Goal: Task Accomplishment & Management: Manage account settings

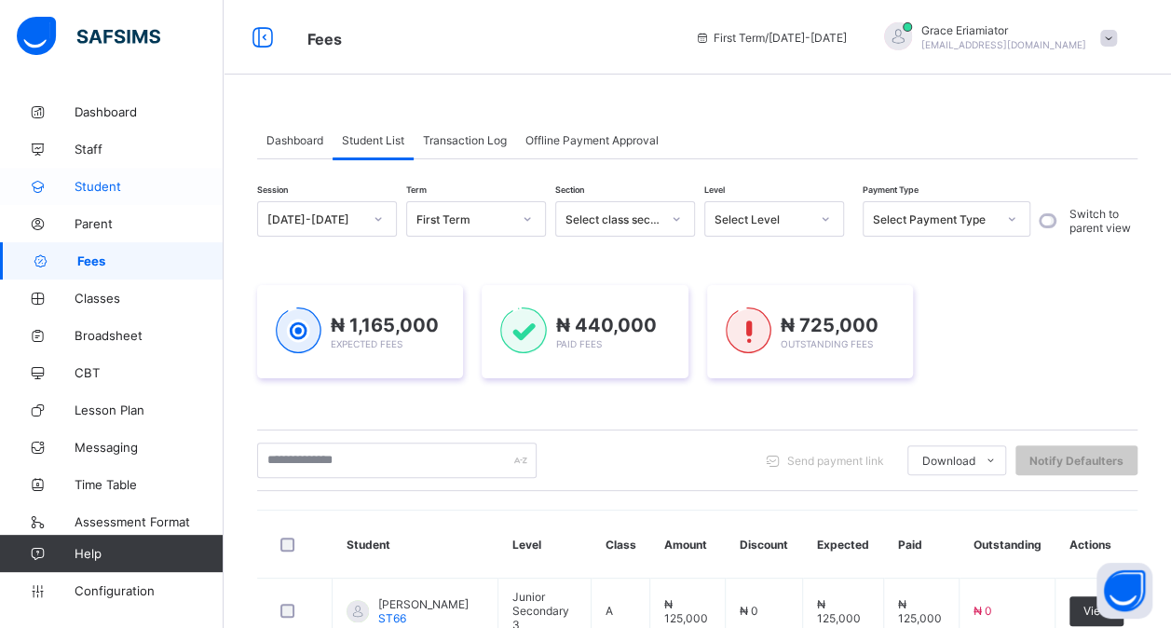
click at [116, 178] on link "Student" at bounding box center [112, 186] width 224 height 37
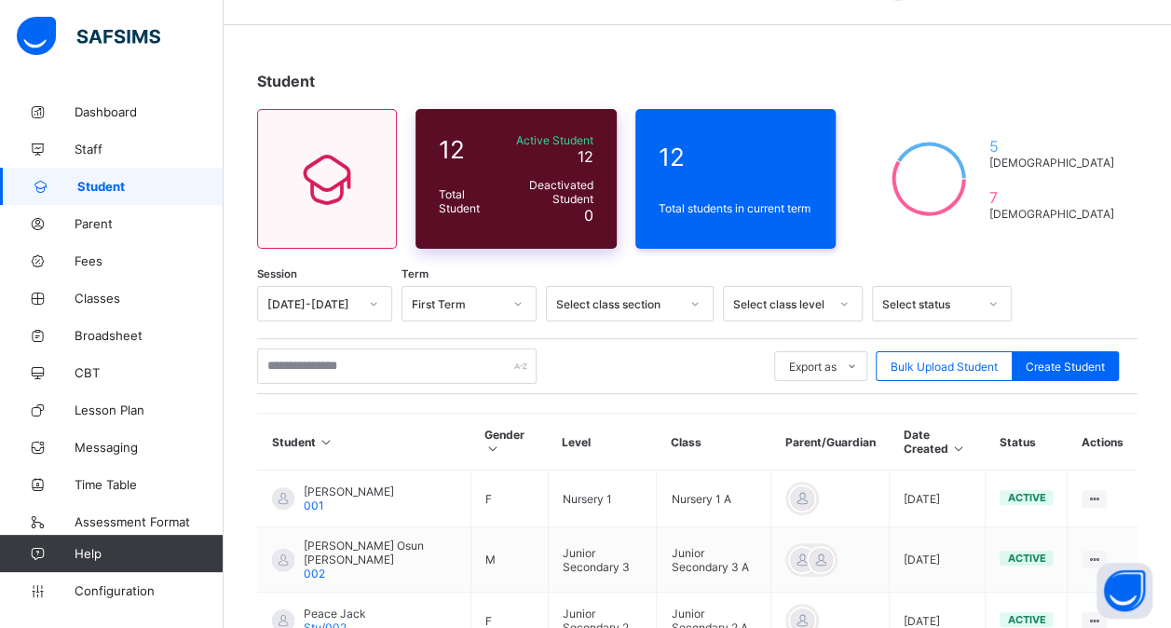
scroll to position [51, 0]
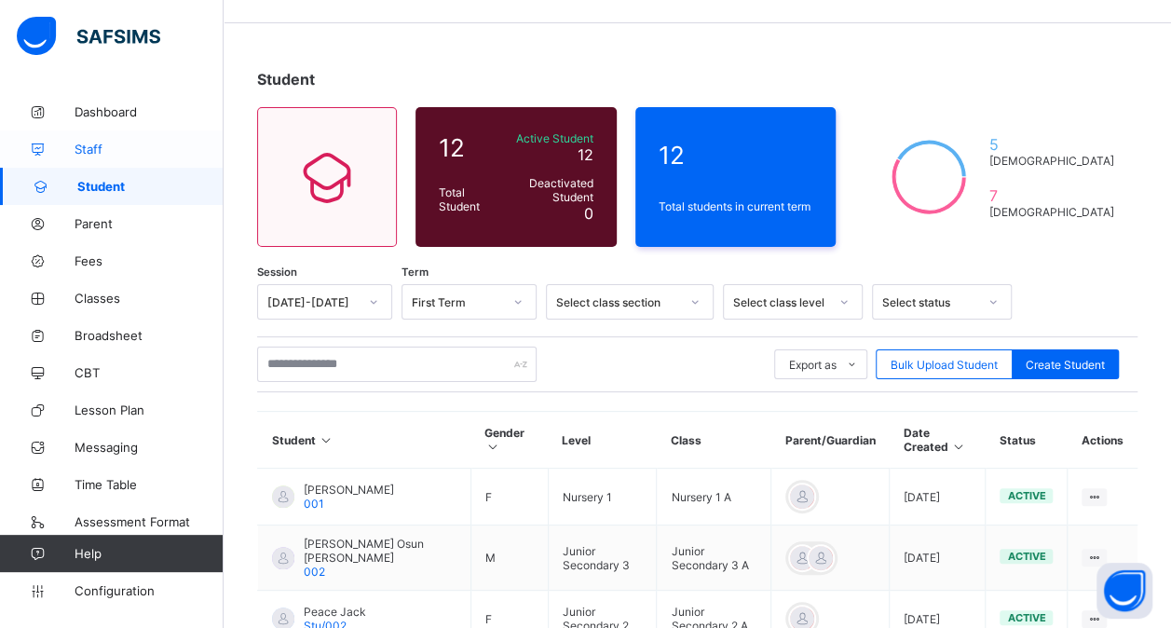
click at [178, 141] on link "Staff" at bounding box center [112, 148] width 224 height 37
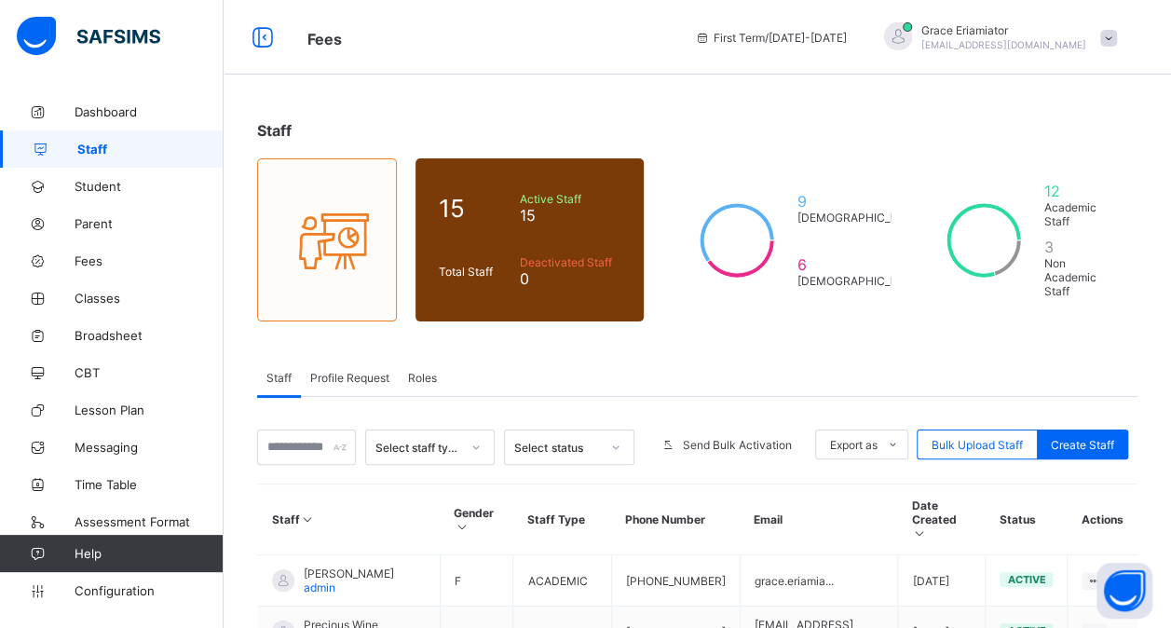
click at [434, 377] on div "Roles" at bounding box center [423, 377] width 48 height 37
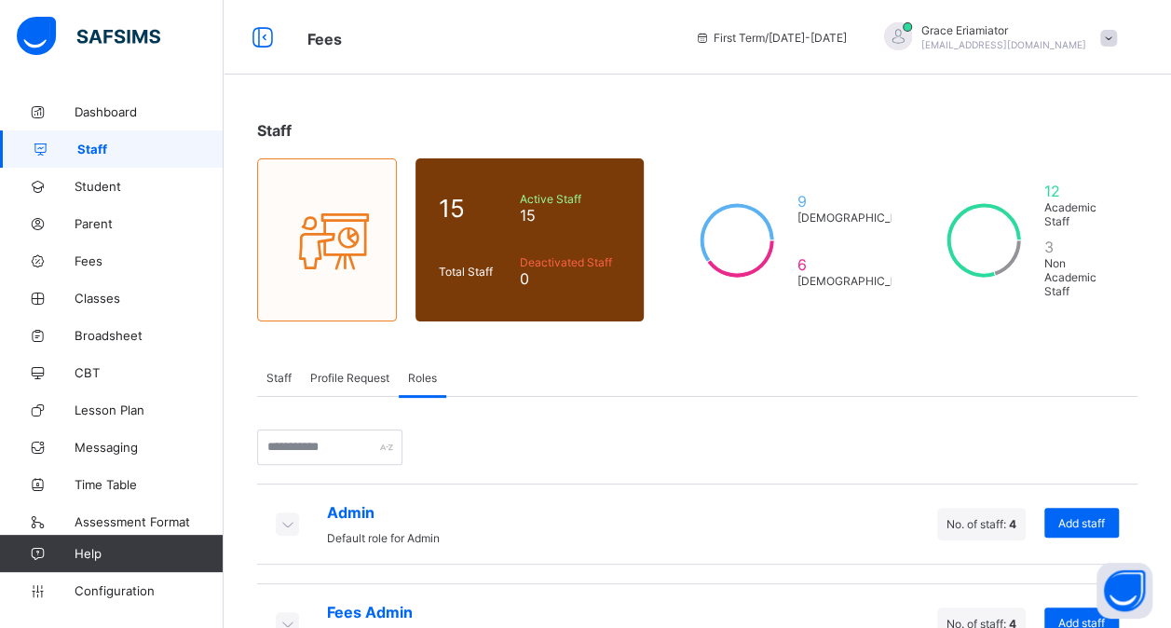
scroll to position [151, 0]
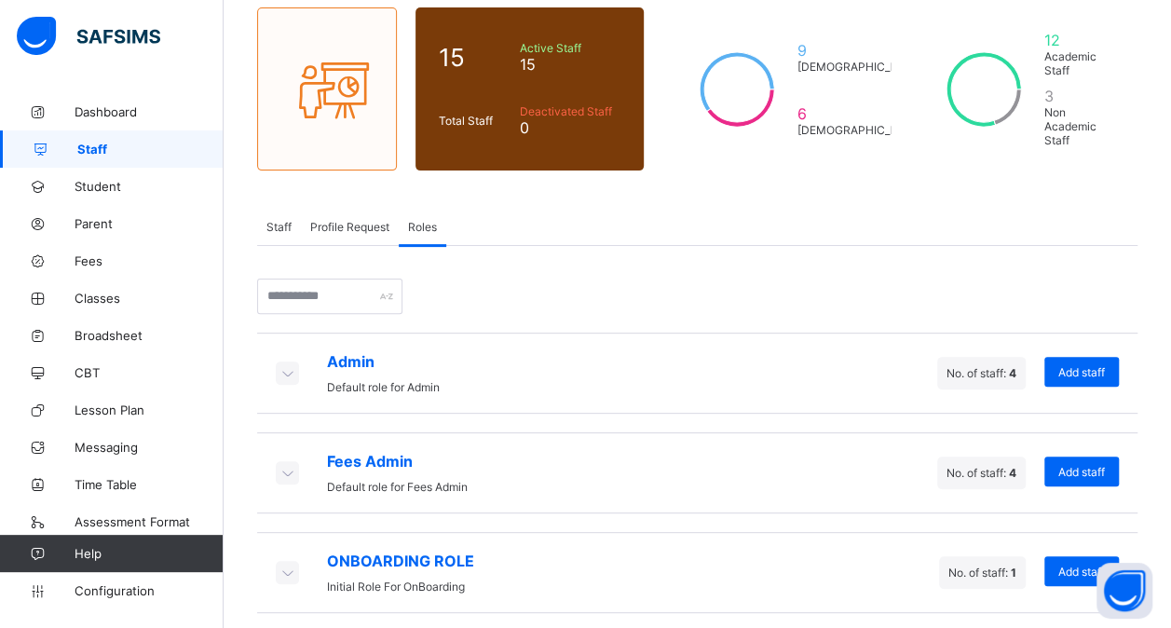
click at [286, 466] on icon at bounding box center [287, 472] width 20 height 19
click at [287, 463] on icon at bounding box center [287, 472] width 20 height 19
click at [285, 363] on icon at bounding box center [287, 372] width 20 height 19
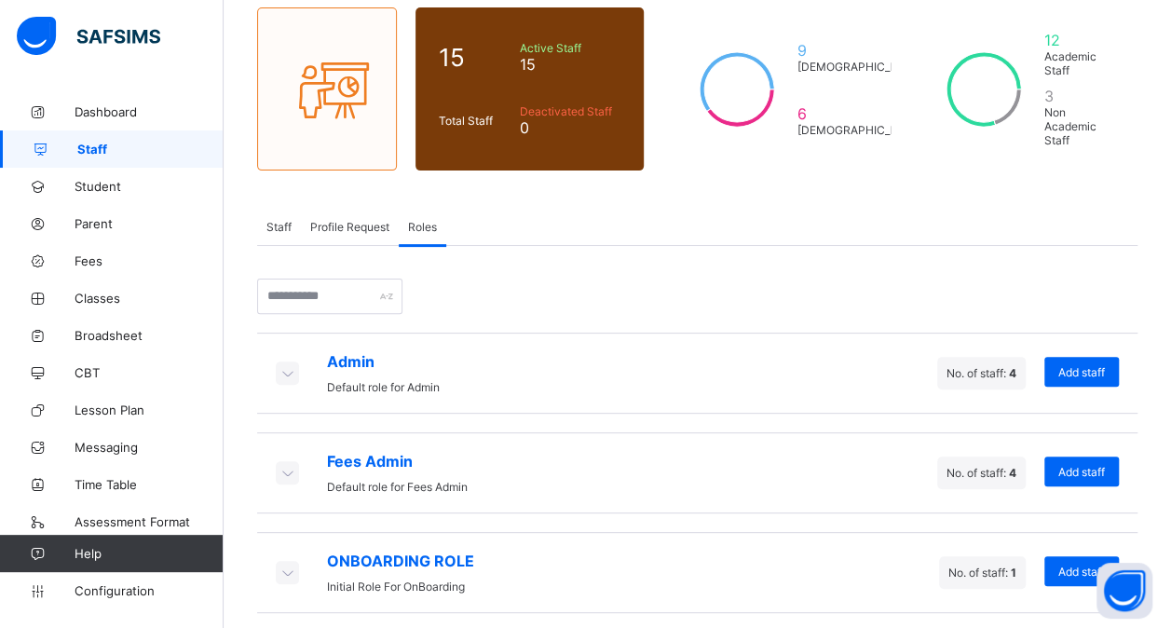
click at [285, 363] on icon at bounding box center [287, 372] width 20 height 19
click at [363, 362] on span "Admin" at bounding box center [383, 361] width 113 height 19
click at [368, 221] on span "Profile Request" at bounding box center [349, 227] width 79 height 14
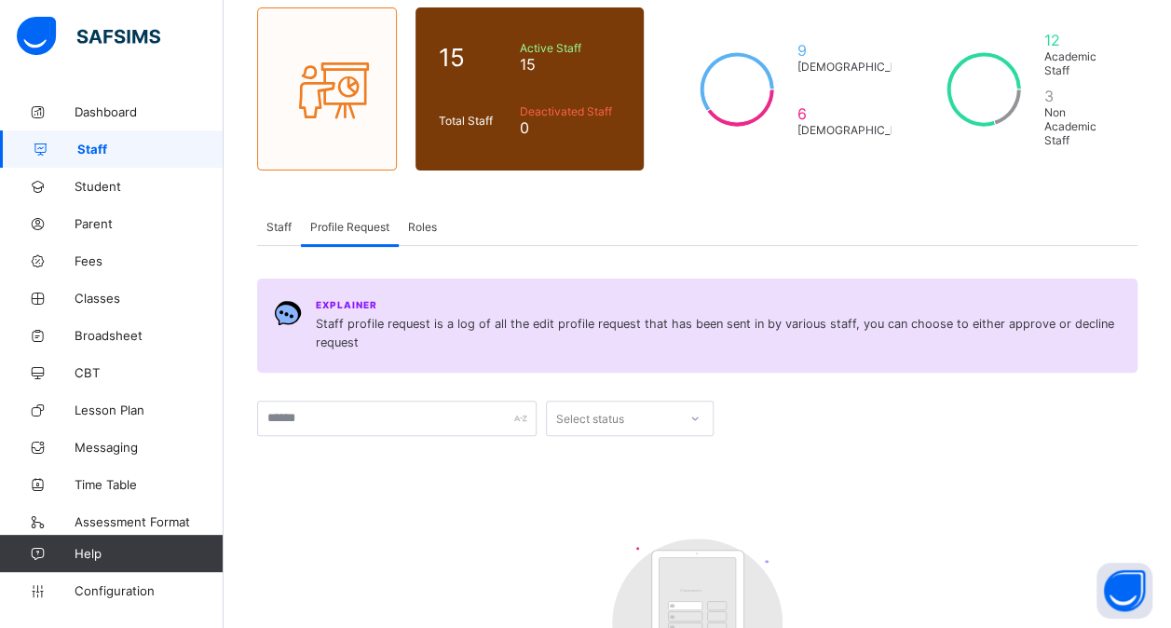
click at [427, 222] on span "Roles" at bounding box center [422, 227] width 29 height 14
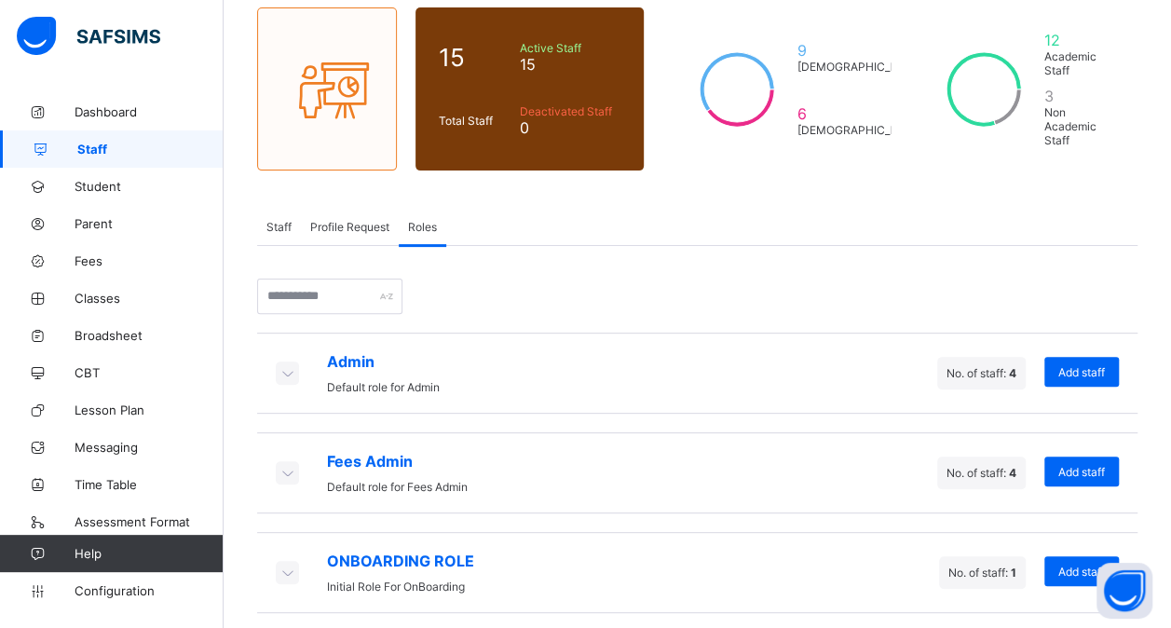
click at [281, 468] on icon at bounding box center [287, 472] width 20 height 19
click at [1085, 465] on span "Add staff" at bounding box center [1081, 472] width 47 height 14
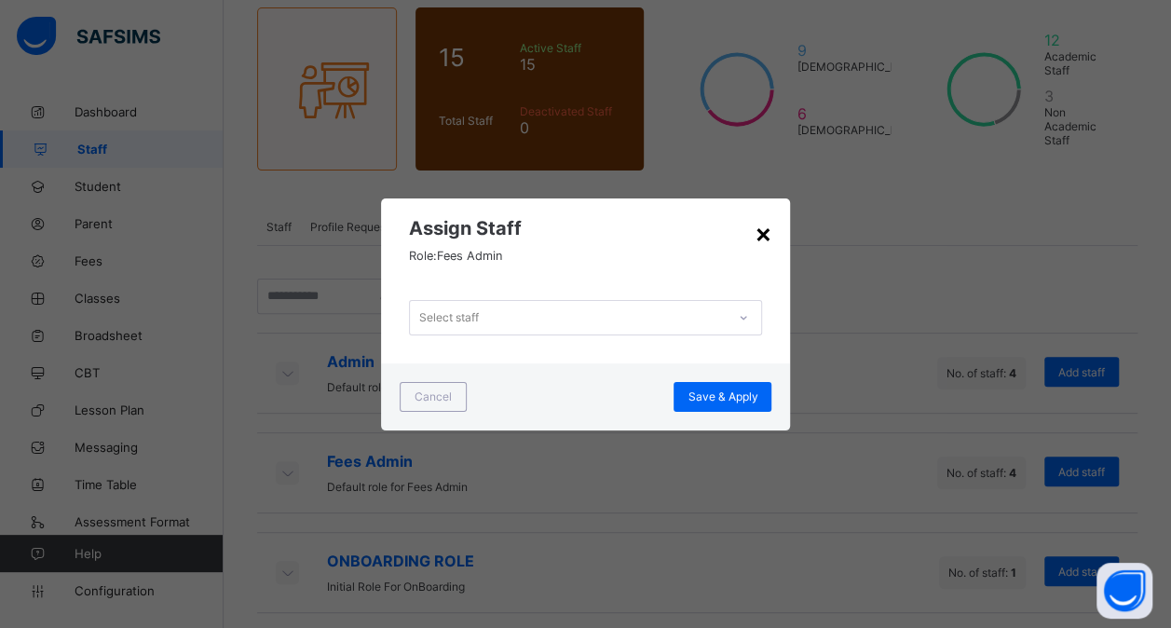
click at [768, 232] on div "×" at bounding box center [763, 233] width 18 height 32
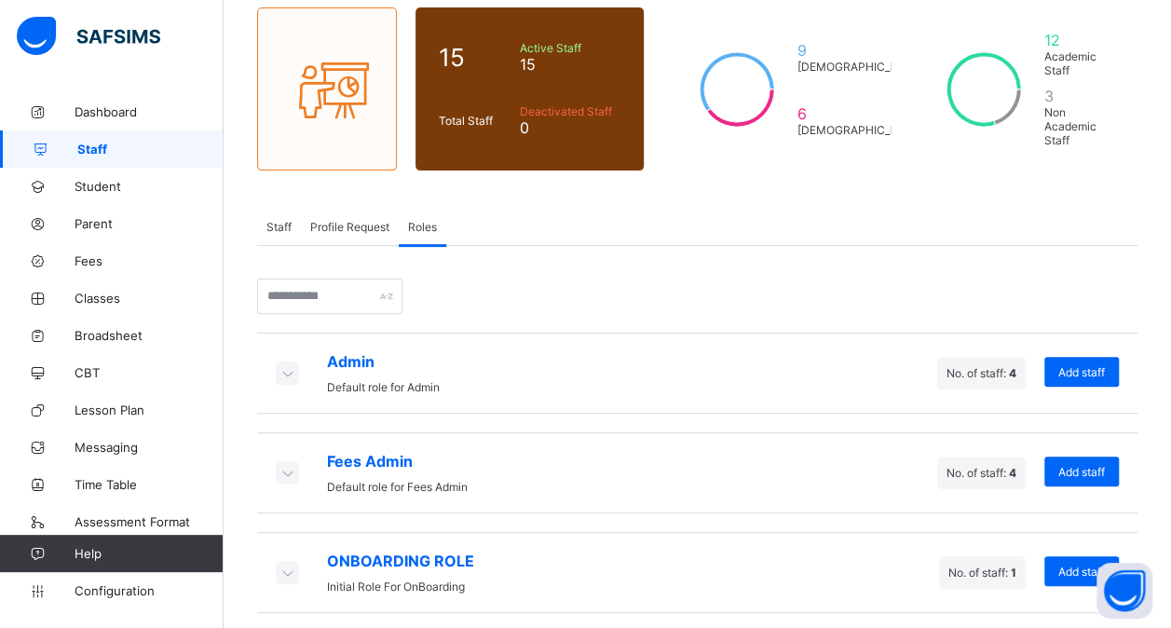
click at [291, 464] on icon at bounding box center [287, 472] width 20 height 19
click at [116, 107] on span "Dashboard" at bounding box center [149, 111] width 149 height 15
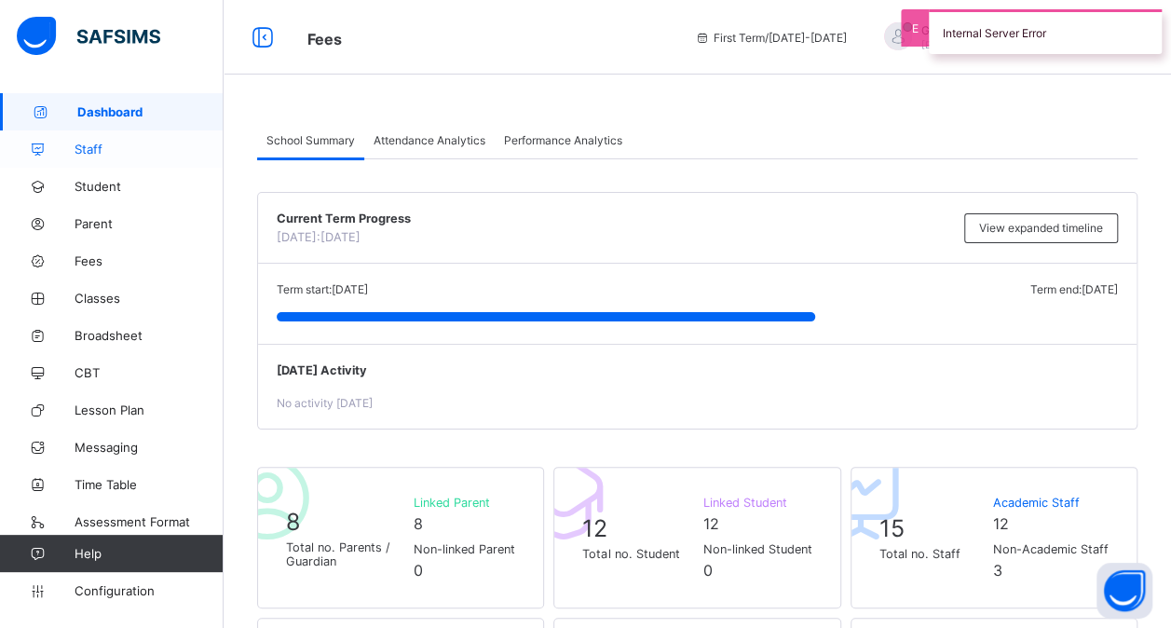
click at [101, 153] on span "Staff" at bounding box center [149, 149] width 149 height 15
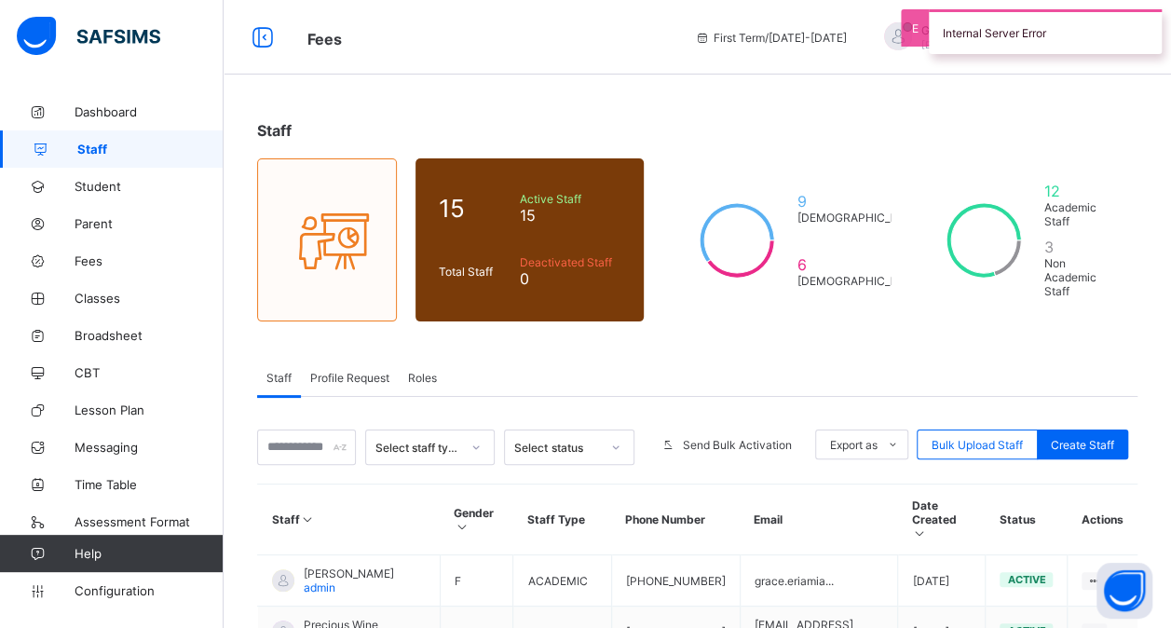
click at [415, 374] on span "Roles" at bounding box center [422, 378] width 29 height 14
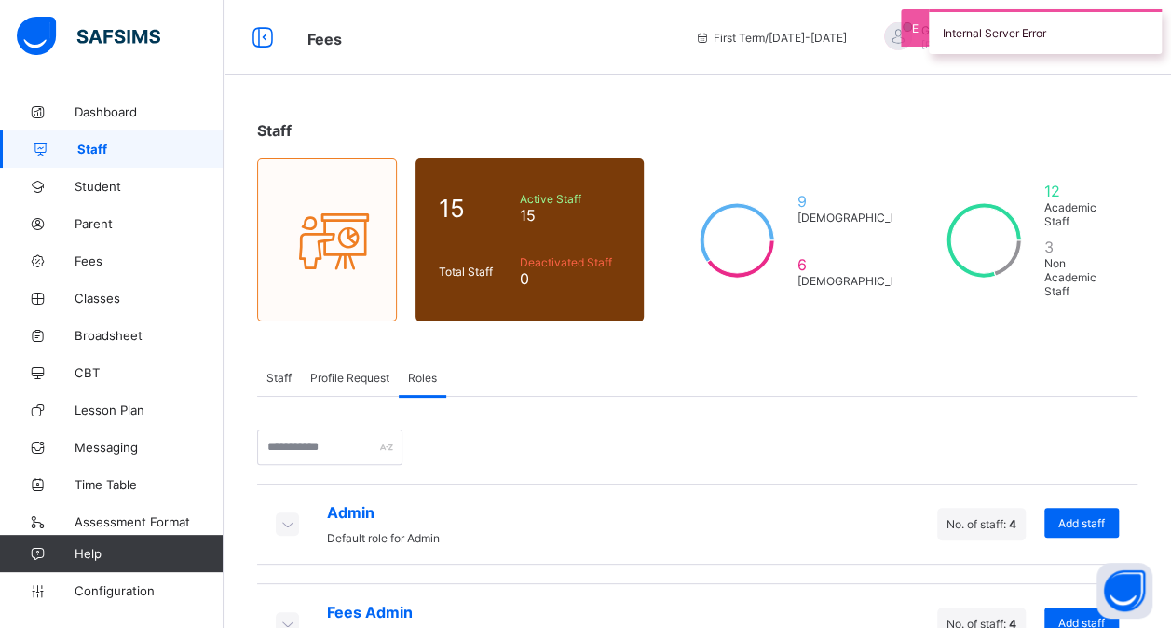
scroll to position [151, 0]
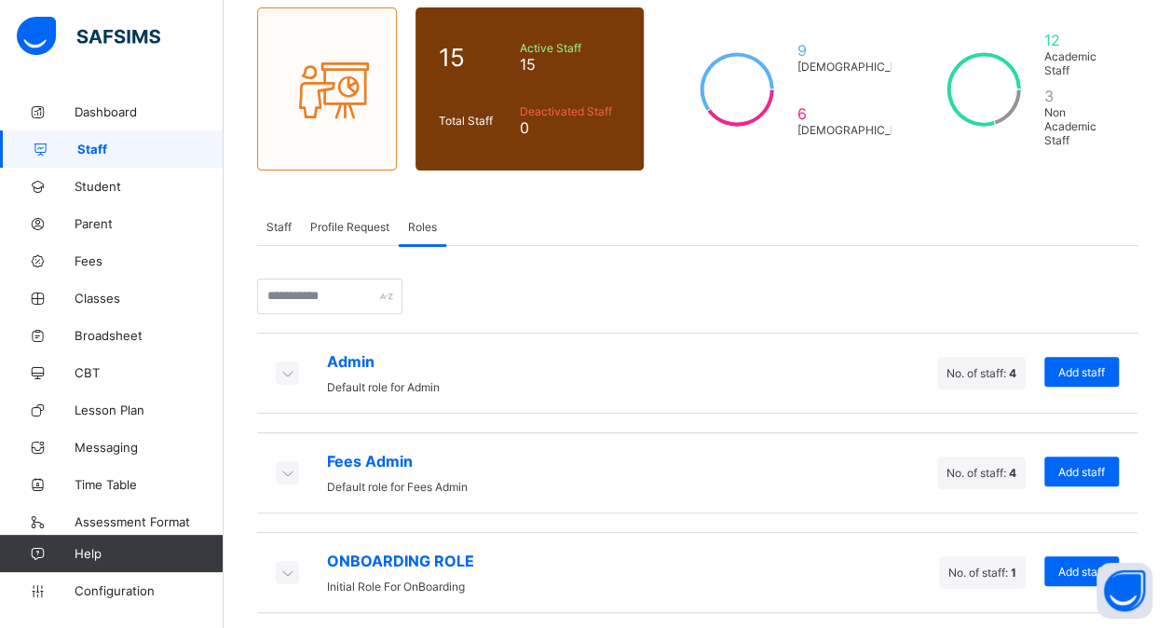
click at [291, 367] on icon at bounding box center [287, 372] width 20 height 19
click at [989, 366] on span "No. of staff: 4" at bounding box center [981, 373] width 70 height 14
click at [288, 463] on icon at bounding box center [287, 472] width 20 height 19
click at [285, 365] on icon at bounding box center [287, 372] width 20 height 19
click at [282, 363] on icon at bounding box center [287, 372] width 20 height 19
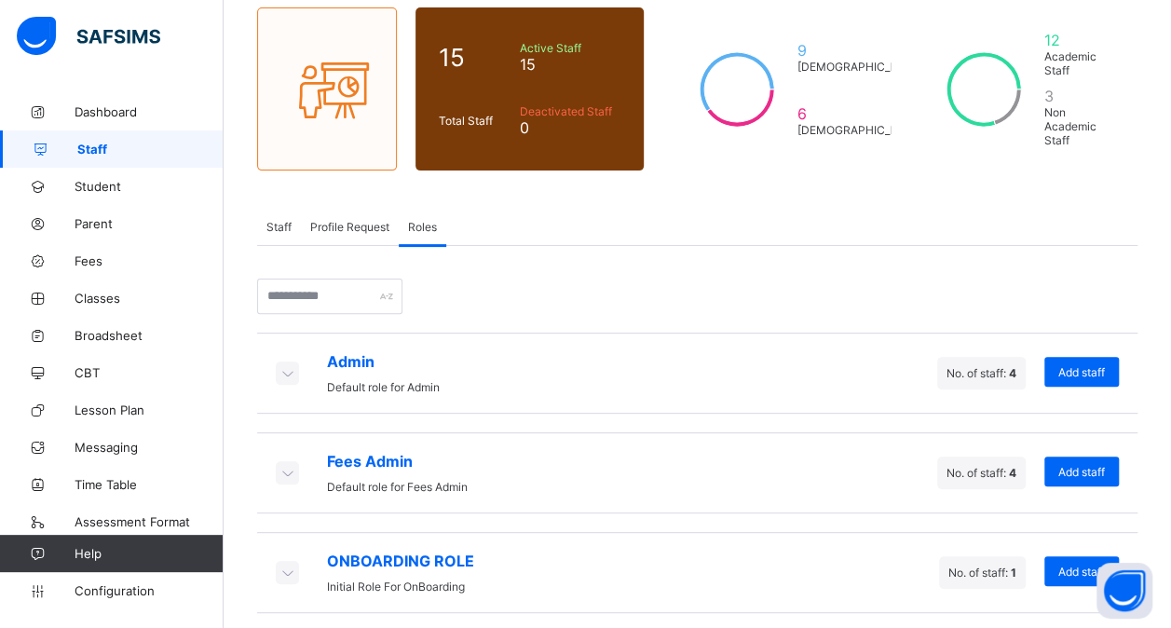
click at [293, 369] on icon at bounding box center [287, 372] width 20 height 19
click at [289, 363] on icon at bounding box center [287, 372] width 20 height 19
click at [281, 463] on icon at bounding box center [287, 472] width 20 height 19
click at [292, 464] on icon at bounding box center [287, 472] width 20 height 19
click at [283, 463] on icon at bounding box center [287, 472] width 20 height 19
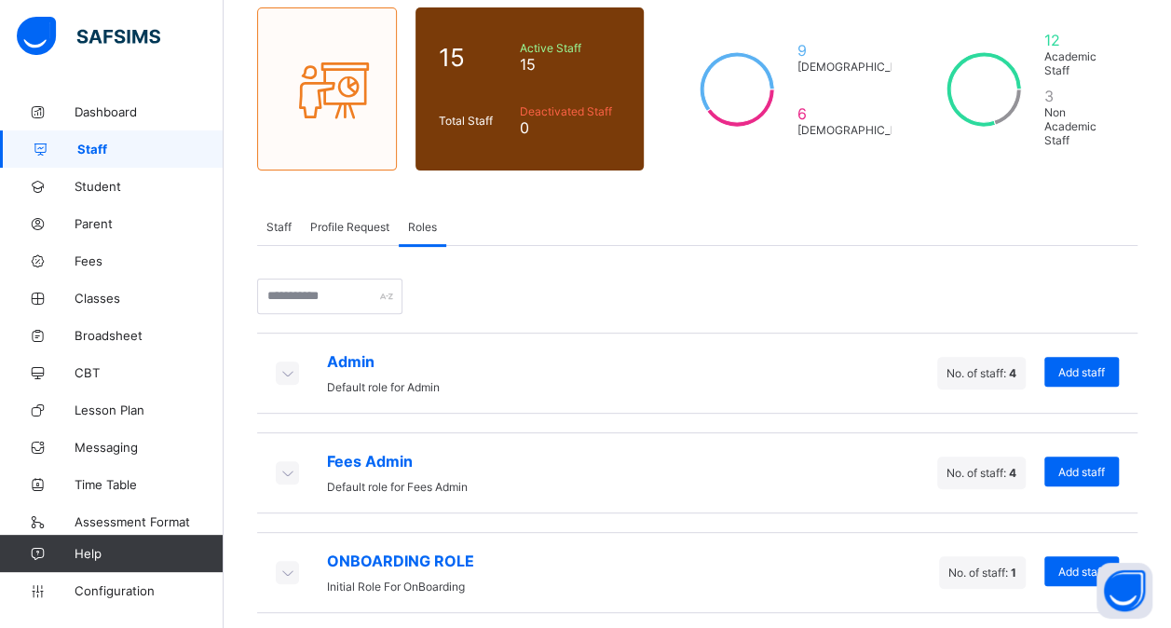
click at [283, 463] on icon at bounding box center [287, 472] width 20 height 19
click at [284, 468] on icon at bounding box center [287, 472] width 20 height 19
click at [291, 463] on icon at bounding box center [287, 472] width 20 height 19
click at [102, 292] on span "Classes" at bounding box center [149, 298] width 149 height 15
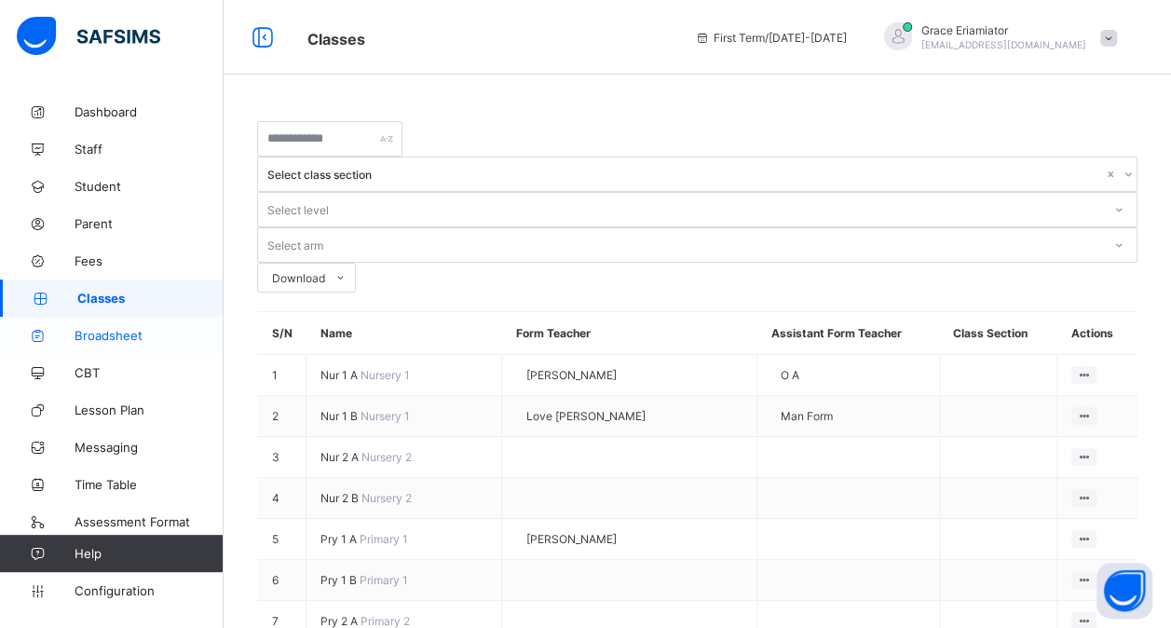
click at [116, 334] on span "Broadsheet" at bounding box center [149, 335] width 149 height 15
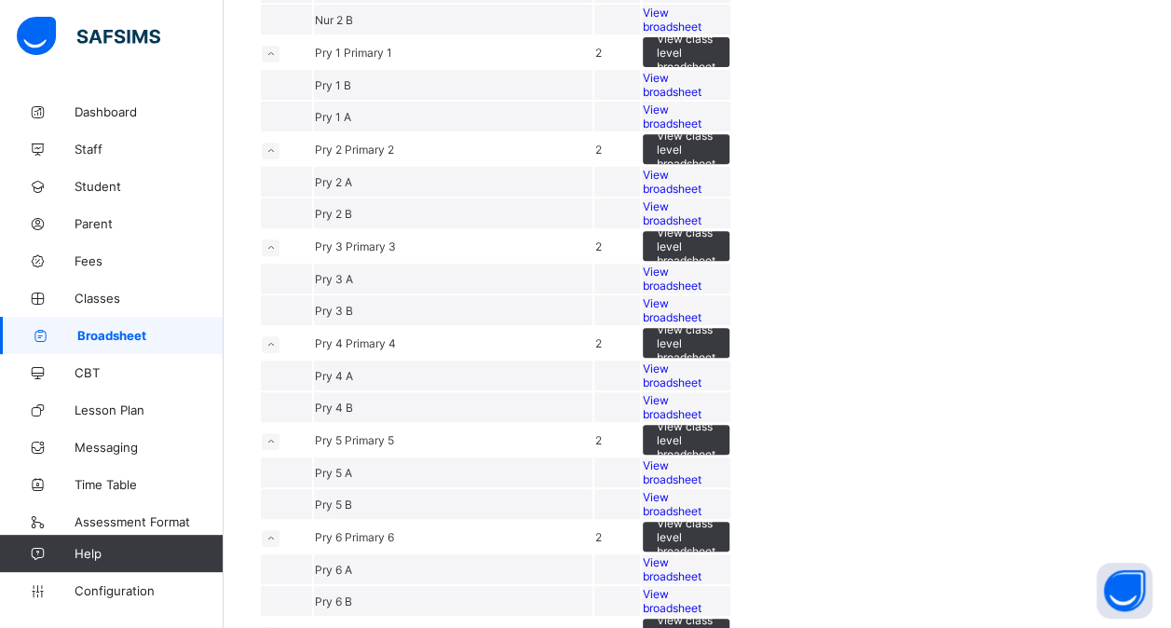
scroll to position [319, 0]
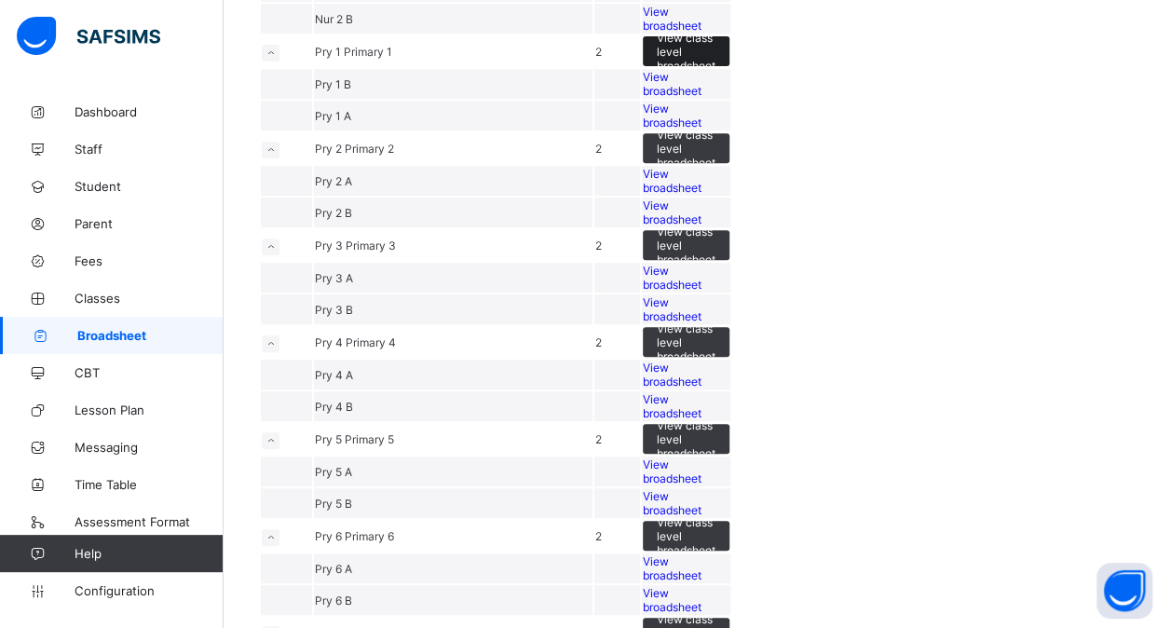
click at [715, 73] on span "View class level broadsheet" at bounding box center [686, 52] width 59 height 42
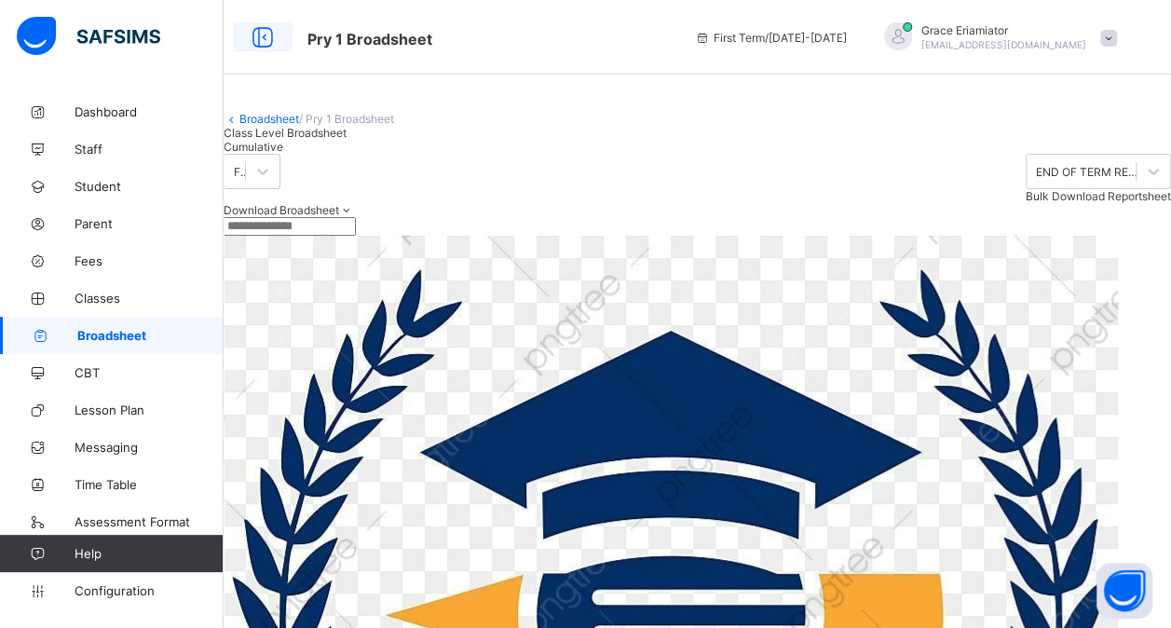
click at [262, 43] on icon at bounding box center [263, 37] width 32 height 27
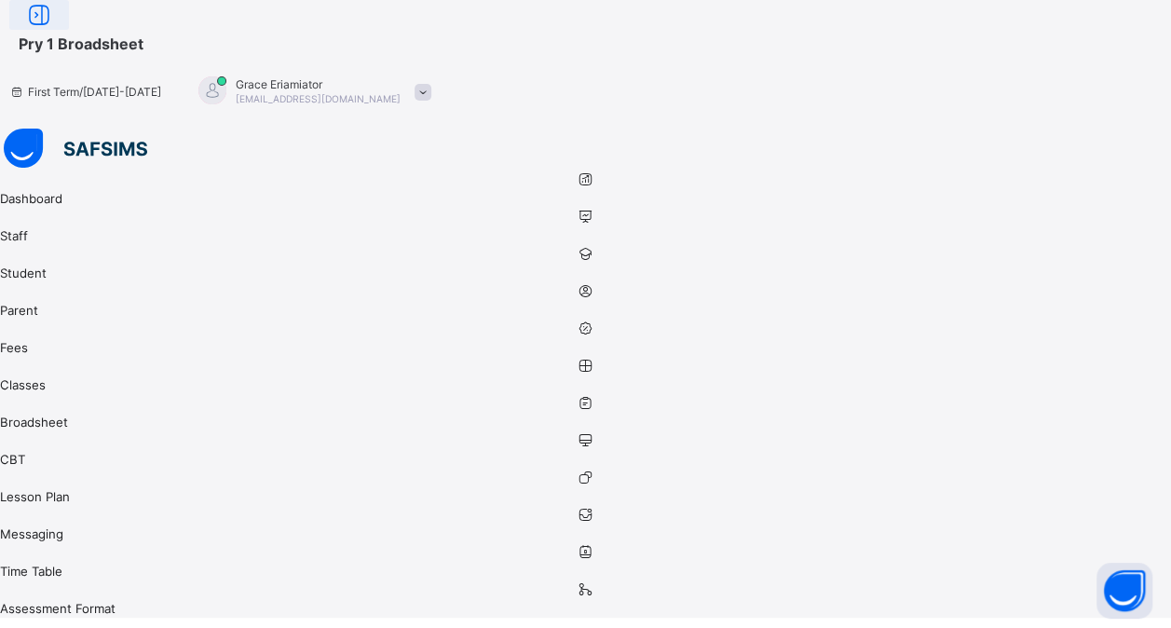
click at [55, 29] on icon at bounding box center [39, 15] width 32 height 27
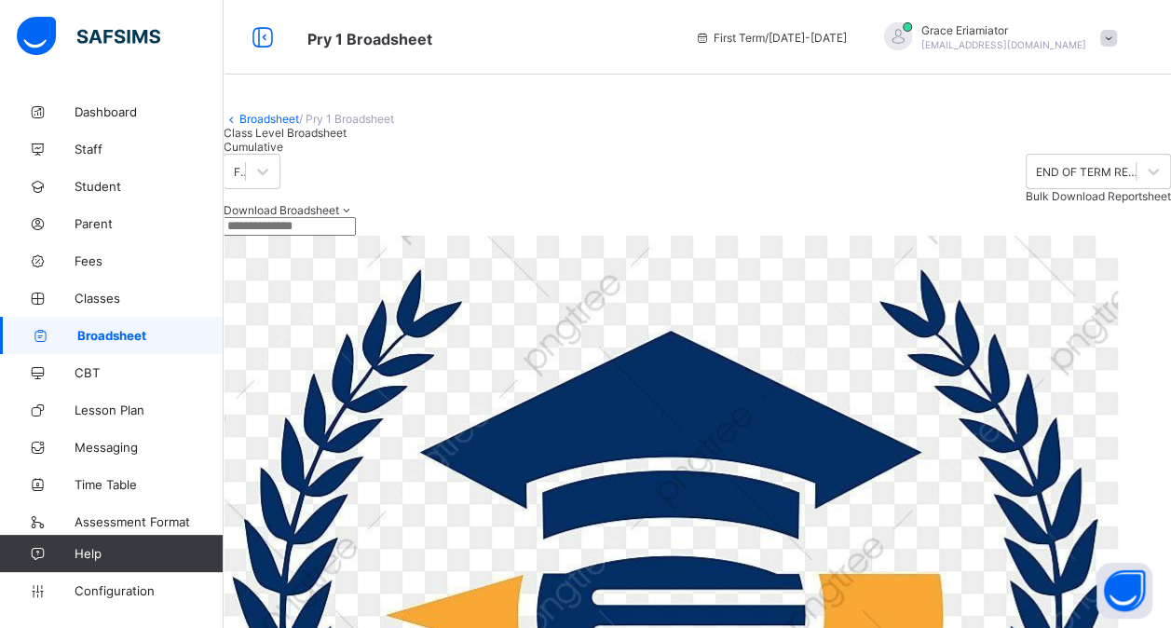
click at [281, 126] on link "Broadsheet" at bounding box center [269, 119] width 60 height 14
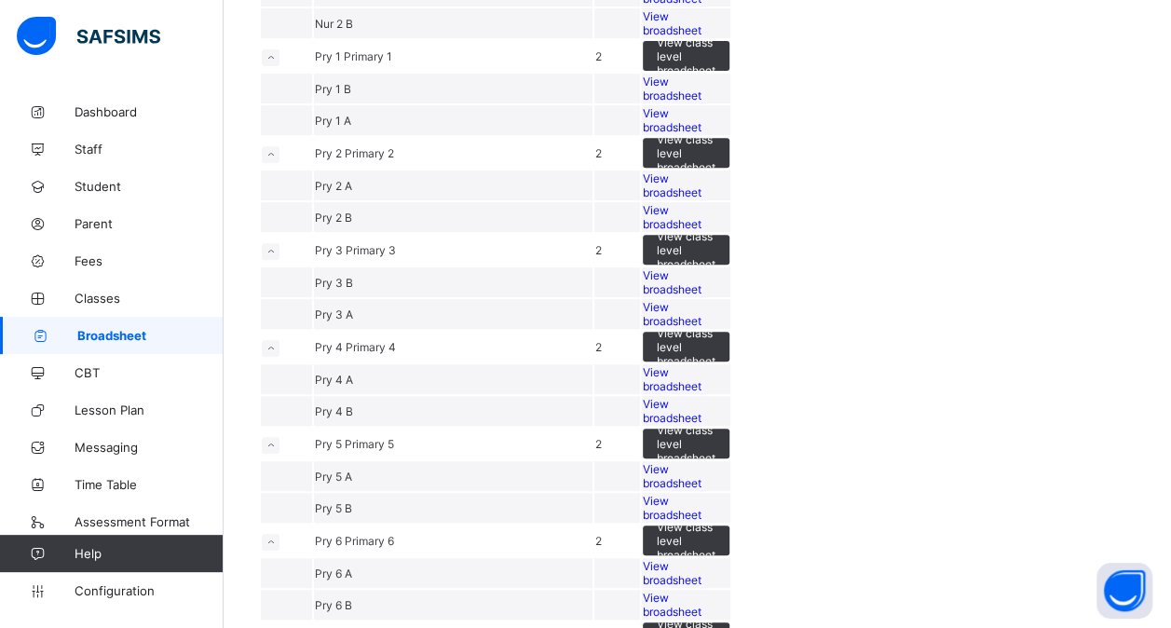
scroll to position [316, 0]
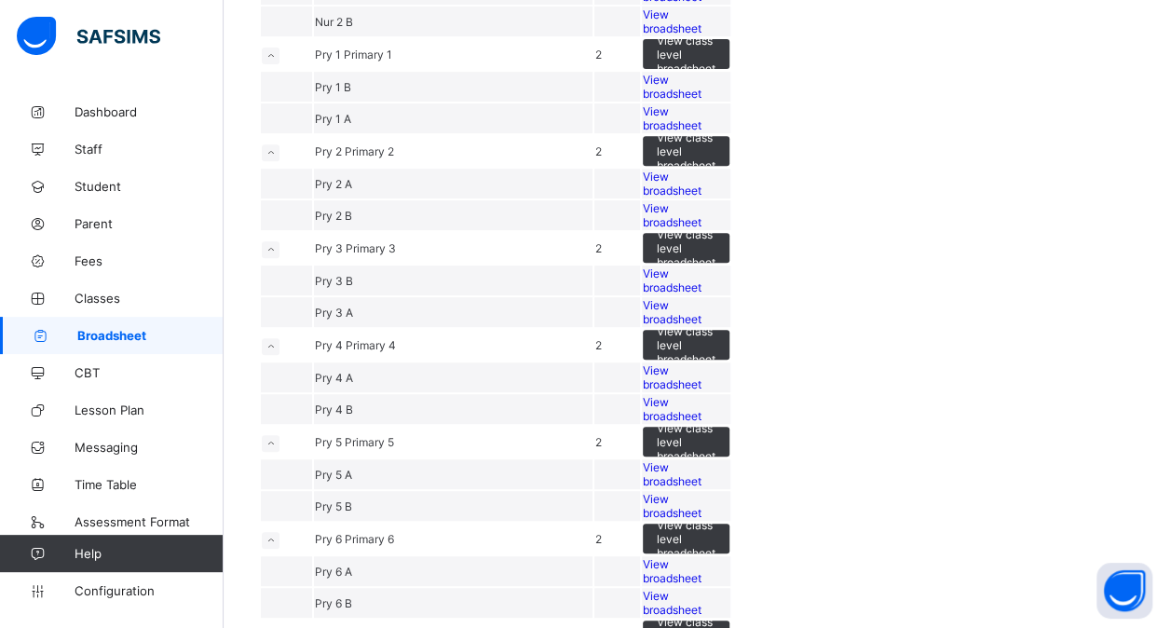
click at [701, 101] on span "View broadsheet" at bounding box center [672, 87] width 59 height 28
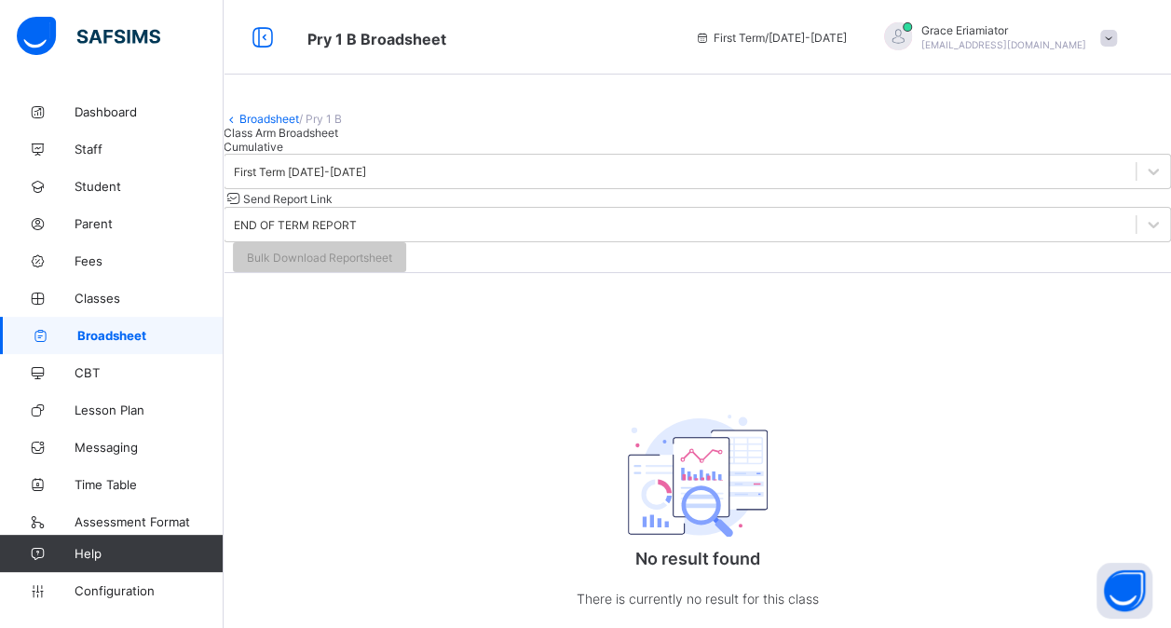
click at [287, 126] on link "Broadsheet" at bounding box center [269, 119] width 60 height 14
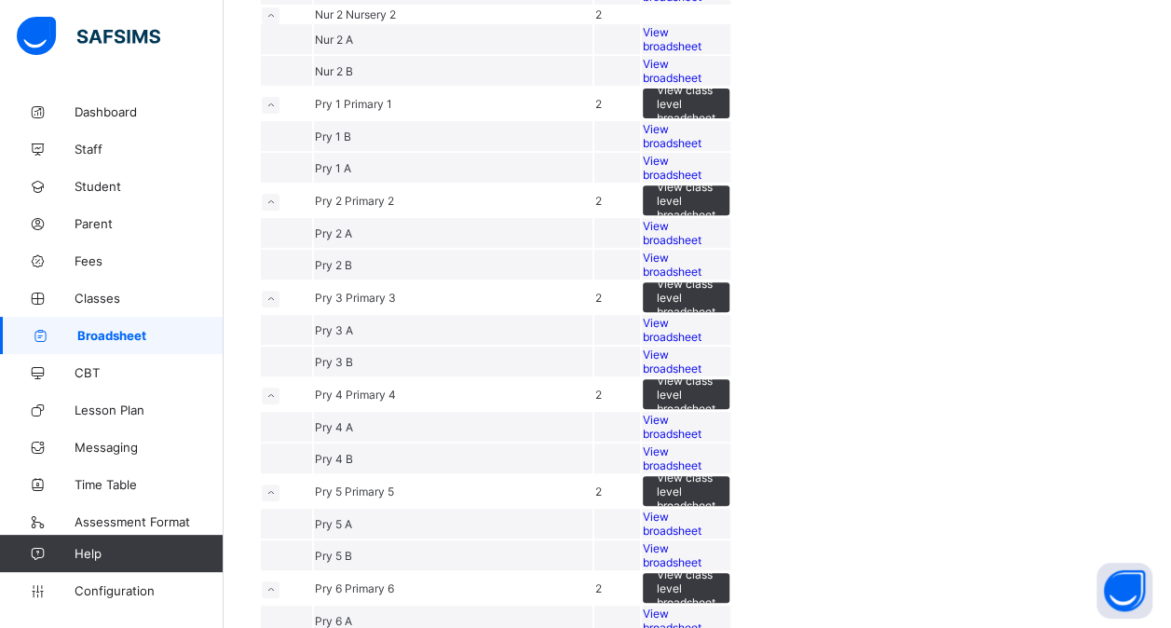
scroll to position [255, 0]
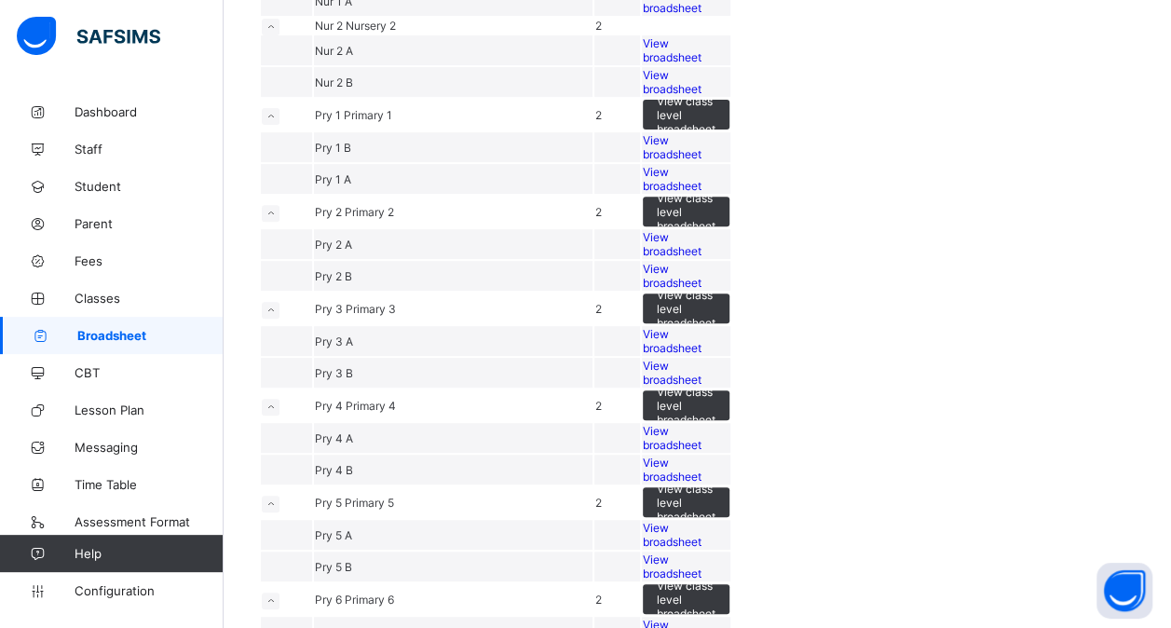
click at [701, 193] on span "View broadsheet" at bounding box center [672, 179] width 59 height 28
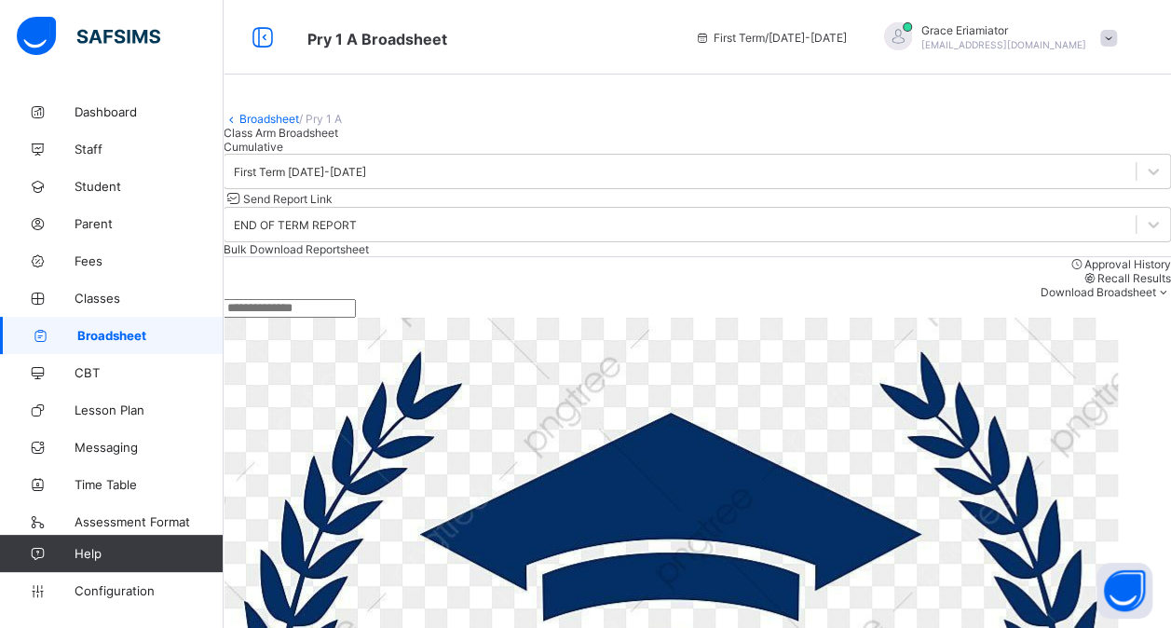
scroll to position [60, 0]
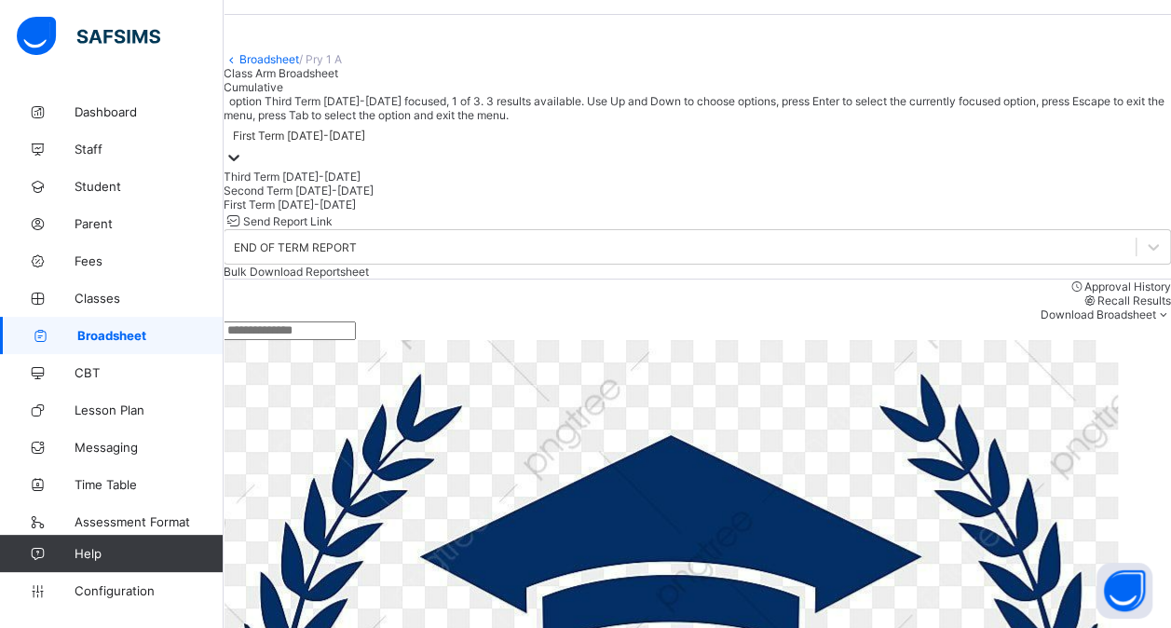
click at [243, 167] on icon at bounding box center [233, 157] width 19 height 19
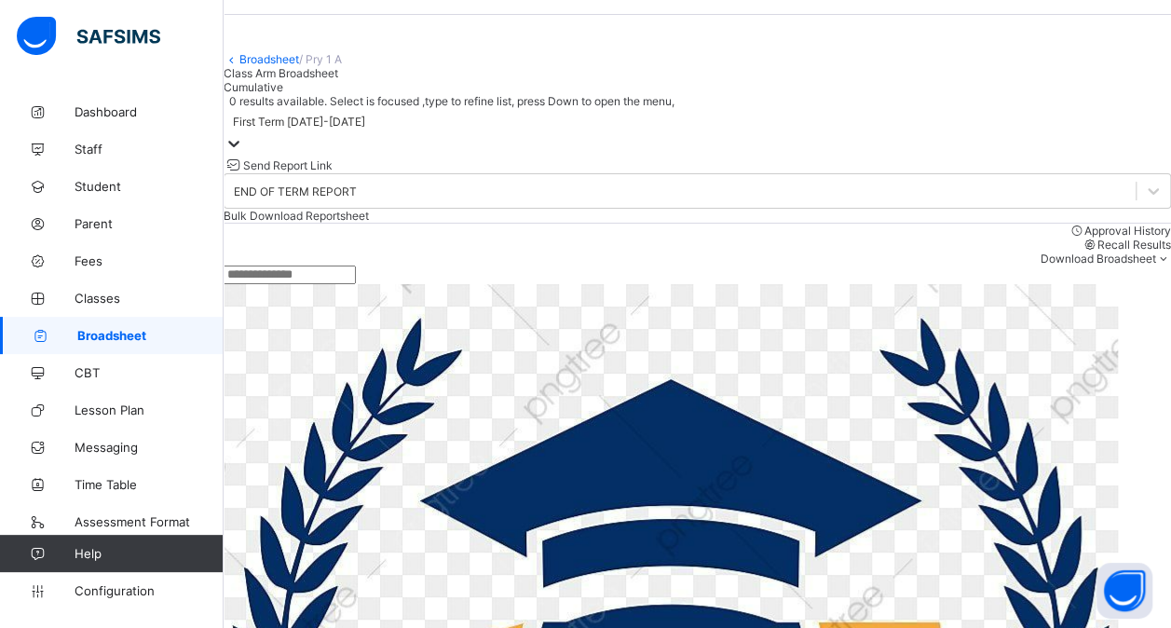
click at [243, 153] on icon at bounding box center [233, 143] width 19 height 19
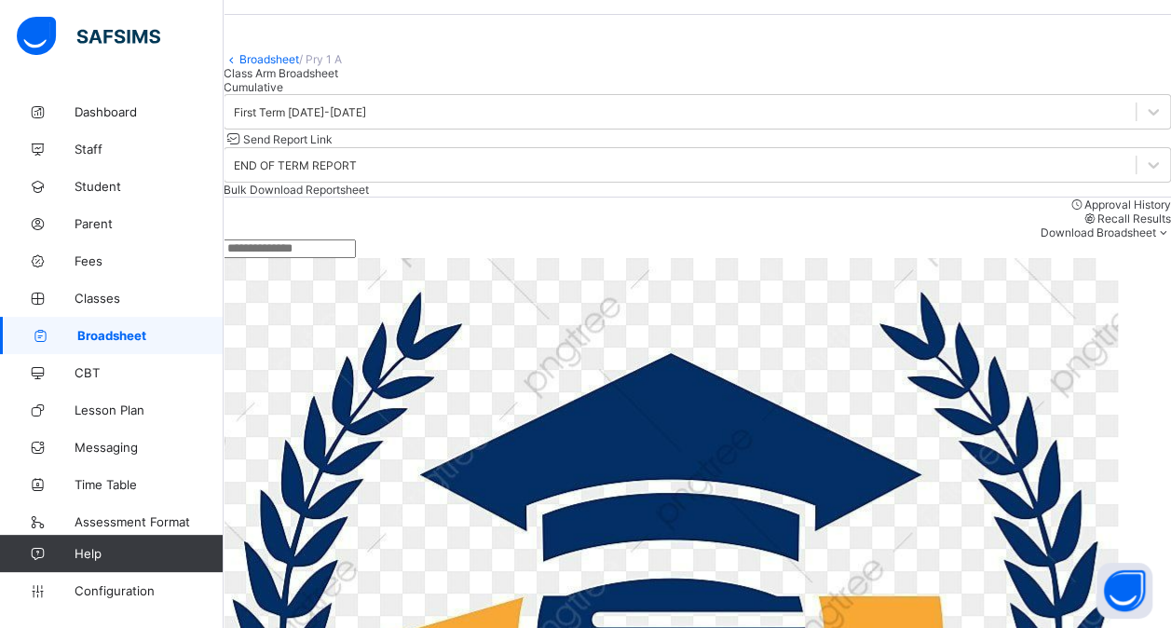
click at [397, 94] on div "Cumulative" at bounding box center [697, 87] width 947 height 14
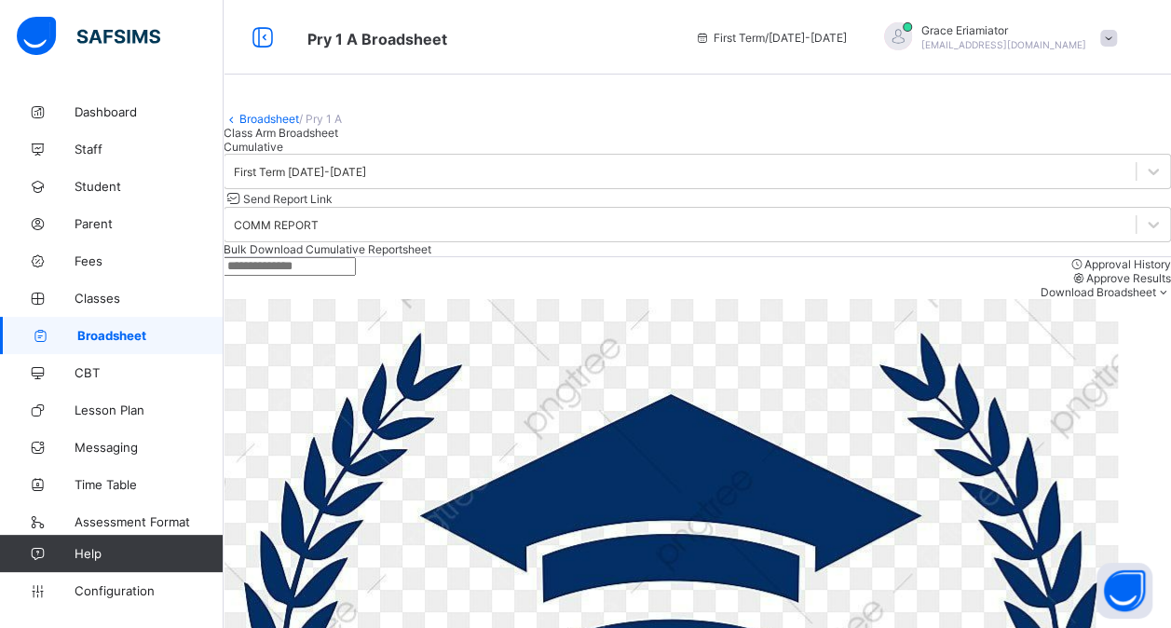
scroll to position [43, 0]
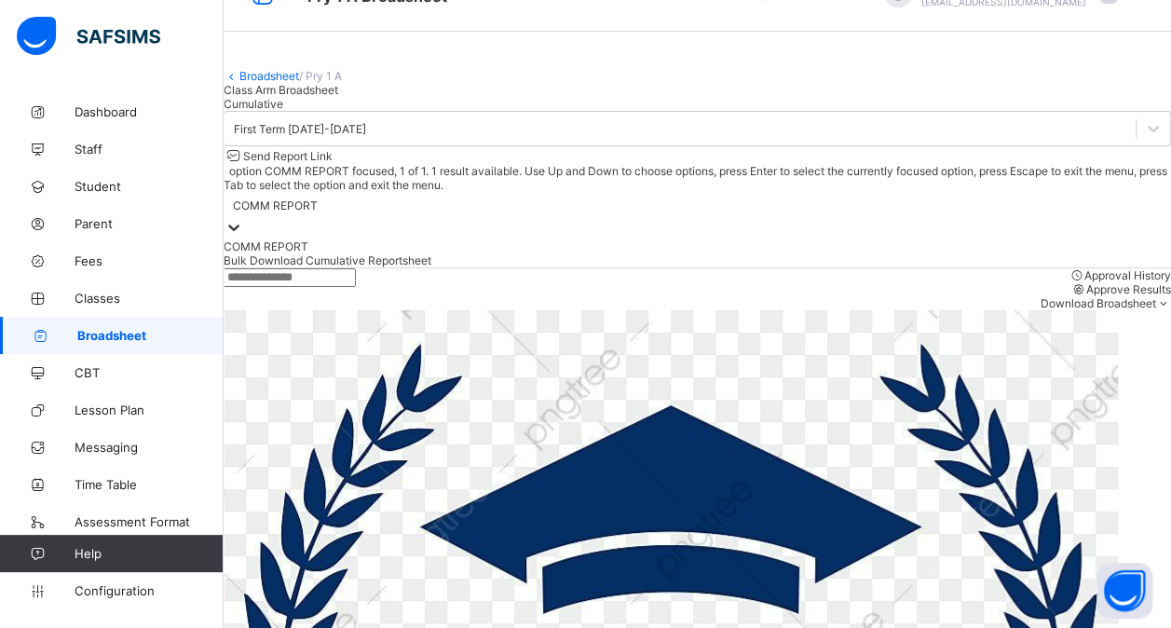
click at [243, 230] on div at bounding box center [233, 228] width 19 height 21
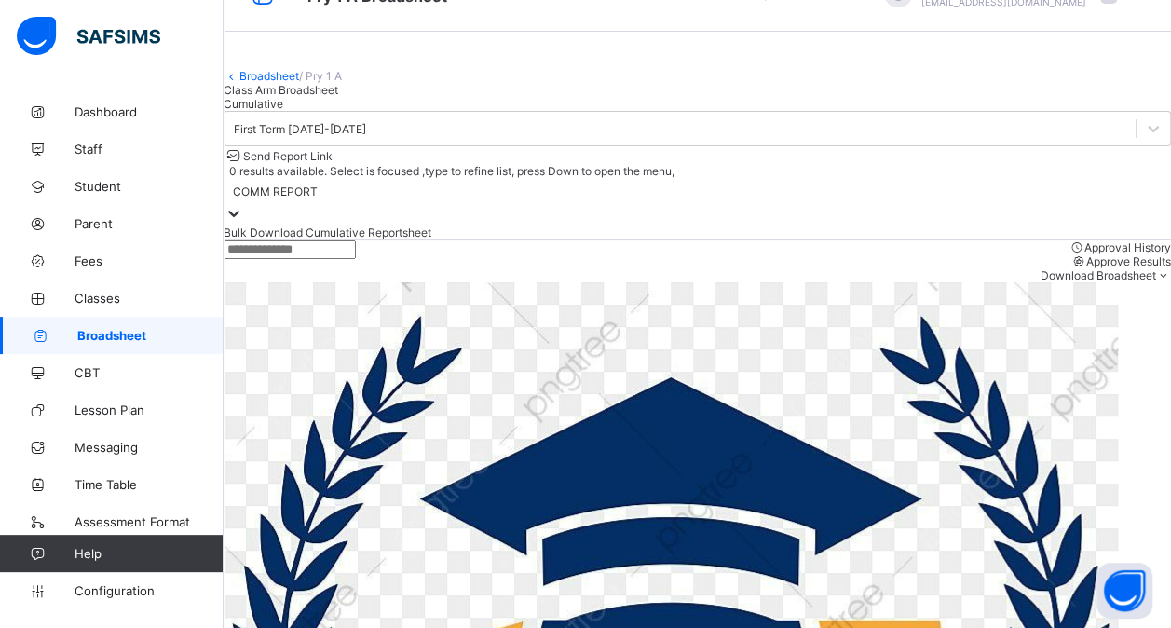
click at [243, 225] on div at bounding box center [233, 214] width 19 height 21
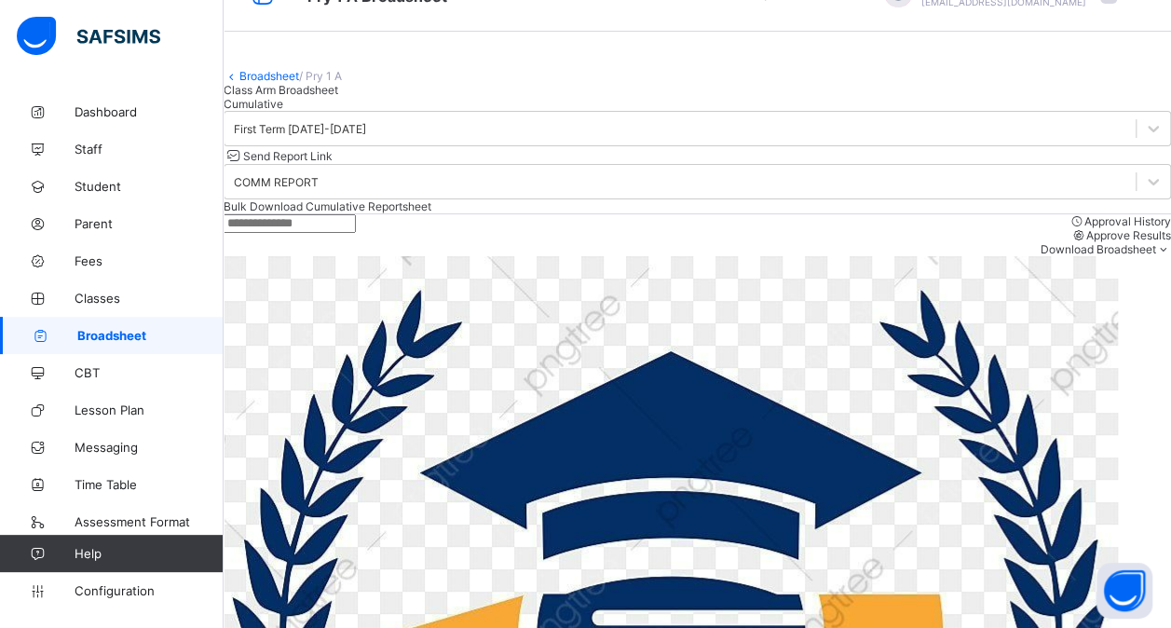
click at [293, 97] on div "Class Arm Broadsheet" at bounding box center [697, 90] width 947 height 14
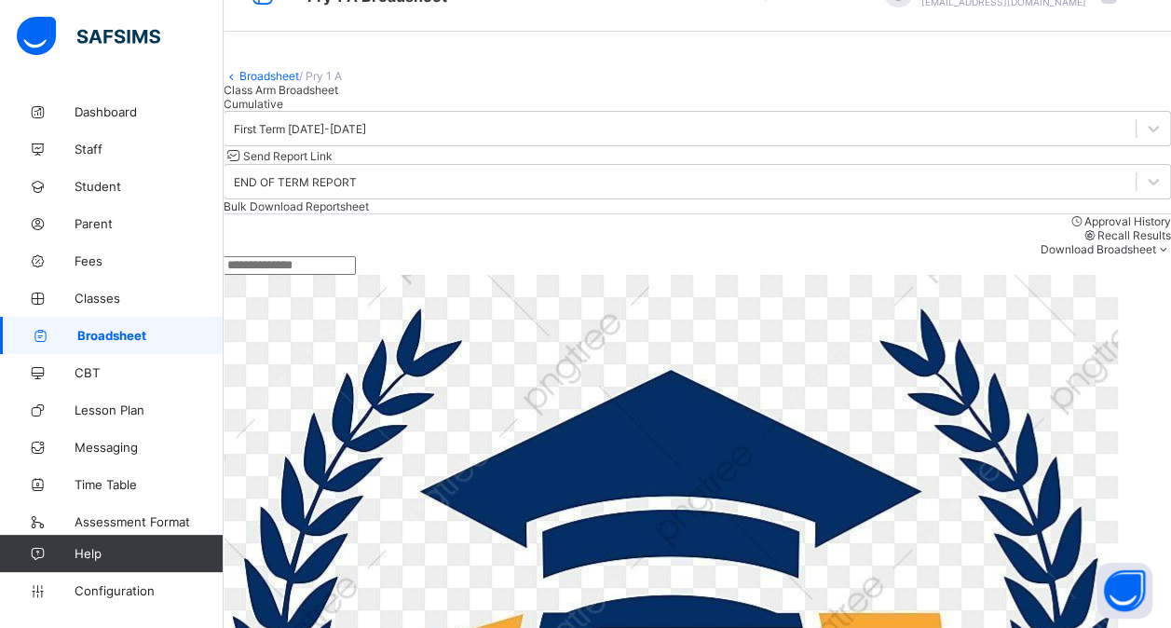
scroll to position [60, 0]
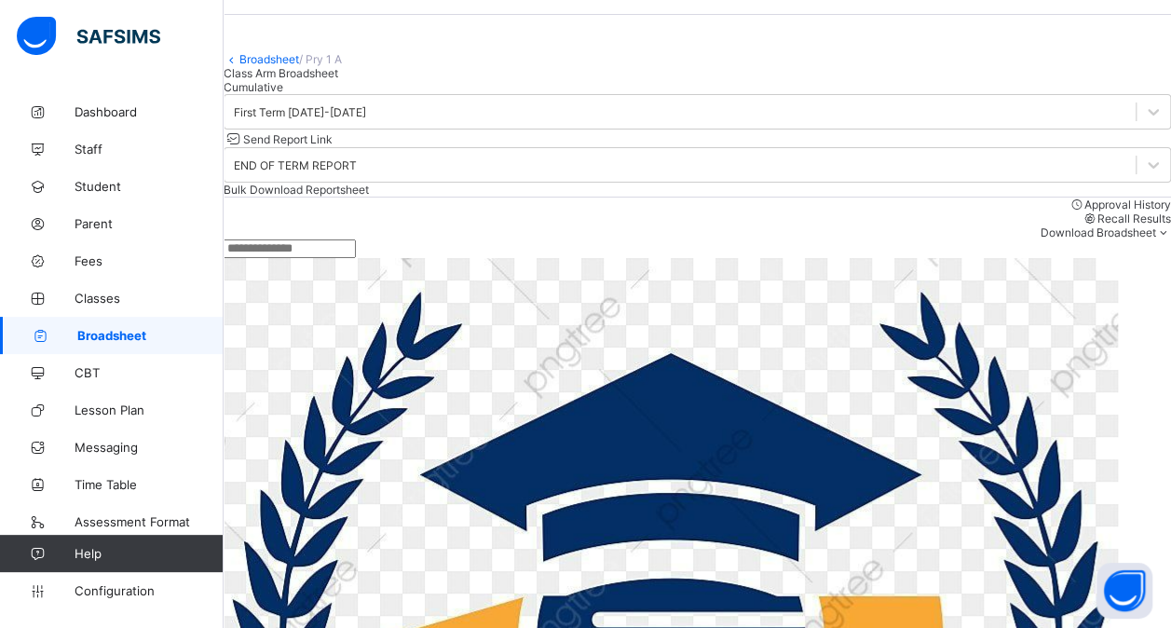
click at [369, 197] on span "Bulk Download Reportsheet" at bounding box center [296, 190] width 145 height 14
click at [120, 591] on span "Configuration" at bounding box center [149, 590] width 148 height 15
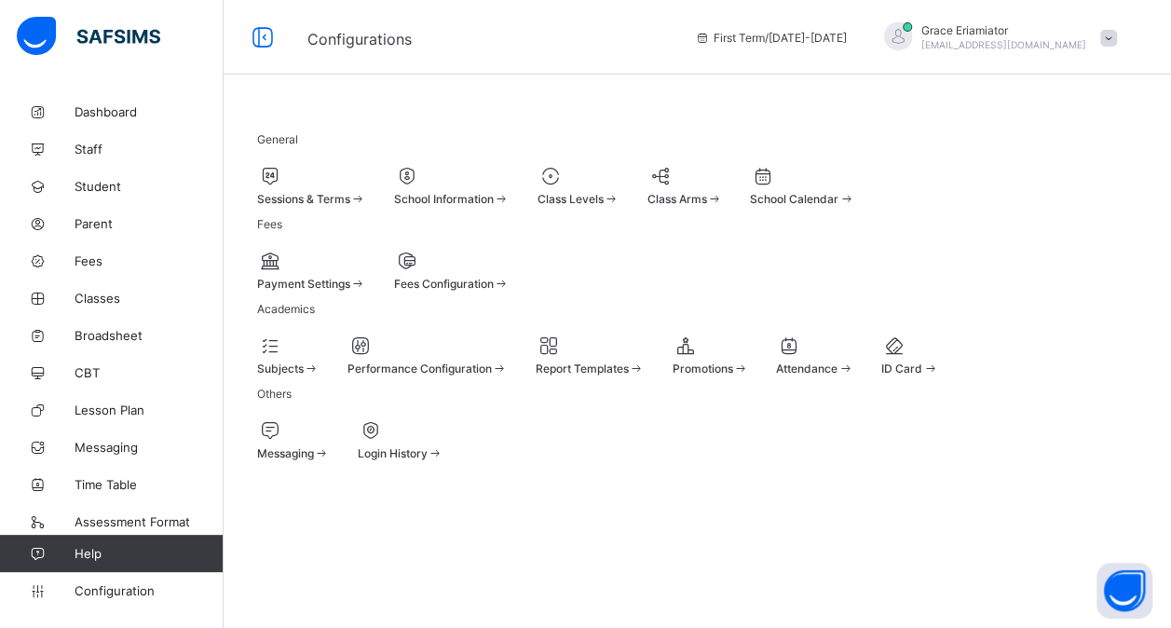
click at [347, 165] on div at bounding box center [311, 176] width 109 height 22
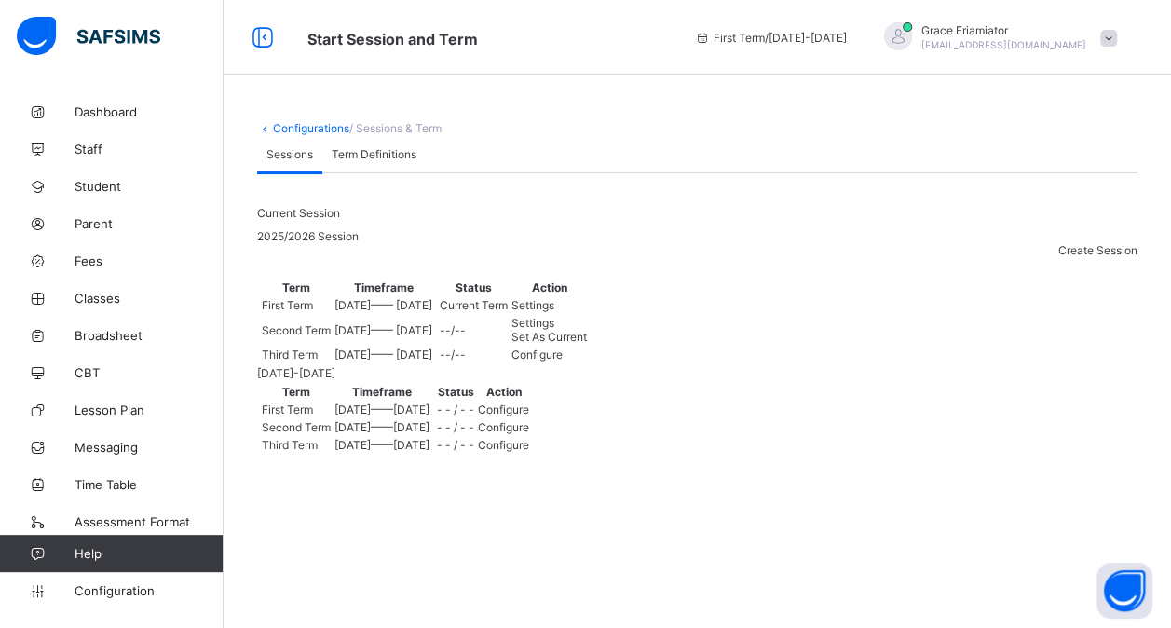
scroll to position [139, 0]
click at [554, 298] on span "Settings" at bounding box center [532, 305] width 43 height 14
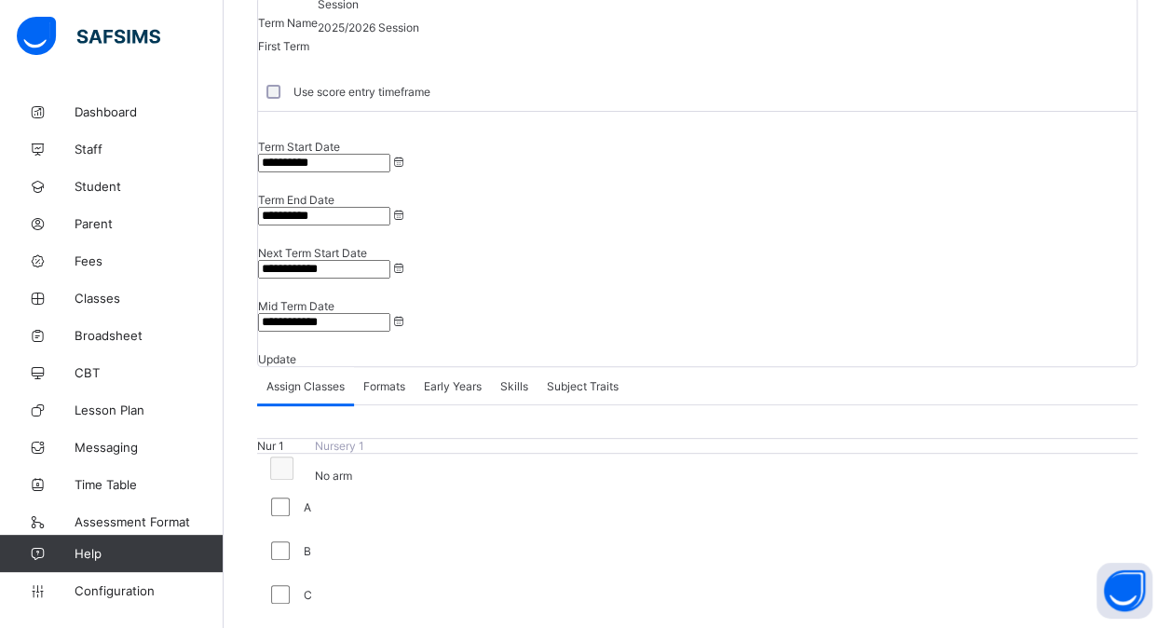
click at [400, 379] on span "Formats" at bounding box center [384, 386] width 42 height 14
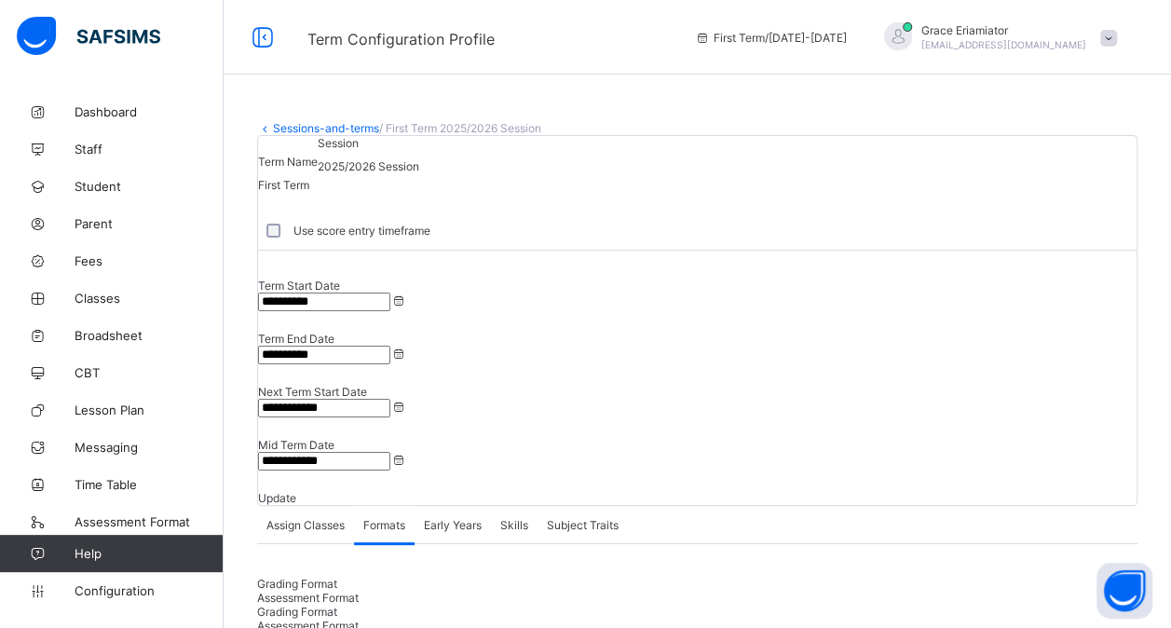
click at [390, 399] on input "**********" at bounding box center [324, 408] width 132 height 19
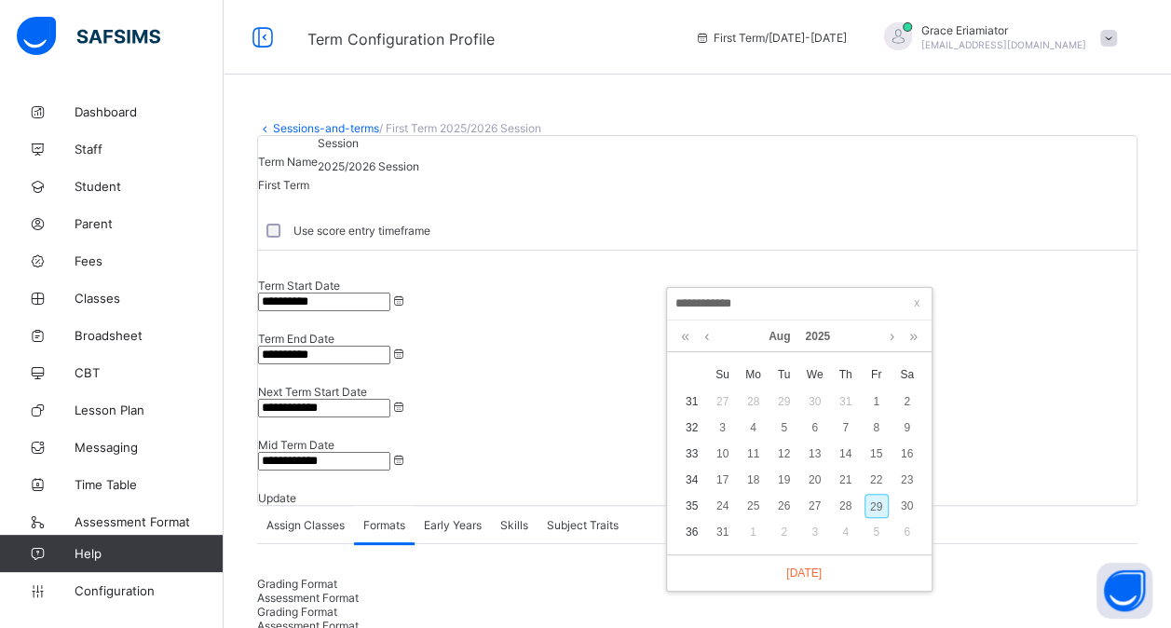
click at [832, 296] on input "**********" at bounding box center [799, 303] width 253 height 20
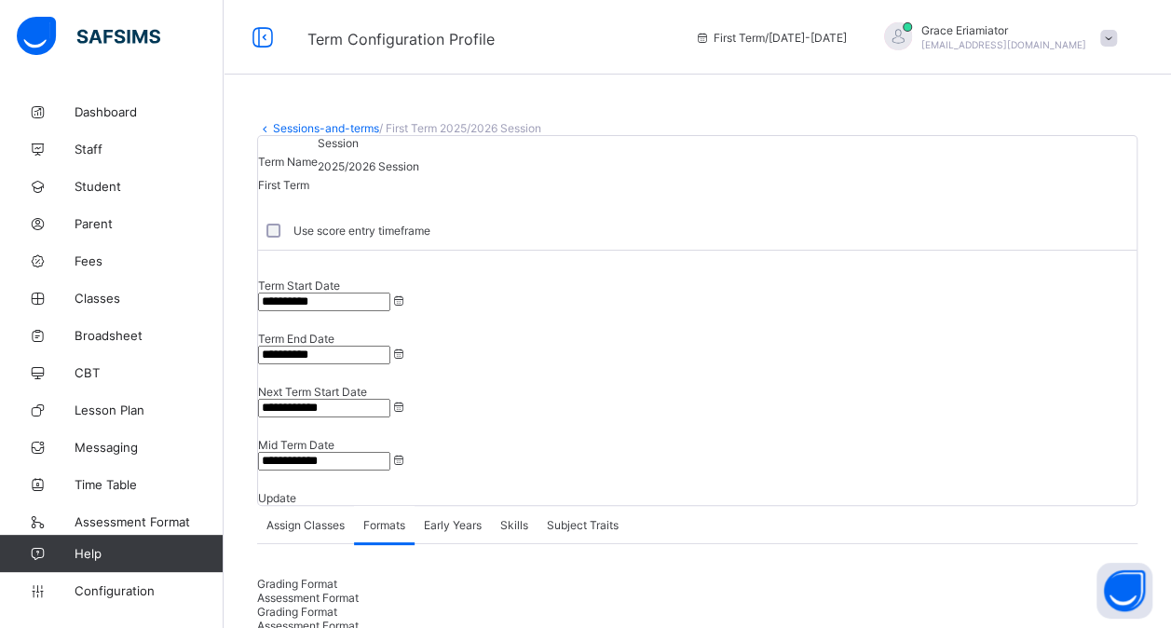
click at [766, 224] on div "Term Name First Term Session 2025/2026 Session Use score entry timeframe" at bounding box center [697, 193] width 878 height 115
click at [292, 133] on link "Sessions-and-terms" at bounding box center [326, 128] width 106 height 14
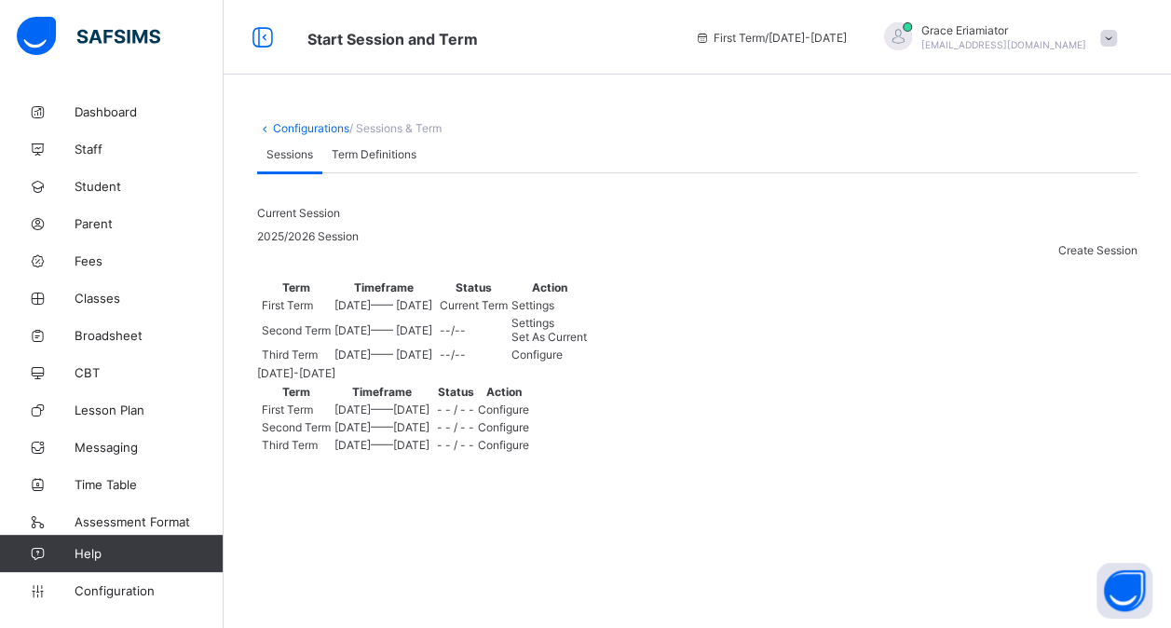
click at [315, 128] on link "Configurations" at bounding box center [311, 128] width 76 height 14
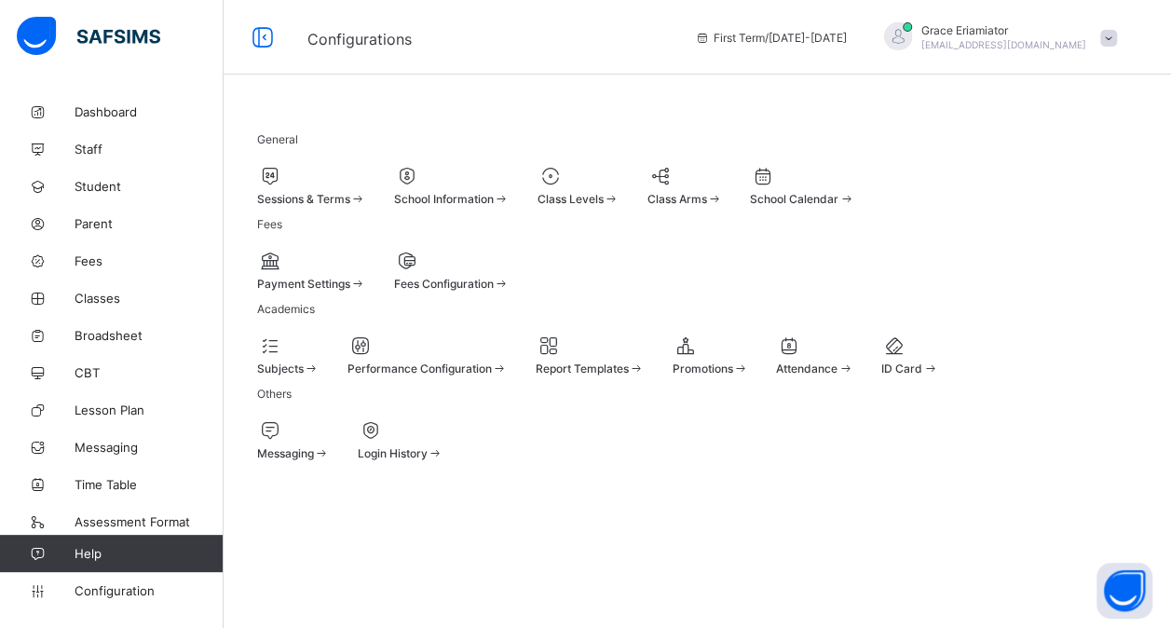
scroll to position [184, 0]
click at [497, 346] on div at bounding box center [427, 345] width 160 height 22
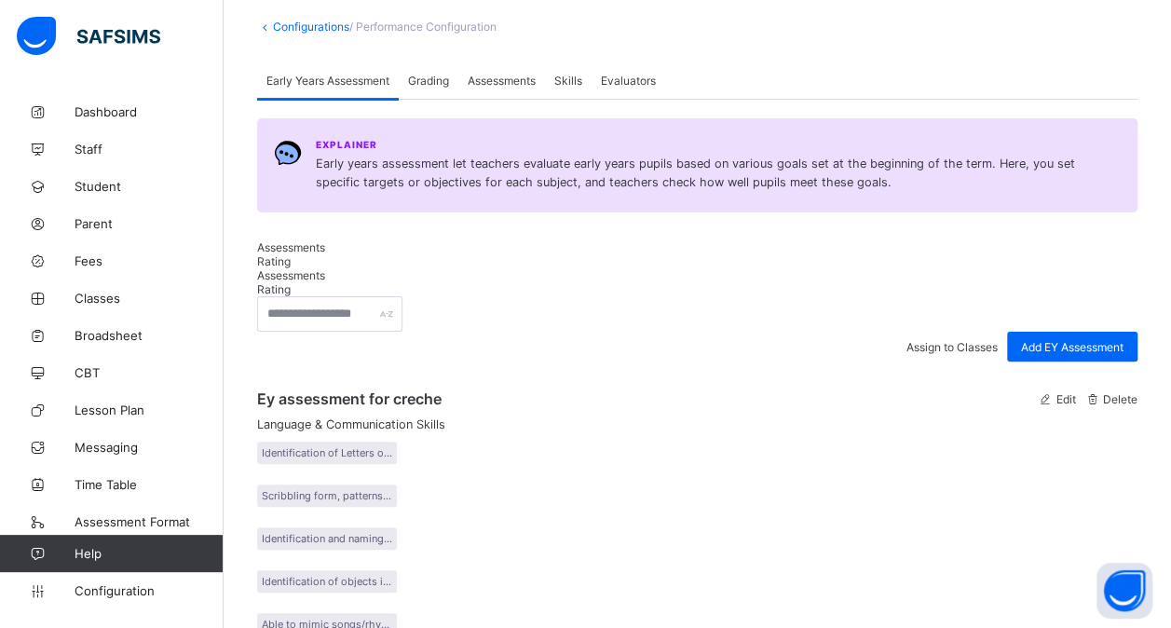
scroll to position [101, 0]
click at [302, 26] on link "Configurations" at bounding box center [311, 27] width 76 height 14
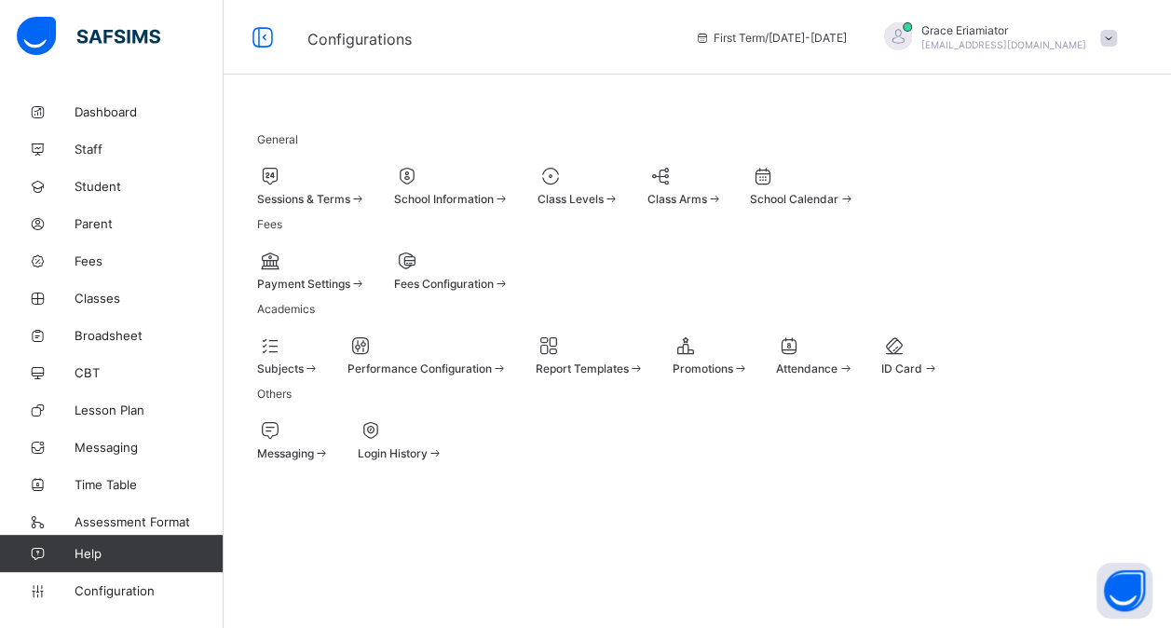
click at [645, 361] on span at bounding box center [590, 359] width 109 height 5
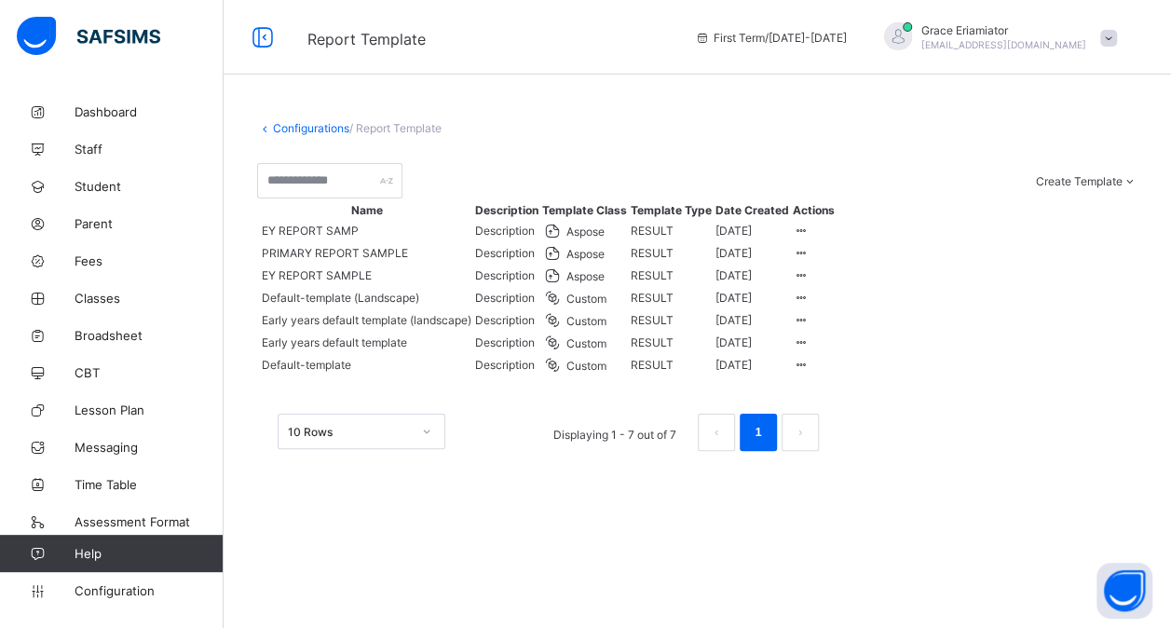
scroll to position [158, 0]
click at [142, 587] on span "Configuration" at bounding box center [149, 590] width 148 height 15
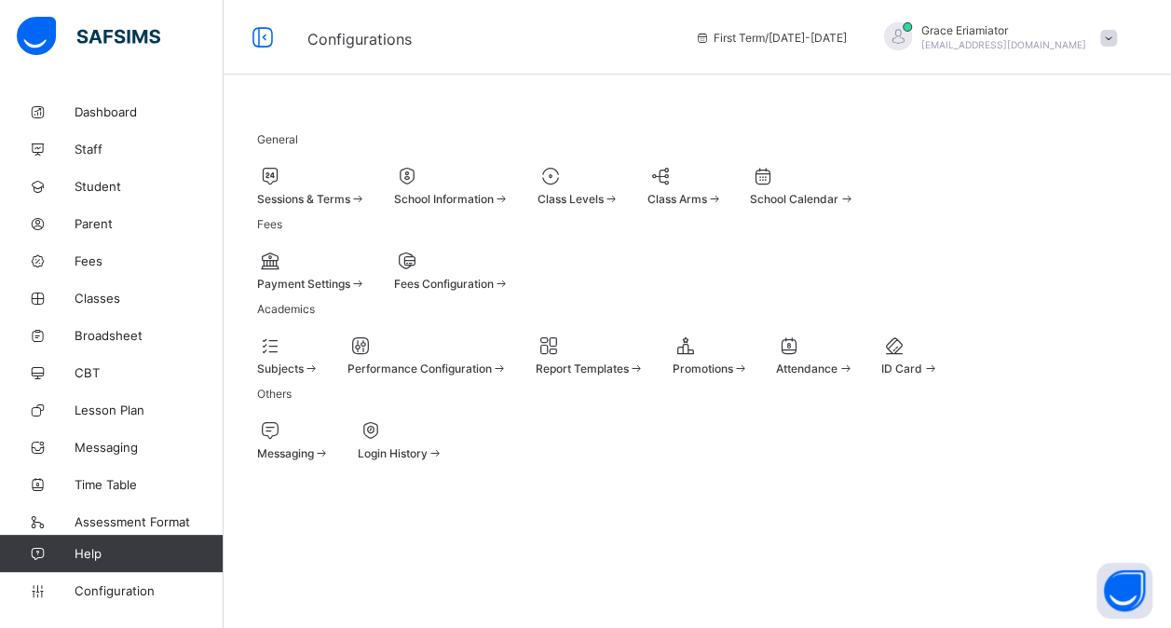
click at [604, 198] on span "Class Levels" at bounding box center [570, 199] width 66 height 14
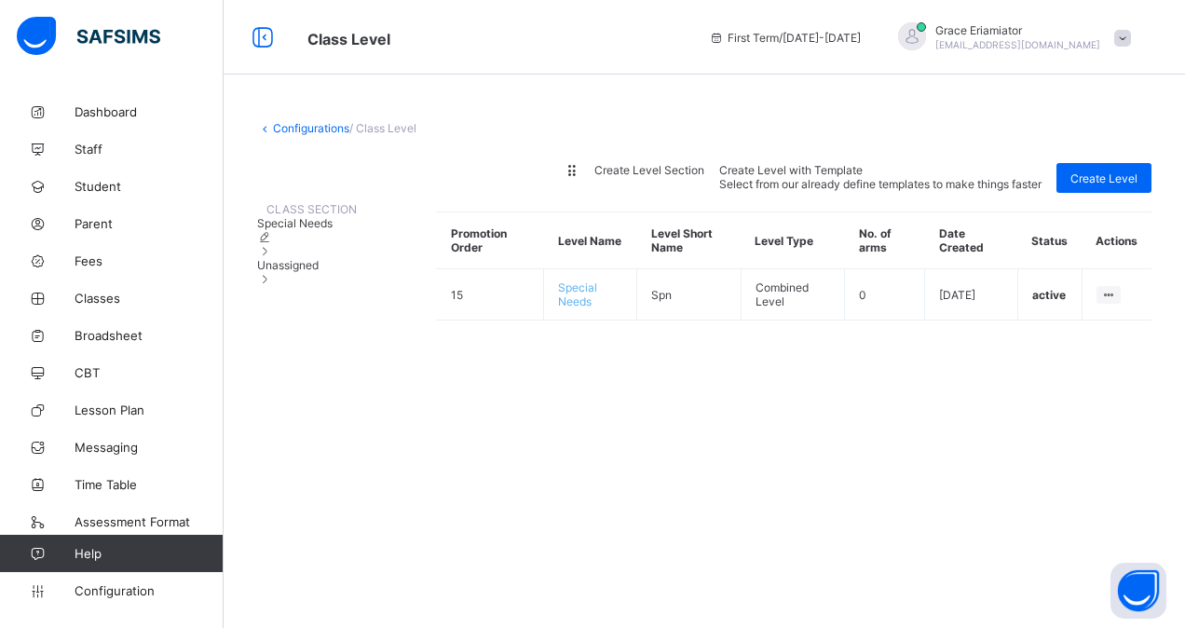
click at [319, 272] on span "Unassigned" at bounding box center [287, 265] width 61 height 14
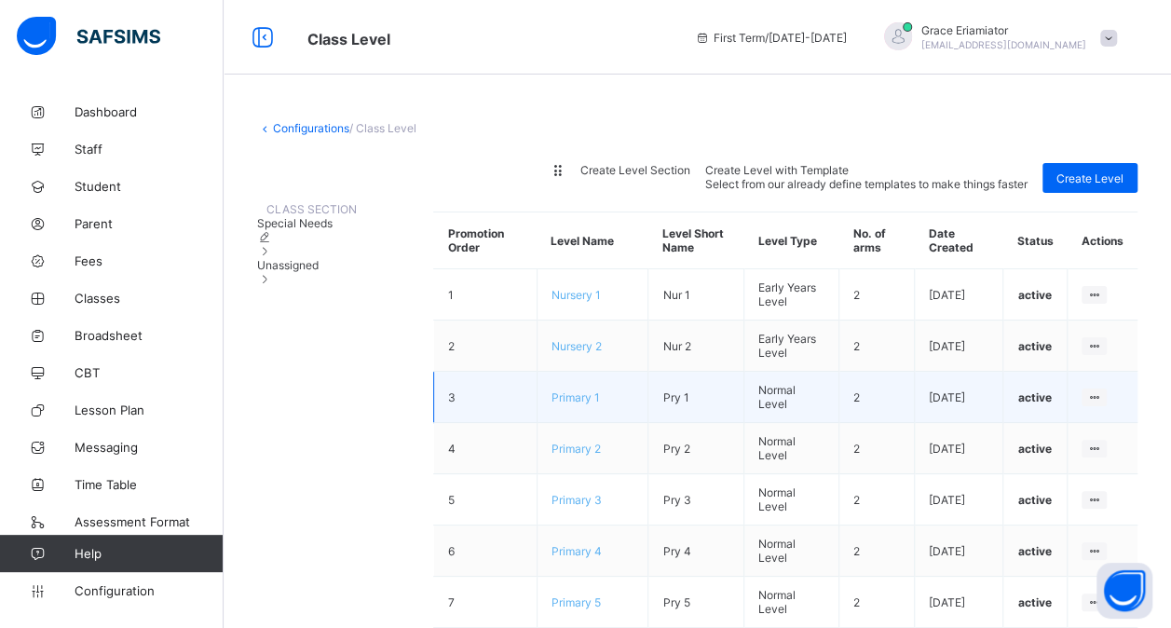
scroll to position [171, 0]
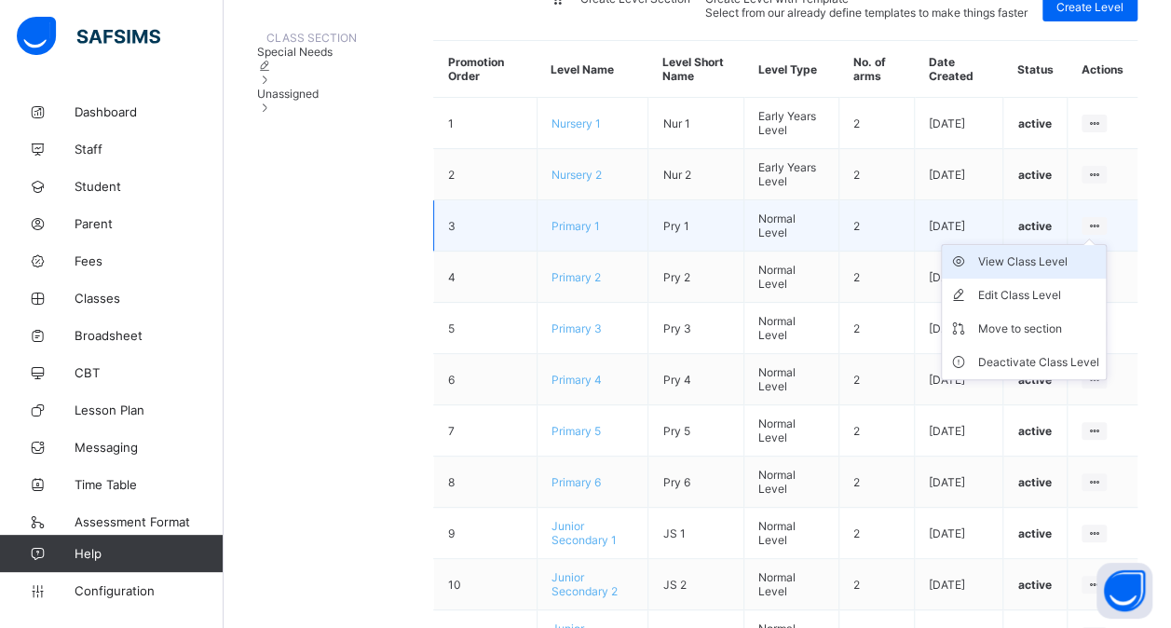
click at [1060, 268] on div "View Class Level" at bounding box center [1037, 261] width 121 height 19
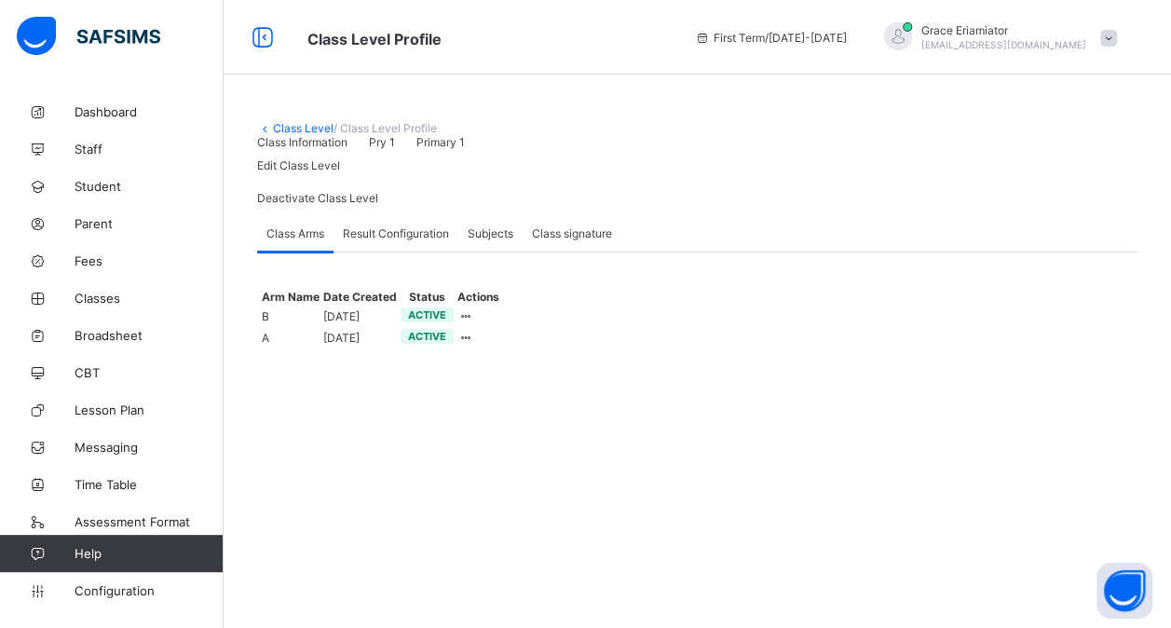
click at [405, 240] on span "Result Configuration" at bounding box center [396, 233] width 106 height 14
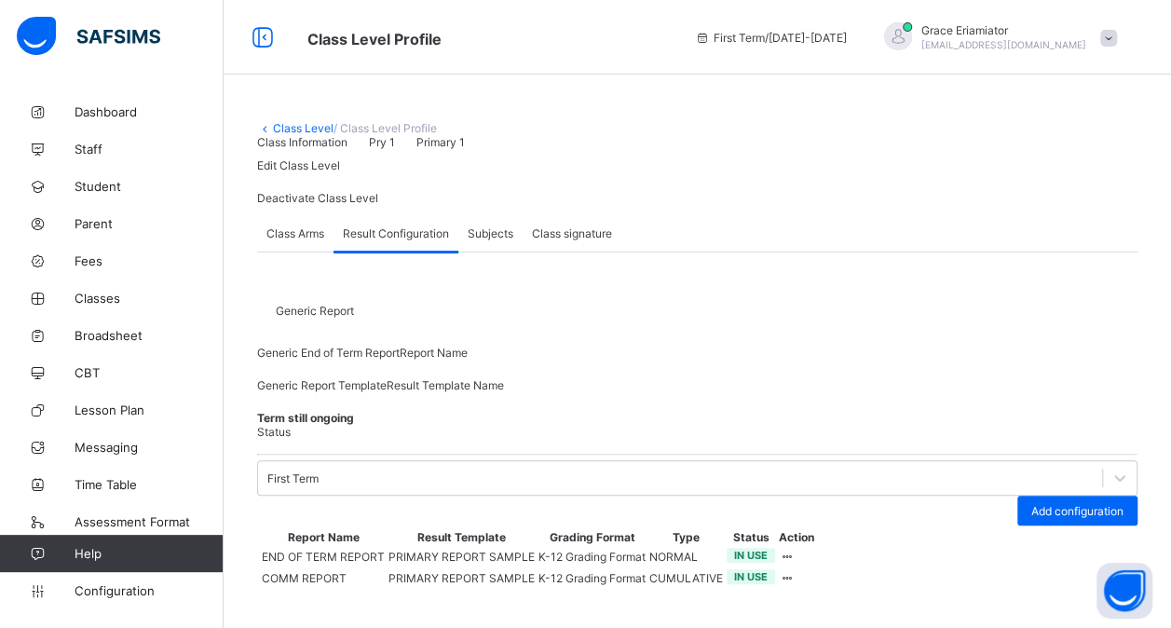
scroll to position [295, 0]
click at [795, 550] on div at bounding box center [787, 557] width 16 height 14
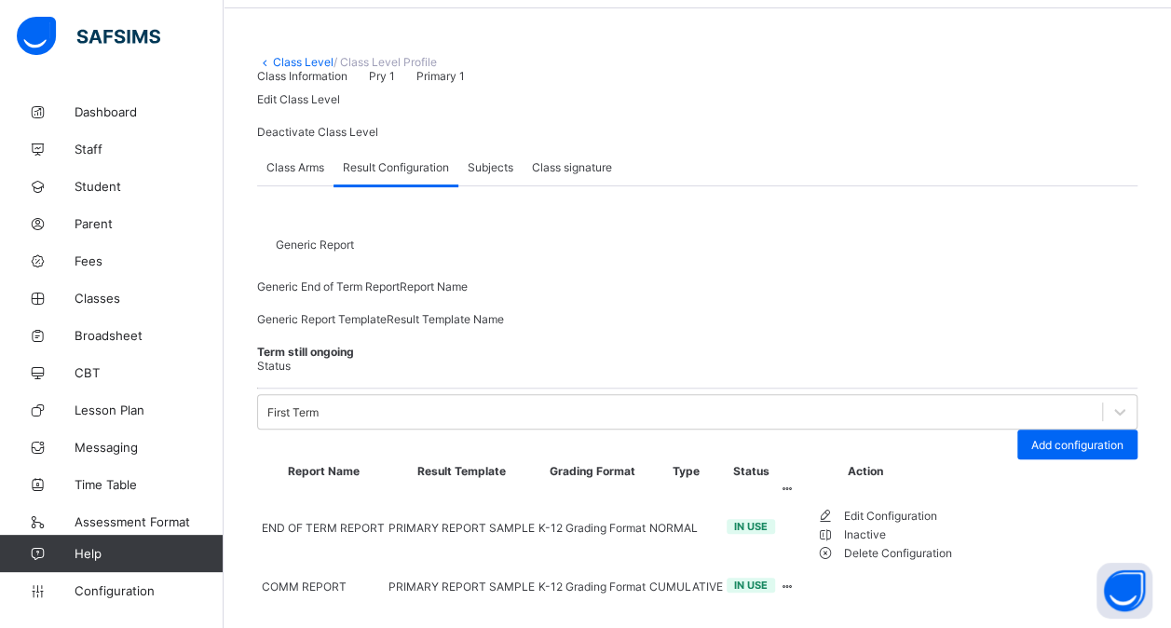
click at [952, 525] on div "Edit Configuration" at bounding box center [898, 516] width 108 height 19
type input "**********"
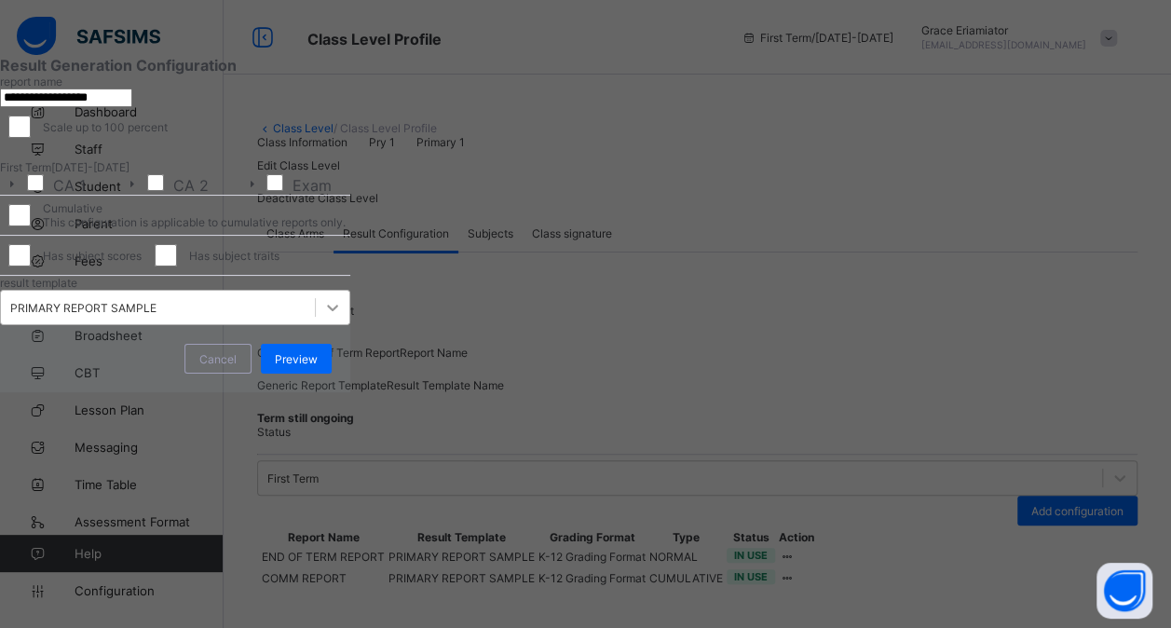
scroll to position [165, 0]
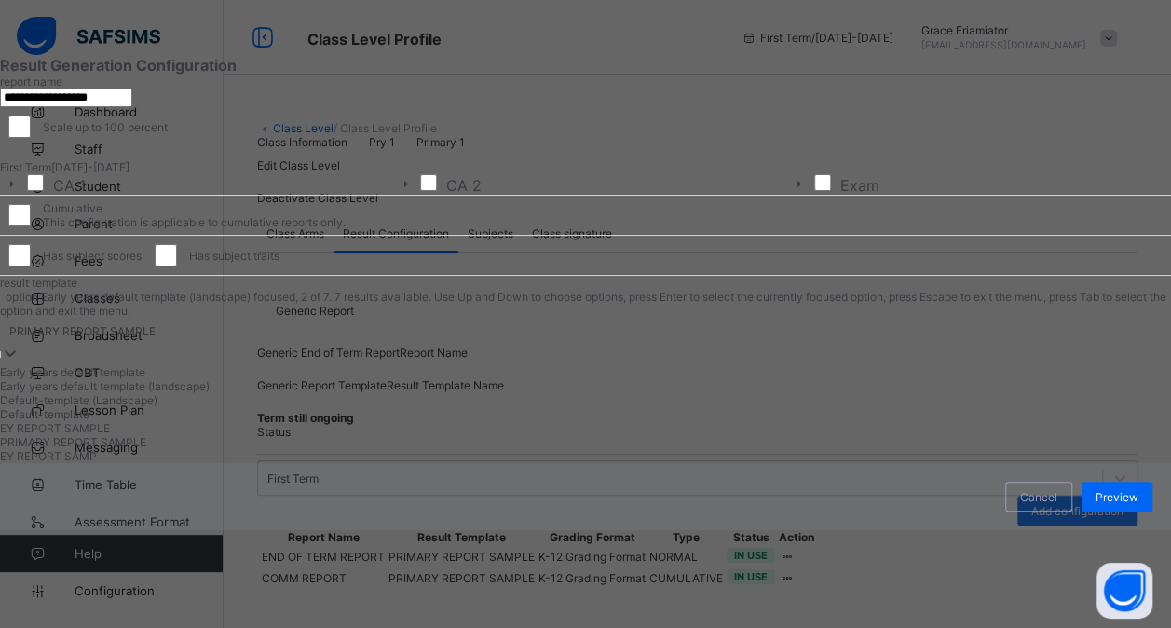
click at [496, 463] on div "option Early years default template (landscape) focused, 2 of 7. 7 results avai…" at bounding box center [585, 376] width 1171 height 173
click at [356, 421] on div "Default-template" at bounding box center [585, 414] width 1171 height 14
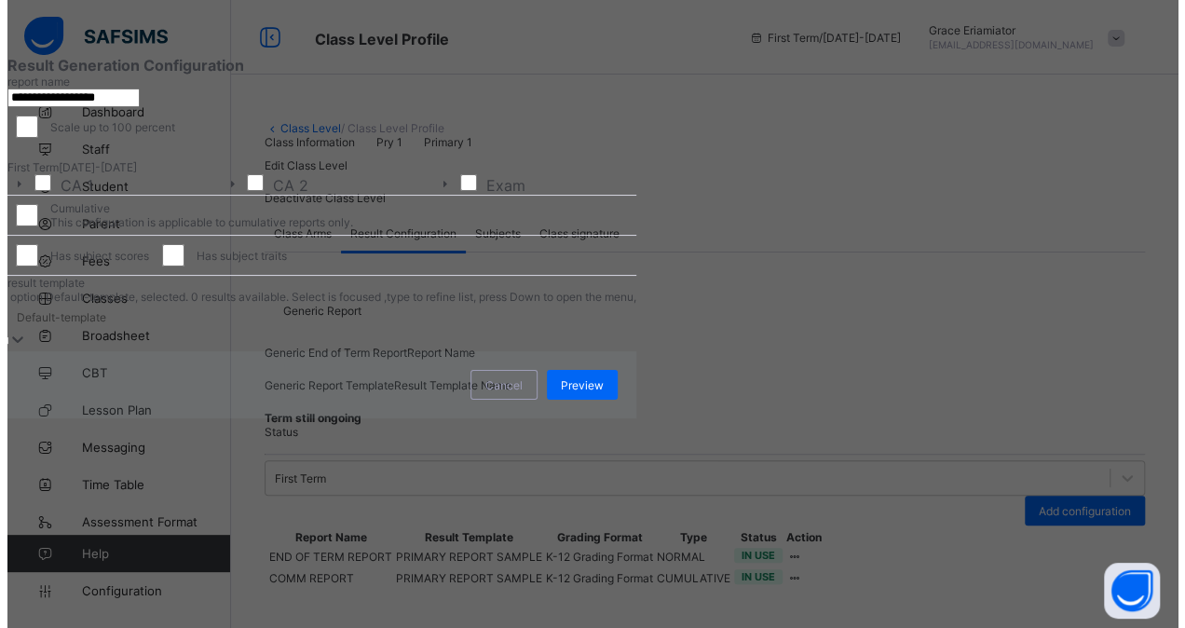
scroll to position [106, 0]
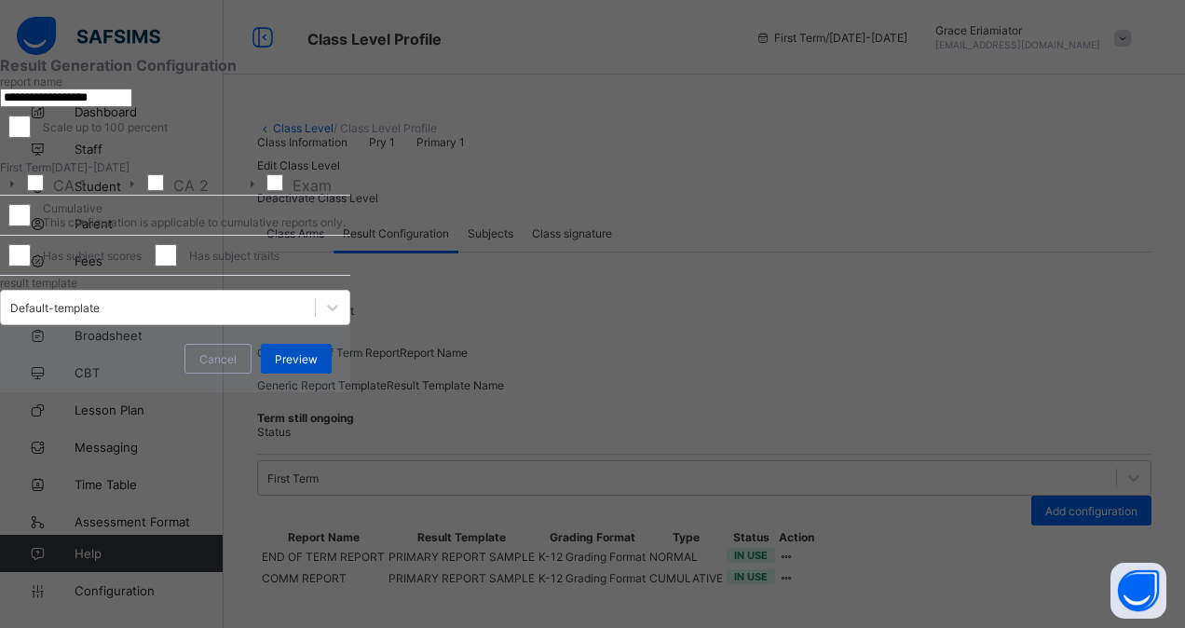
click at [318, 366] on span "Preview" at bounding box center [296, 359] width 43 height 14
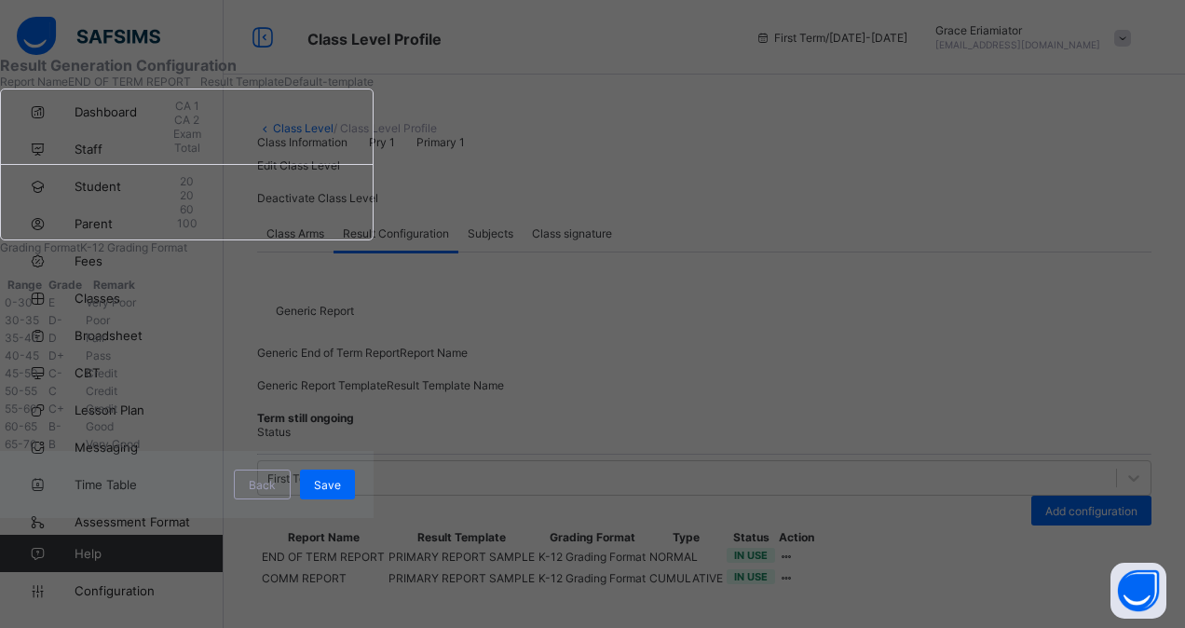
scroll to position [0, 0]
click at [291, 499] on div "Back" at bounding box center [262, 484] width 57 height 30
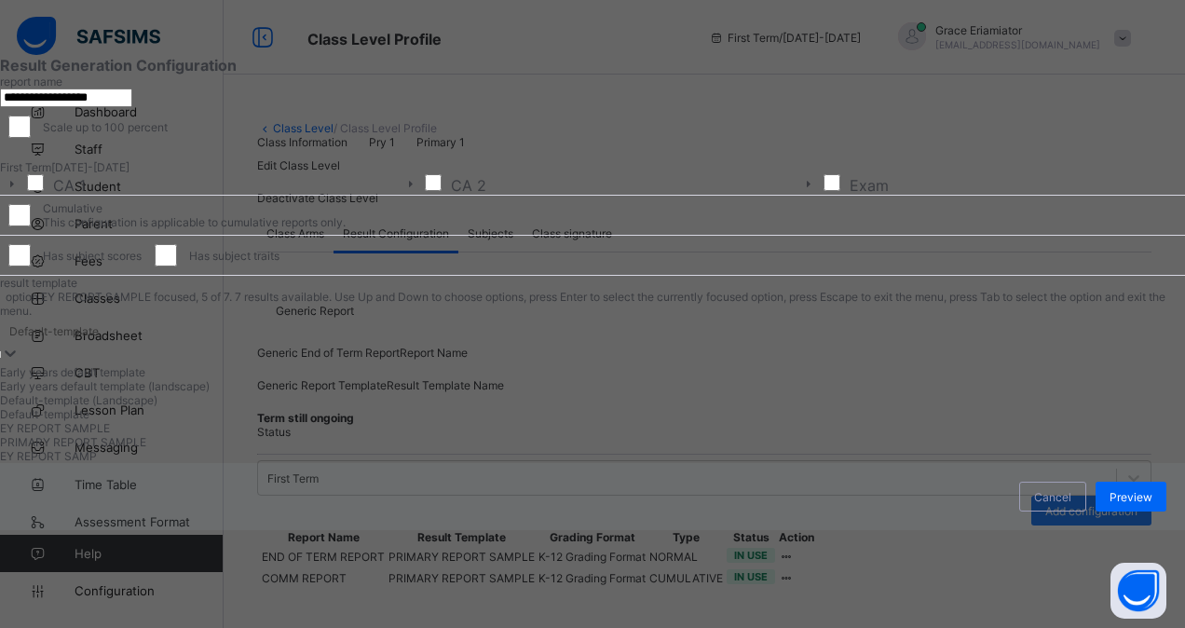
scroll to position [165, 0]
click at [490, 463] on div "option EY REPORT SAMPLE focused, 5 of 7. 7 results available. Use Up and Down t…" at bounding box center [592, 376] width 1185 height 173
click at [947, 494] on div "**********" at bounding box center [590, 314] width 1180 height 535
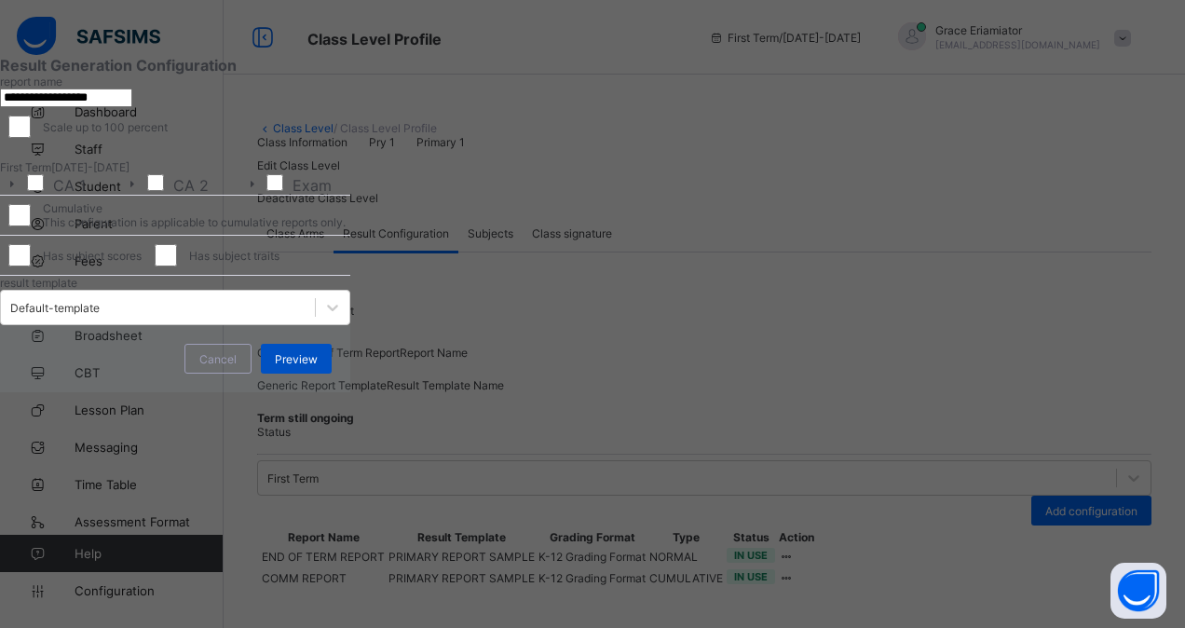
click at [318, 366] on span "Preview" at bounding box center [296, 359] width 43 height 14
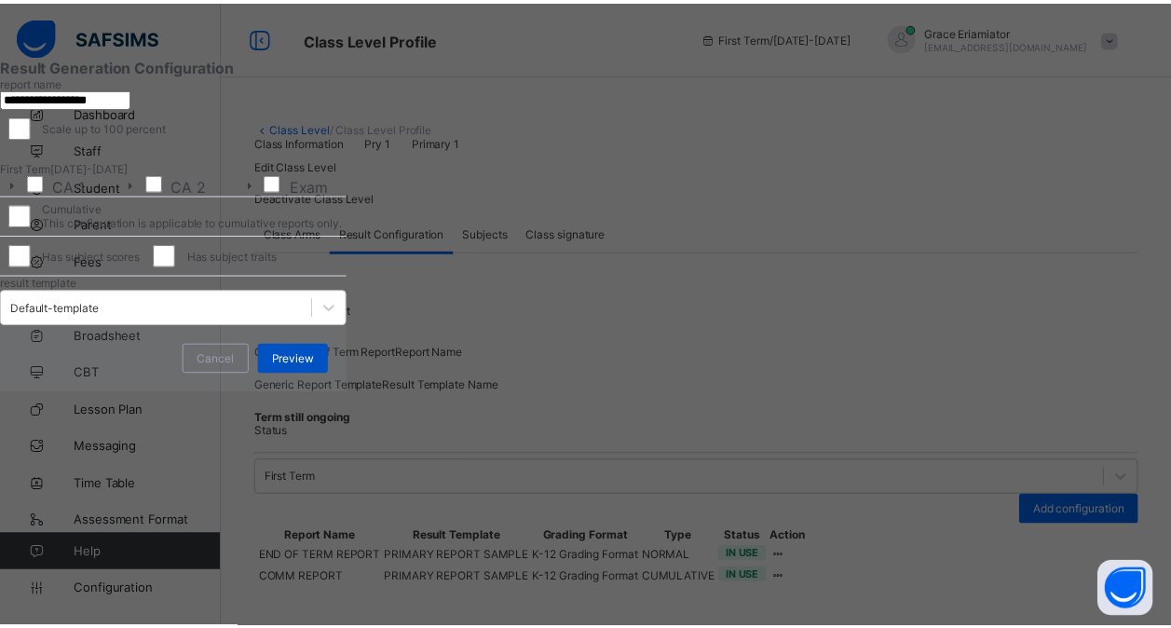
scroll to position [0, 0]
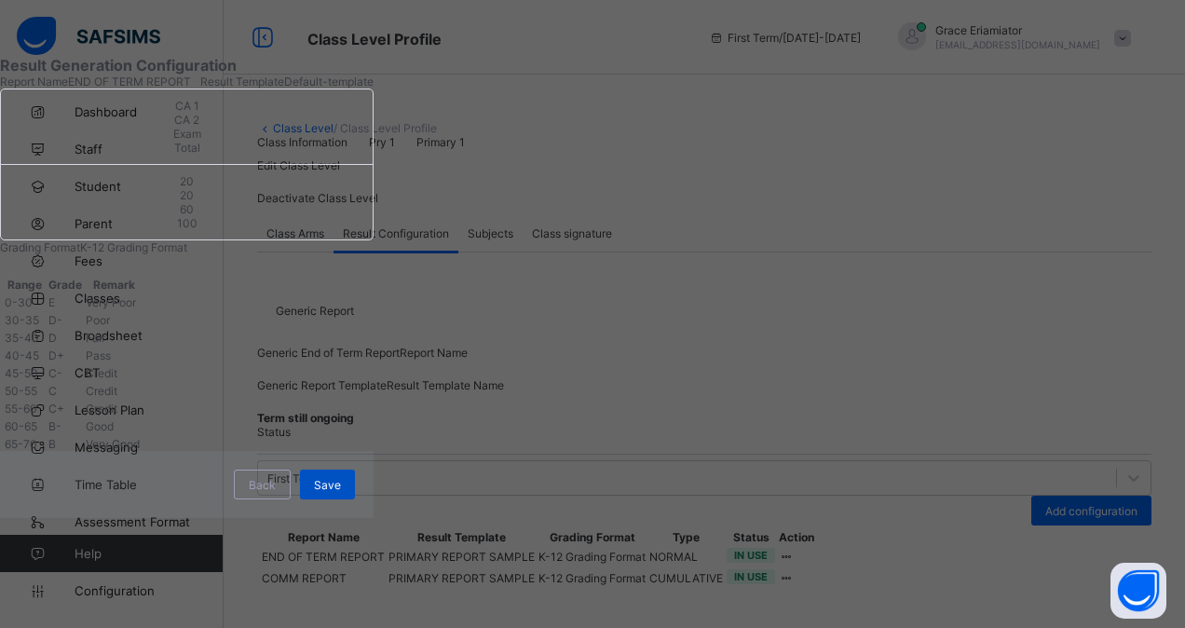
click at [341, 492] on span "Save" at bounding box center [327, 485] width 27 height 14
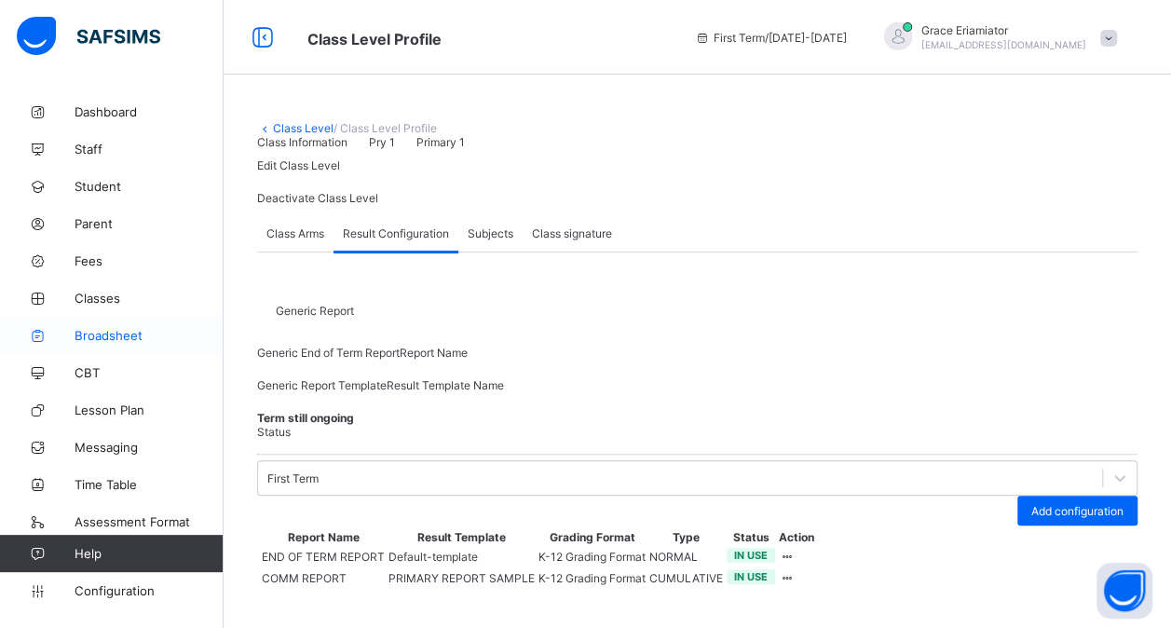
click at [142, 338] on span "Broadsheet" at bounding box center [149, 335] width 149 height 15
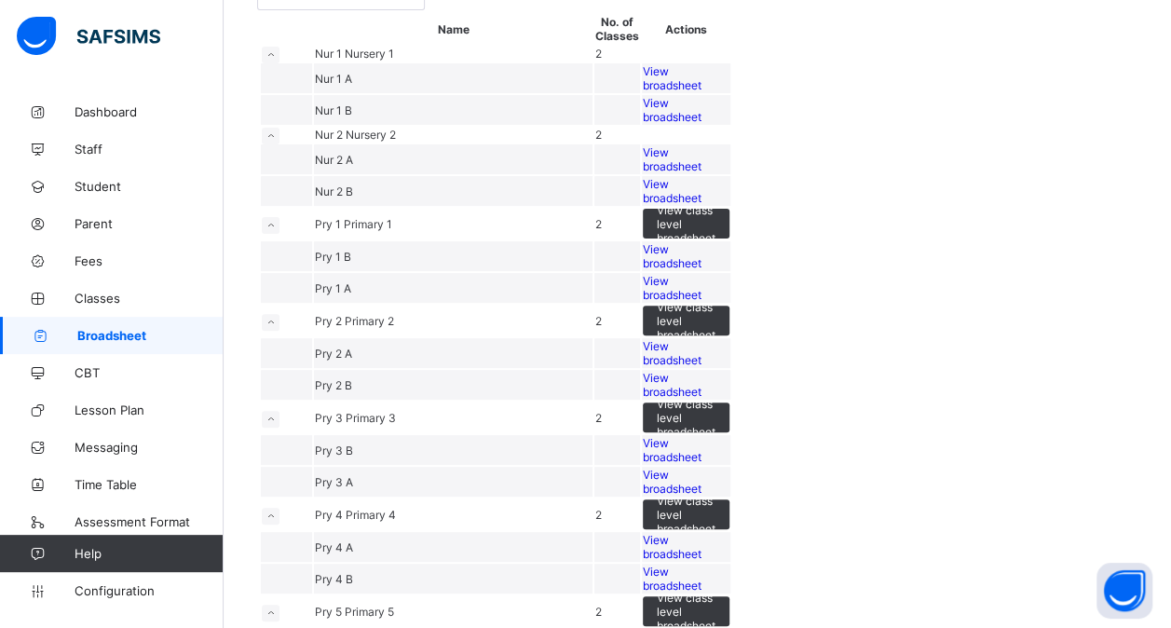
scroll to position [147, 0]
click at [701, 301] on span "View broadsheet" at bounding box center [672, 287] width 59 height 28
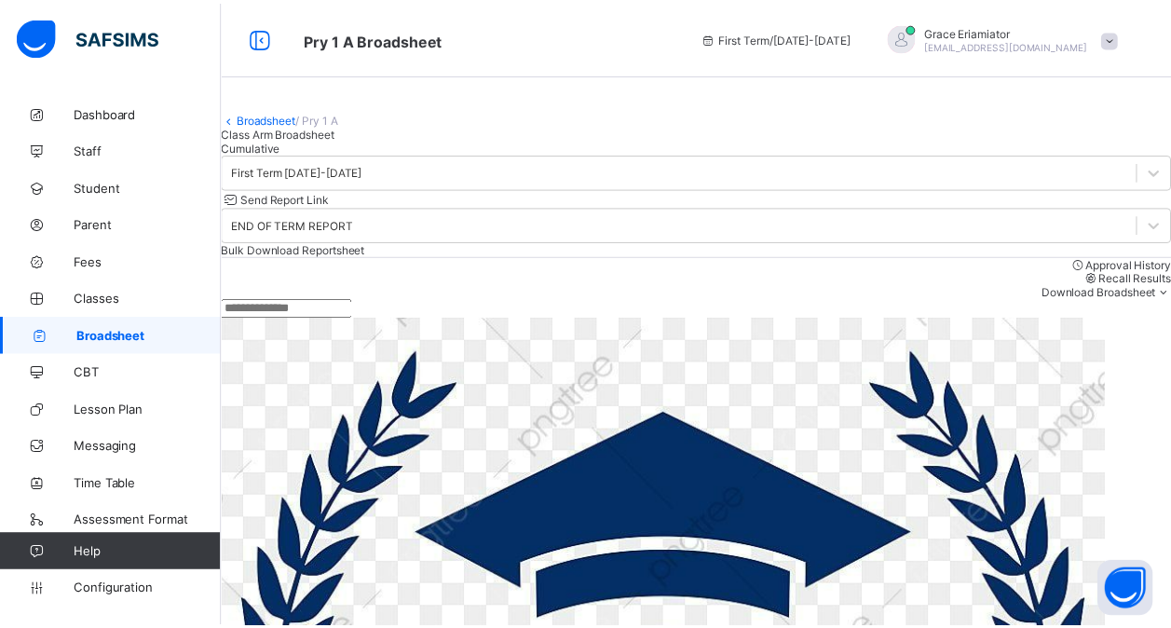
scroll to position [27, 0]
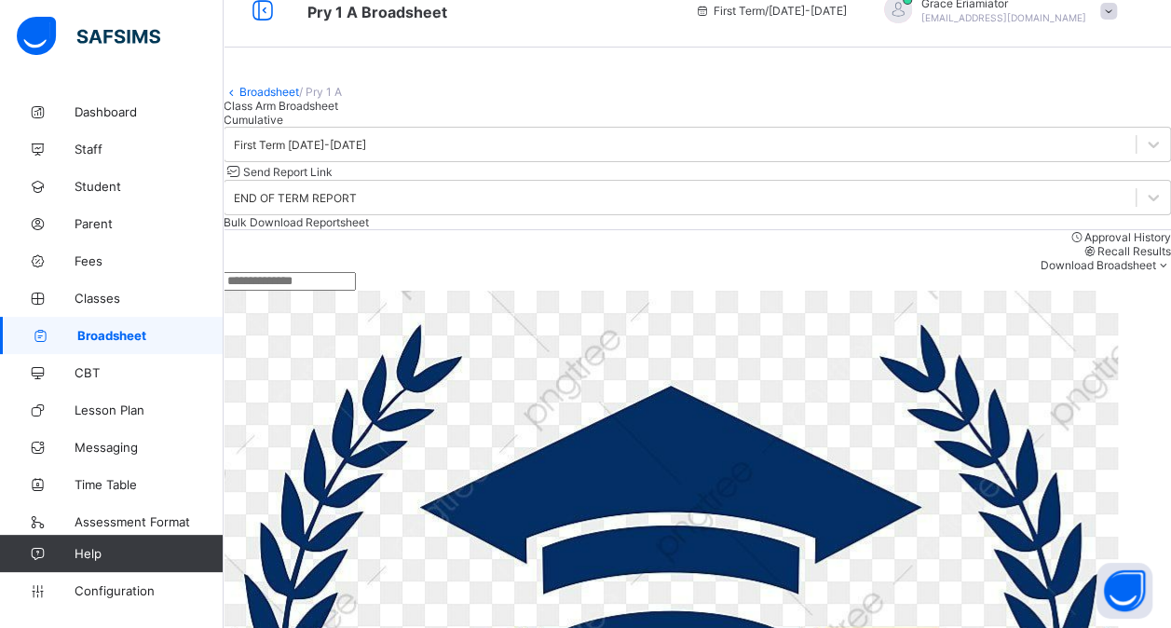
click at [369, 229] on span "Bulk Download Reportsheet" at bounding box center [296, 222] width 145 height 14
click at [118, 584] on span "Configuration" at bounding box center [149, 590] width 148 height 15
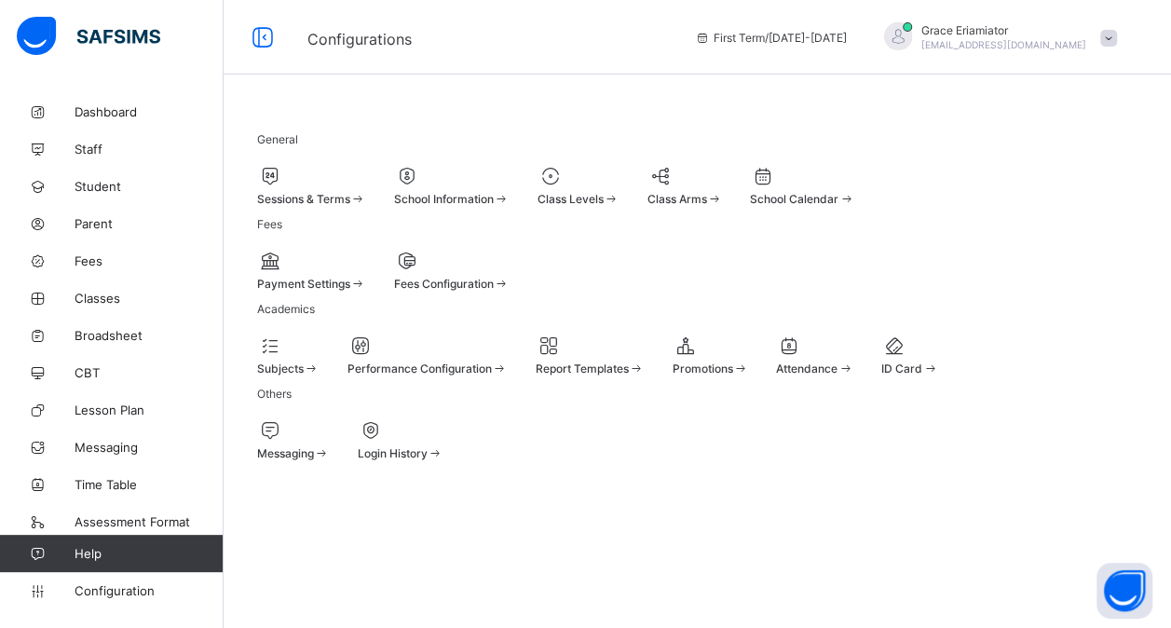
click at [510, 174] on div at bounding box center [452, 176] width 116 height 22
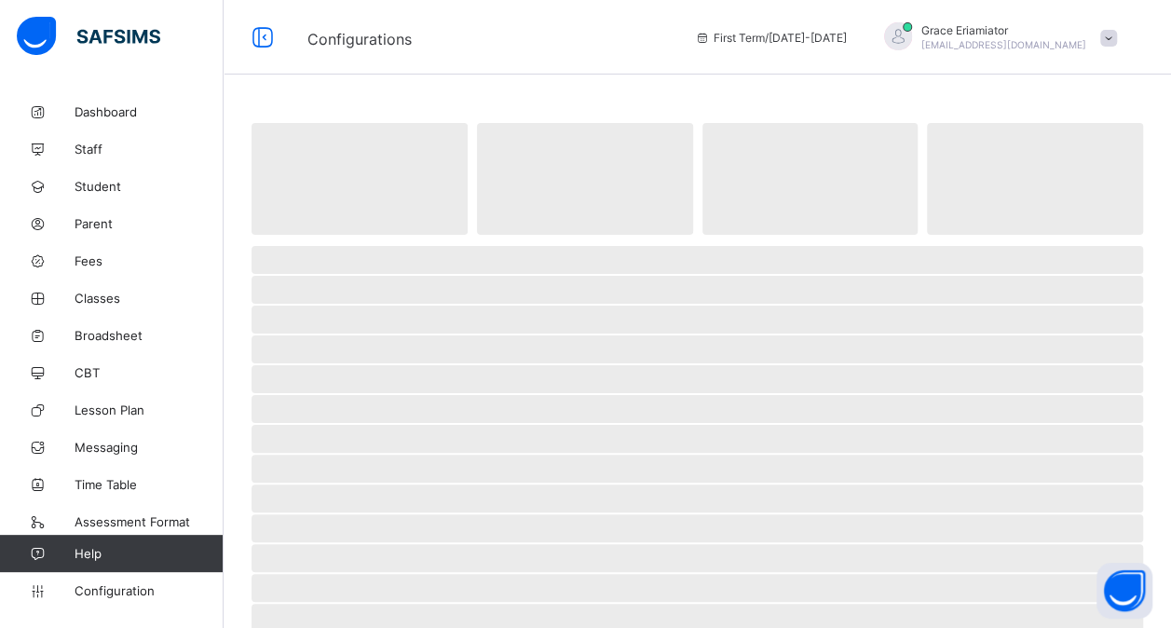
select select "**"
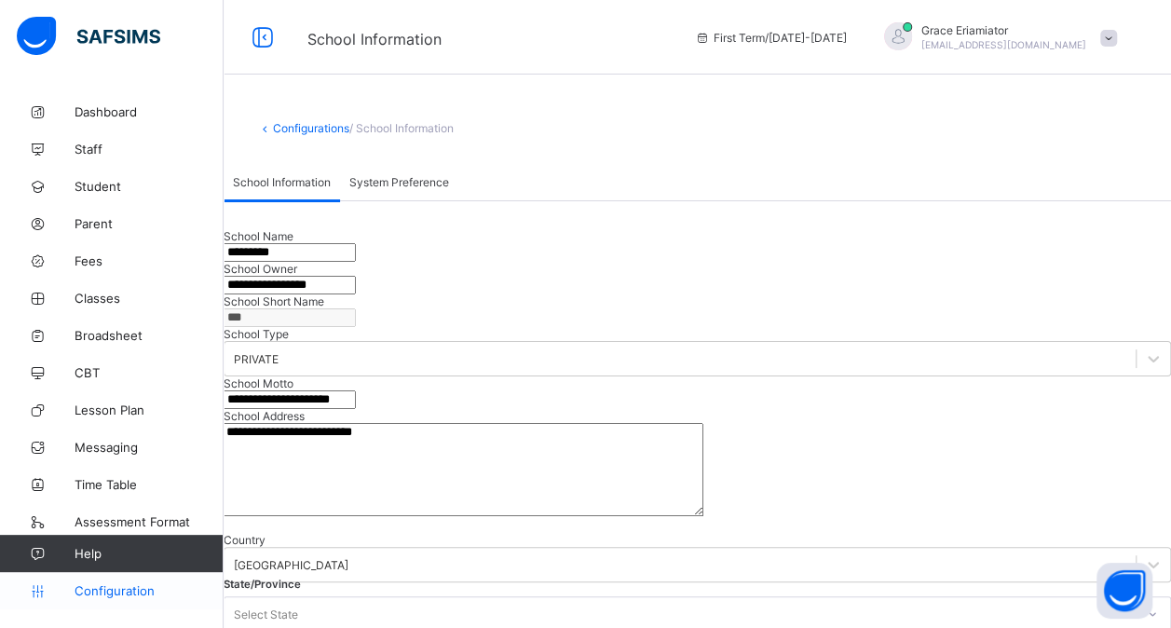
click at [122, 594] on span "Configuration" at bounding box center [149, 590] width 148 height 15
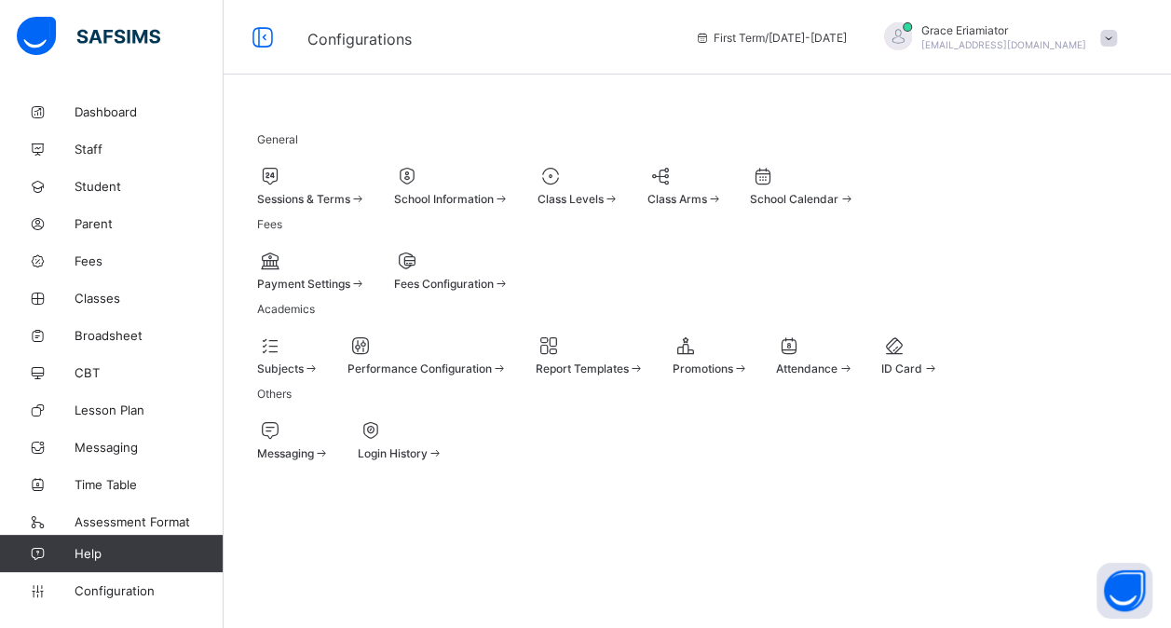
click at [508, 357] on div at bounding box center [427, 345] width 160 height 22
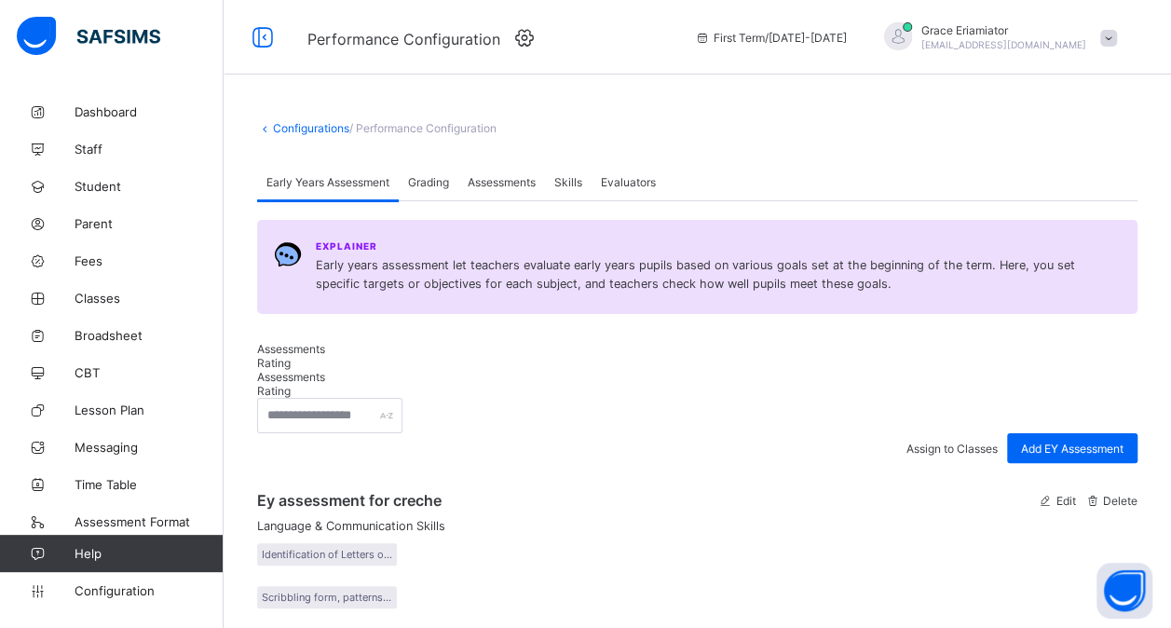
click at [443, 189] on span "Grading" at bounding box center [428, 182] width 41 height 14
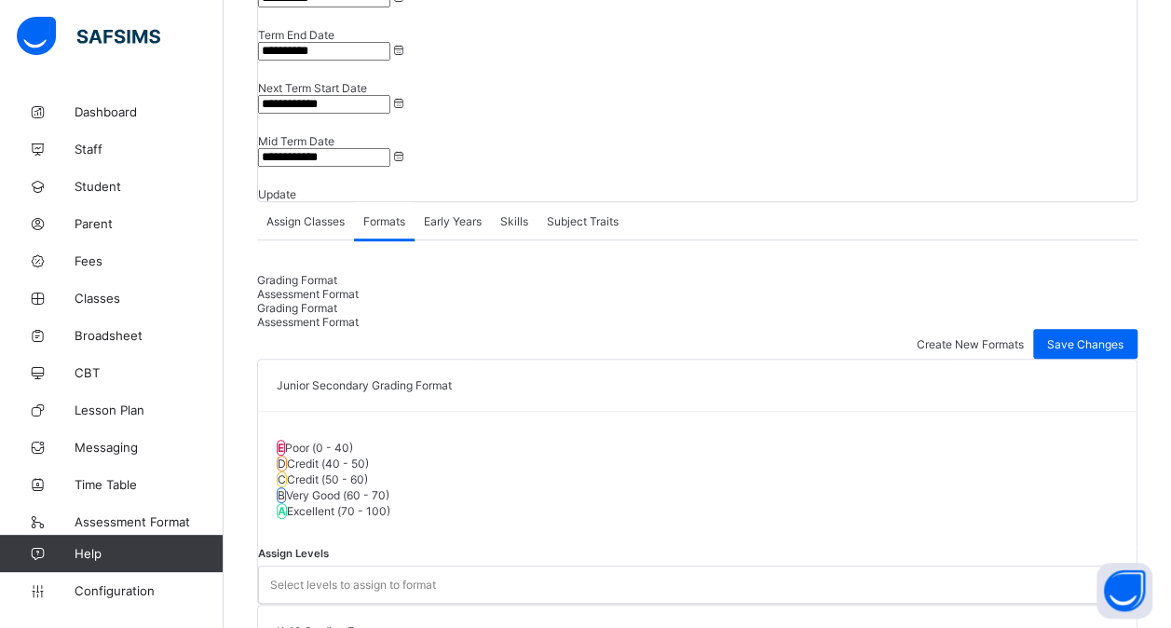
scroll to position [304, 0]
click at [359, 287] on span "Assessment Format" at bounding box center [308, 294] width 102 height 14
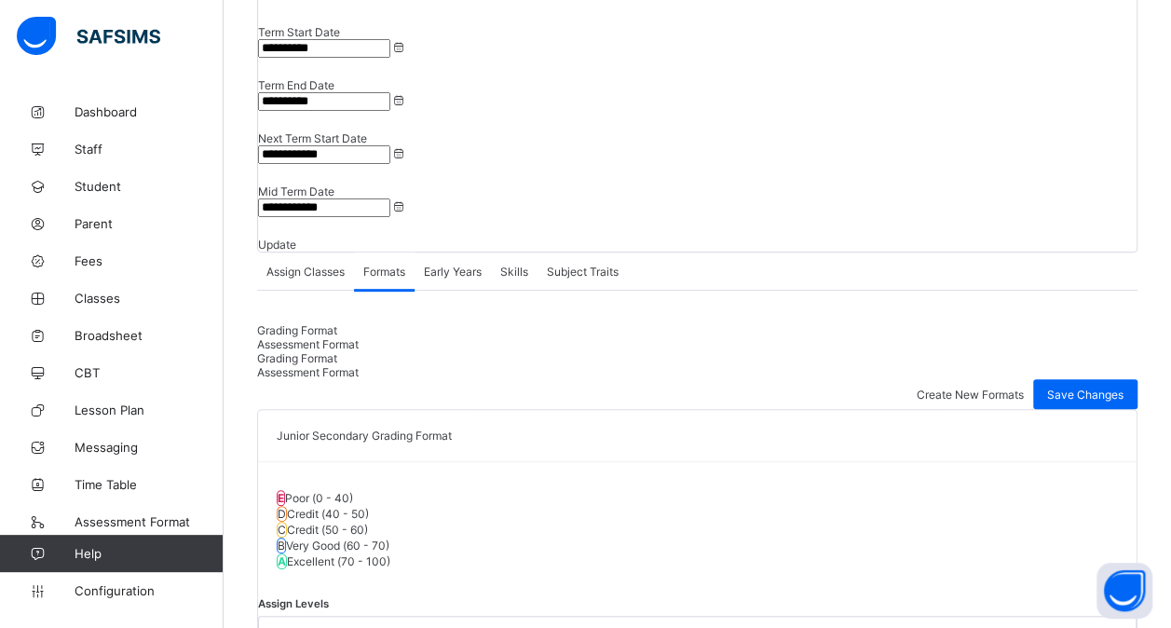
scroll to position [253, 0]
click at [535, 252] on div "Skills" at bounding box center [514, 270] width 47 height 37
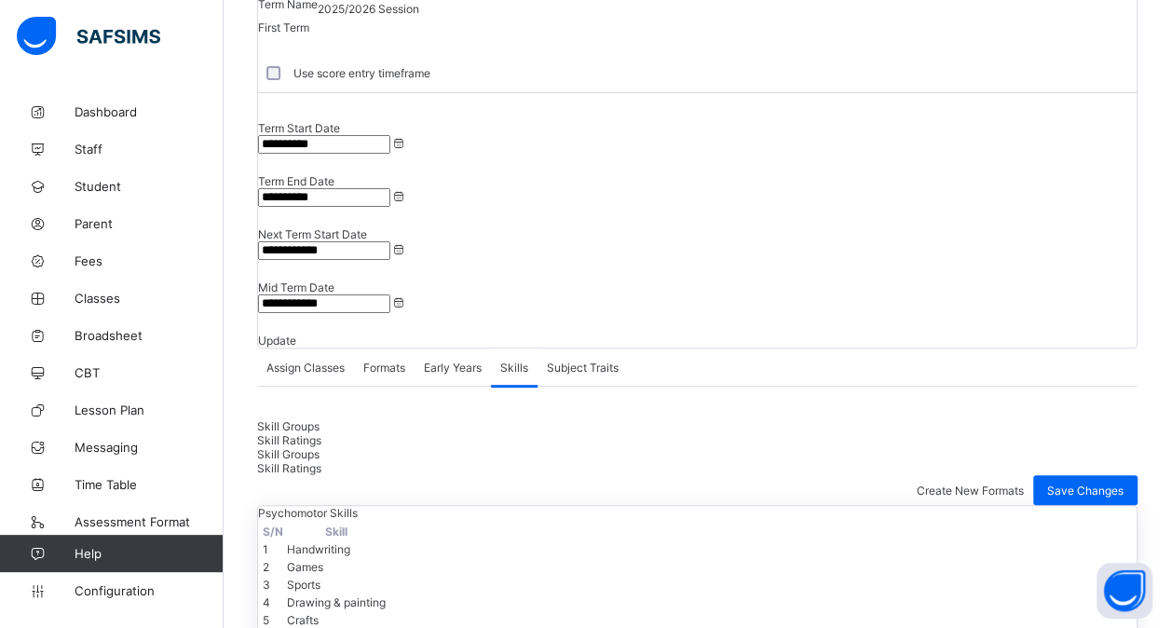
scroll to position [156, 0]
click at [393, 434] on div "Skill Ratings" at bounding box center [697, 441] width 880 height 14
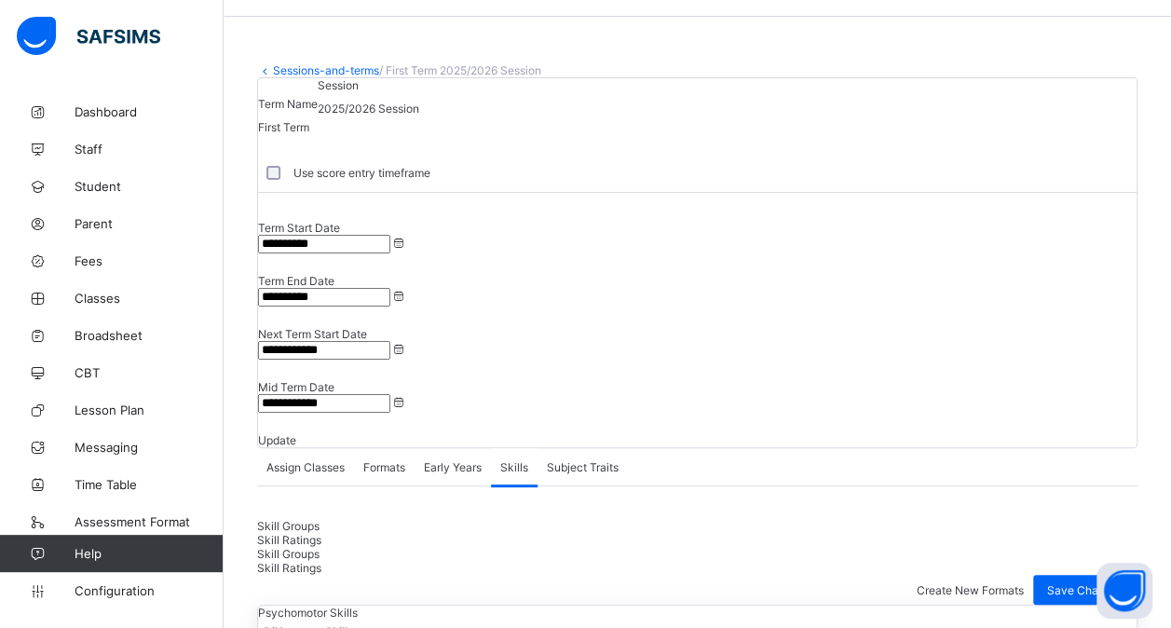
scroll to position [0, 0]
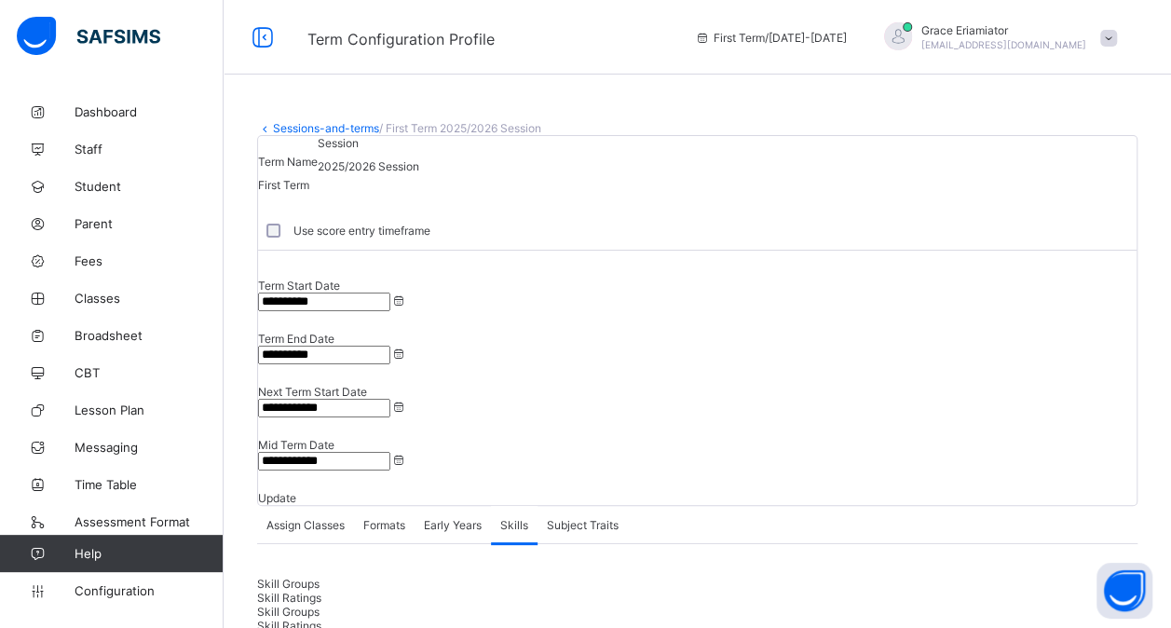
click at [308, 130] on link "Sessions-and-terms" at bounding box center [326, 128] width 106 height 14
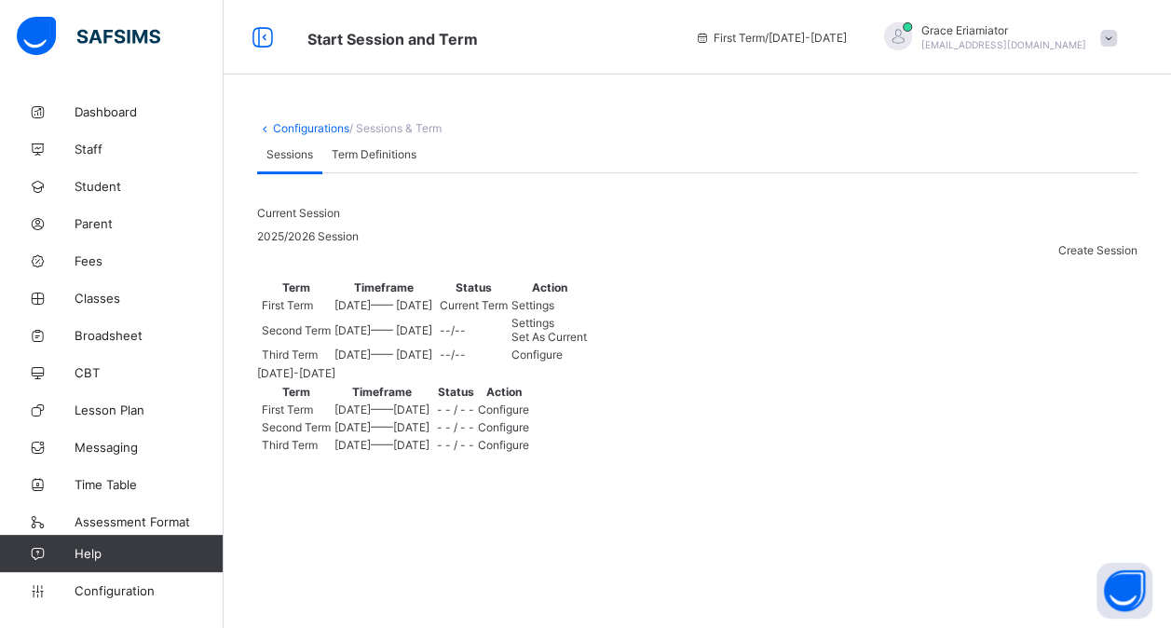
scroll to position [94, 0]
click at [154, 583] on span "Configuration" at bounding box center [149, 590] width 148 height 15
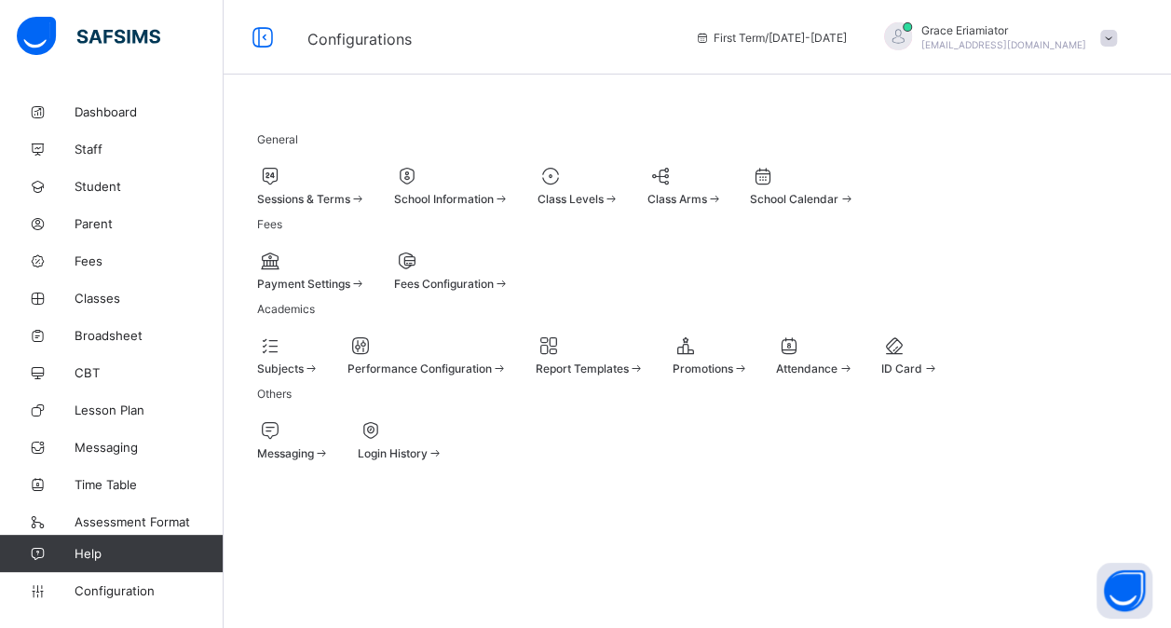
click at [619, 165] on div at bounding box center [578, 176] width 82 height 22
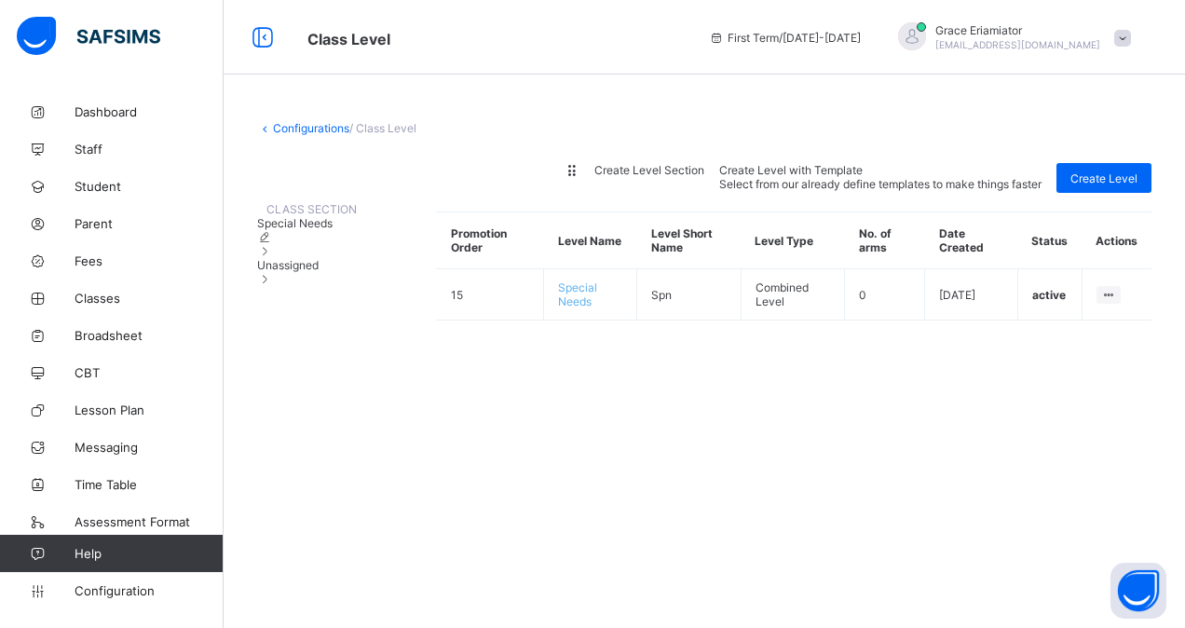
click at [345, 286] on div "Unassigned" at bounding box center [307, 272] width 100 height 28
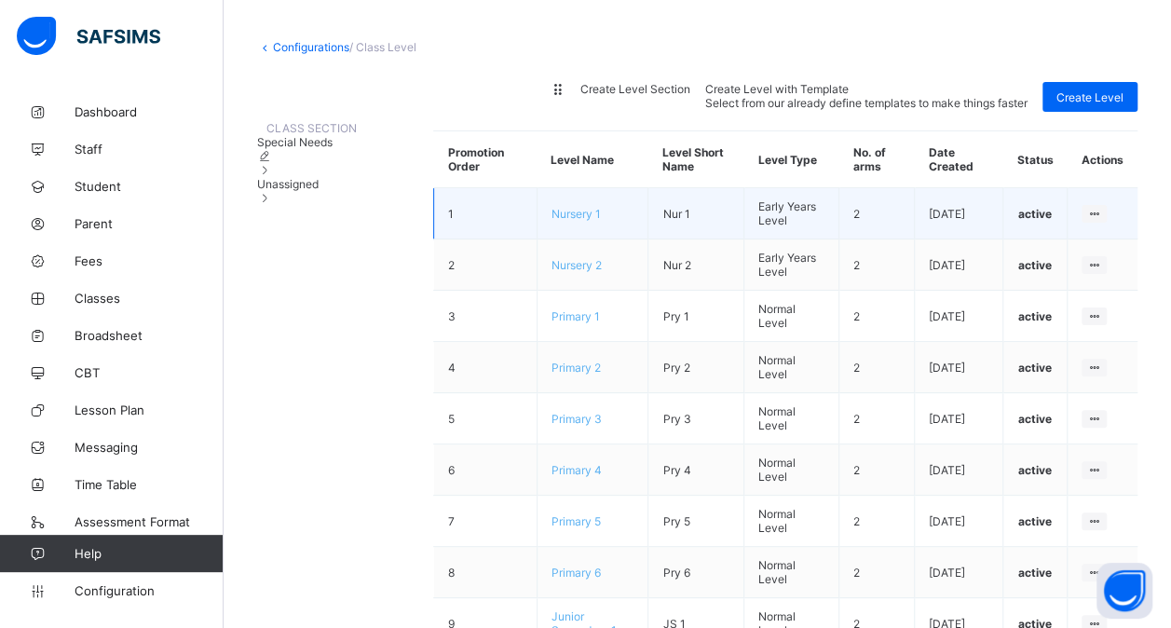
scroll to position [84, 0]
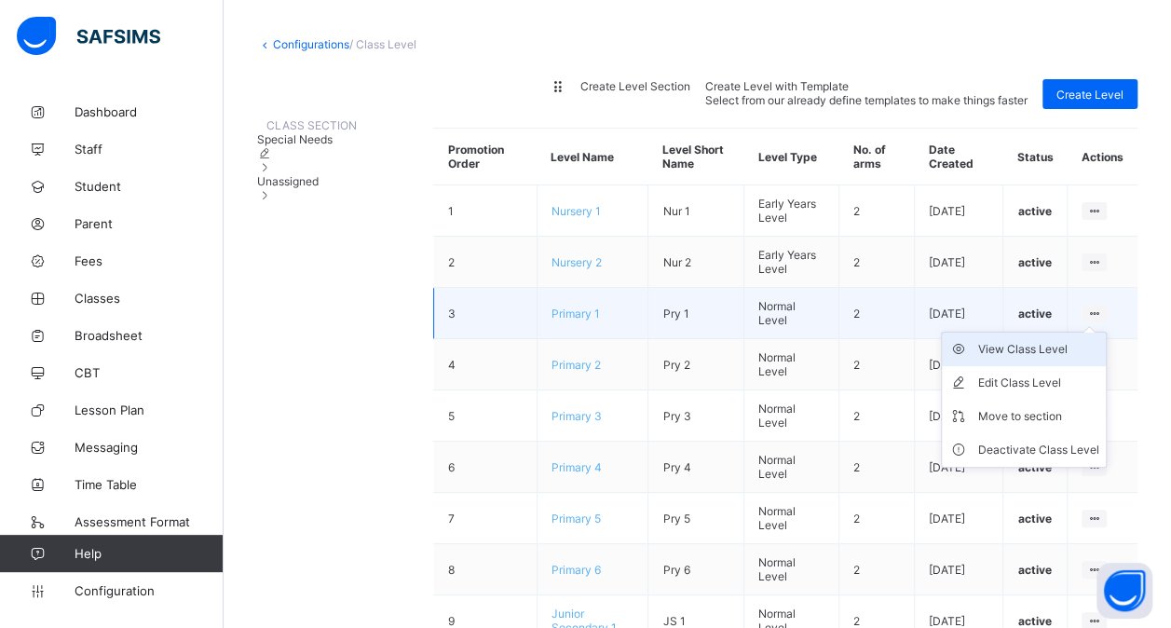
click at [1045, 359] on div "View Class Level" at bounding box center [1037, 349] width 121 height 19
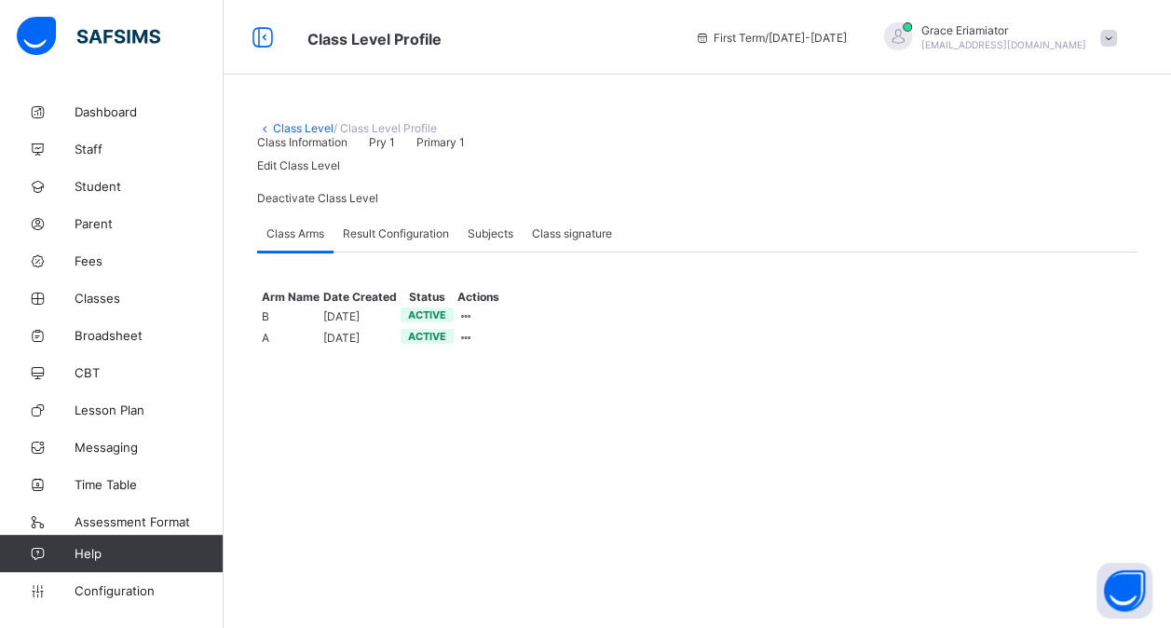
scroll to position [36, 0]
click at [589, 251] on div "Class signature" at bounding box center [572, 232] width 99 height 37
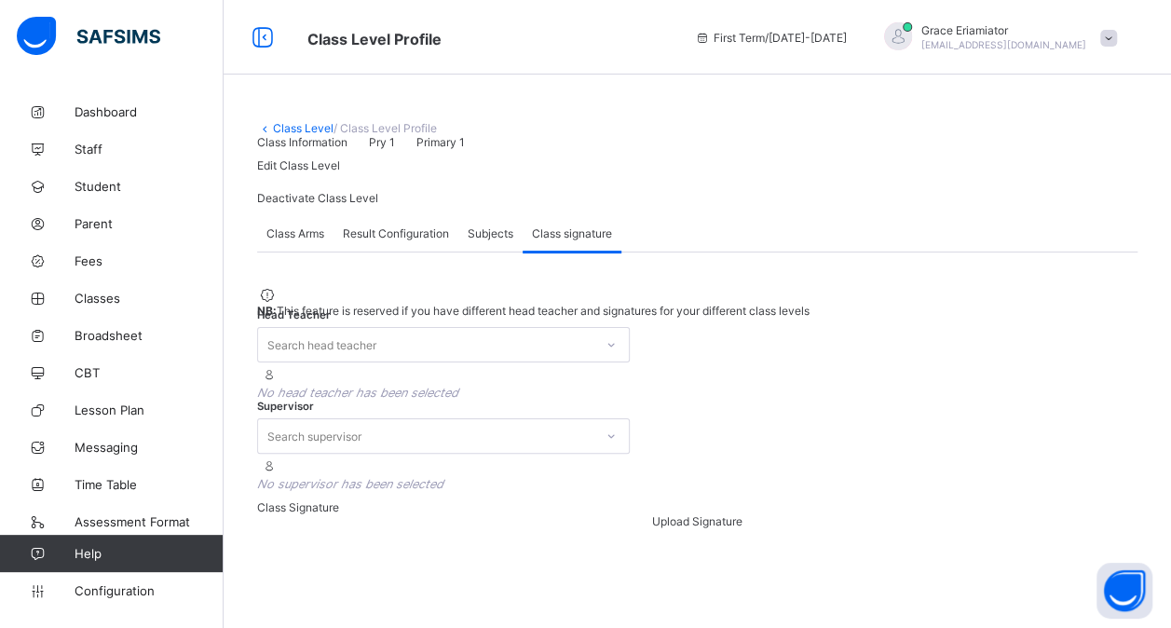
scroll to position [162, 0]
click at [399, 225] on div "Result Configuration" at bounding box center [395, 232] width 125 height 37
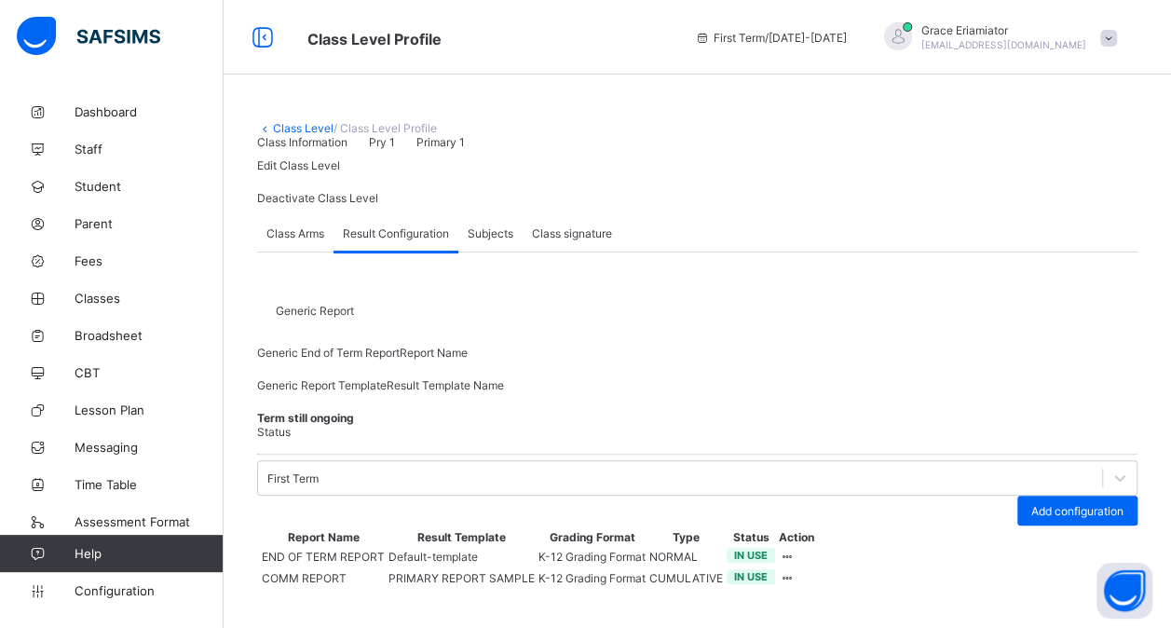
scroll to position [153, 0]
click at [150, 294] on span "Classes" at bounding box center [149, 298] width 149 height 15
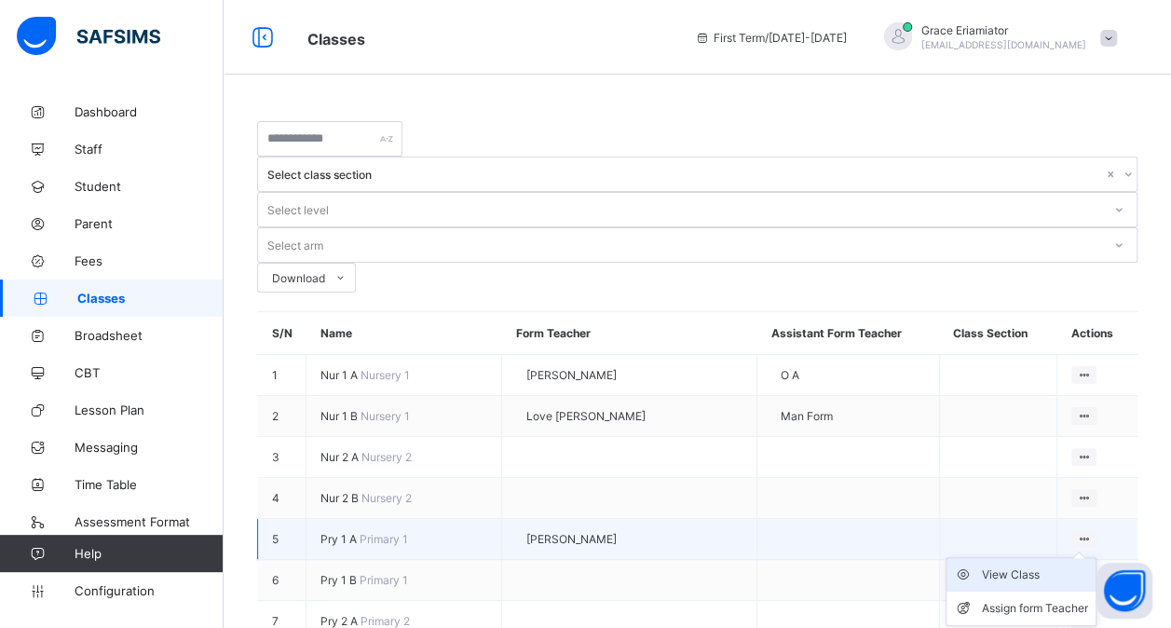
click at [998, 565] on div "View Class" at bounding box center [1035, 574] width 106 height 19
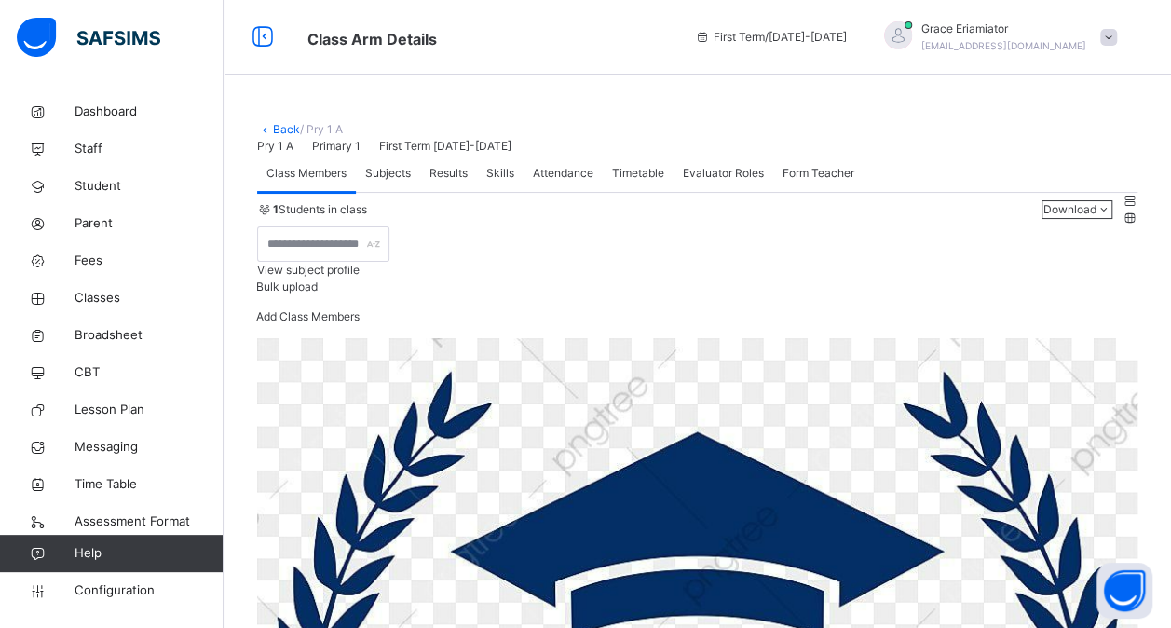
click at [455, 182] on span "Results" at bounding box center [448, 173] width 38 height 17
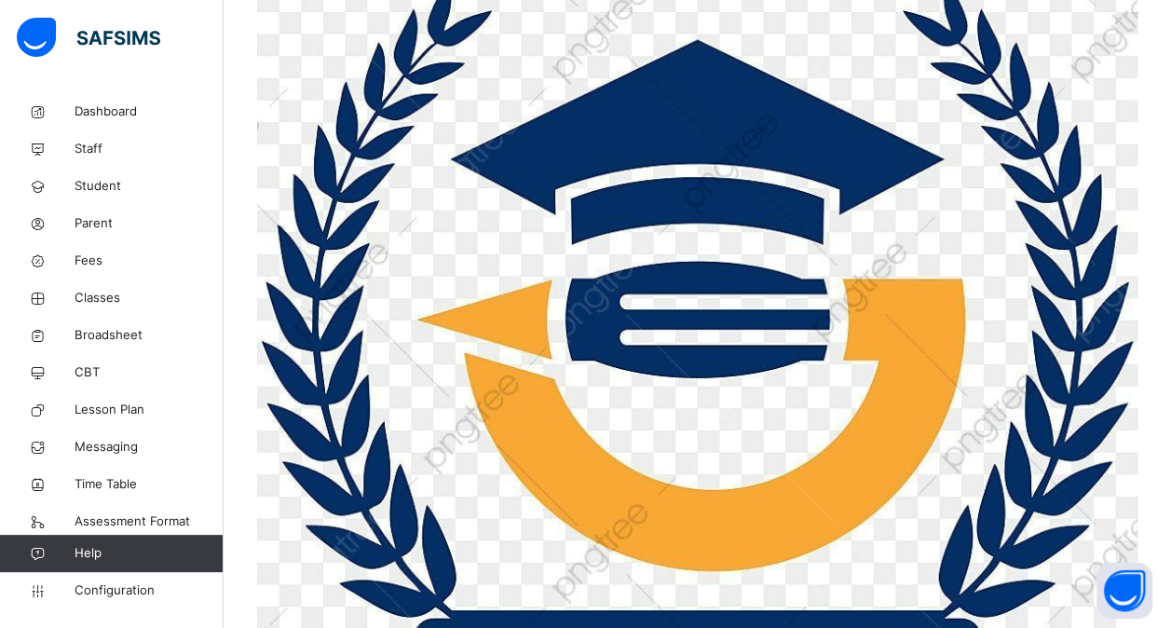
scroll to position [390, 0]
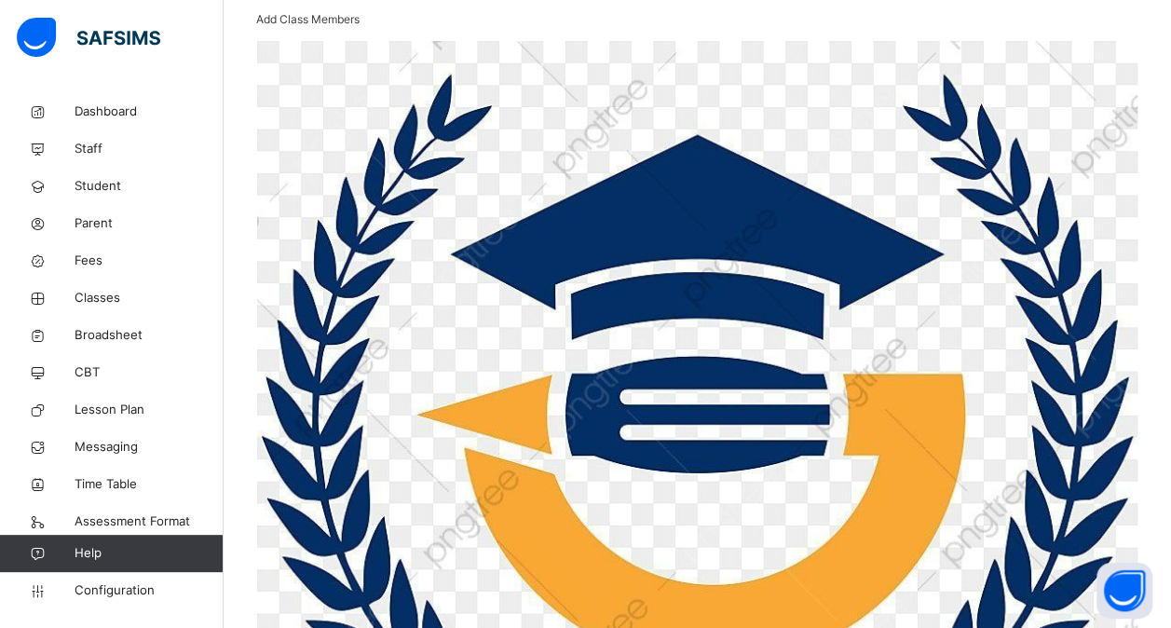
scroll to position [0, 0]
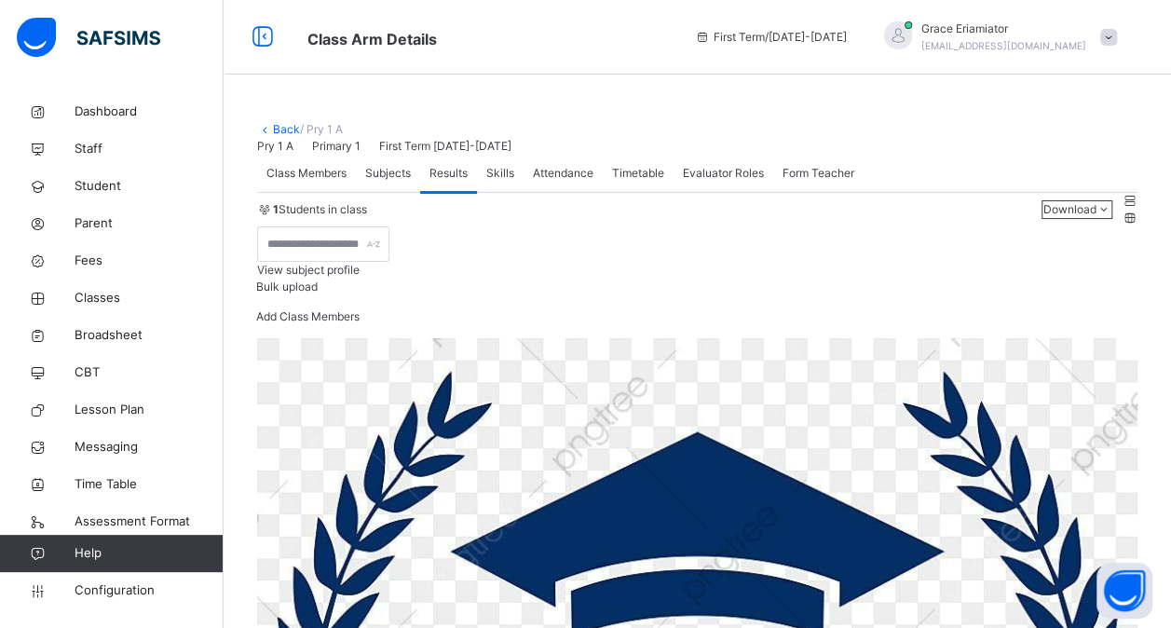
click at [335, 182] on span "Class Members" at bounding box center [306, 173] width 80 height 17
click at [379, 182] on span "Subjects" at bounding box center [388, 173] width 46 height 17
click at [451, 182] on span "Results" at bounding box center [448, 173] width 38 height 17
click at [522, 192] on div "Skills" at bounding box center [500, 173] width 47 height 37
click at [564, 182] on span "Attendance" at bounding box center [563, 173] width 61 height 17
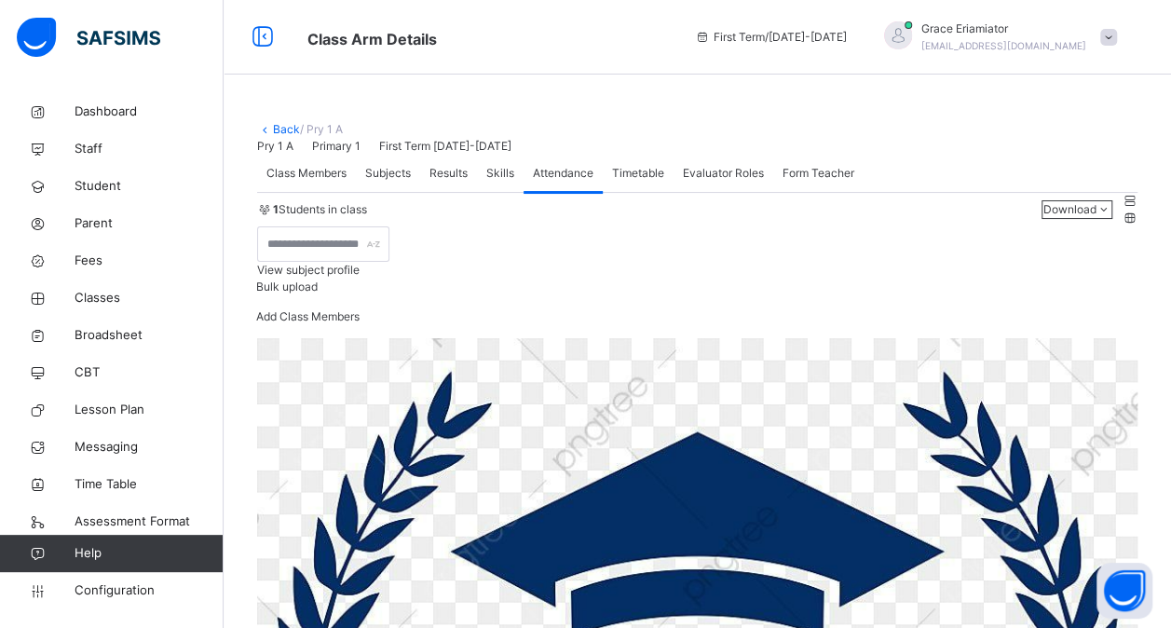
click at [622, 192] on div "Timetable" at bounding box center [638, 173] width 71 height 37
click at [700, 182] on span "Evaluator Roles" at bounding box center [723, 173] width 81 height 17
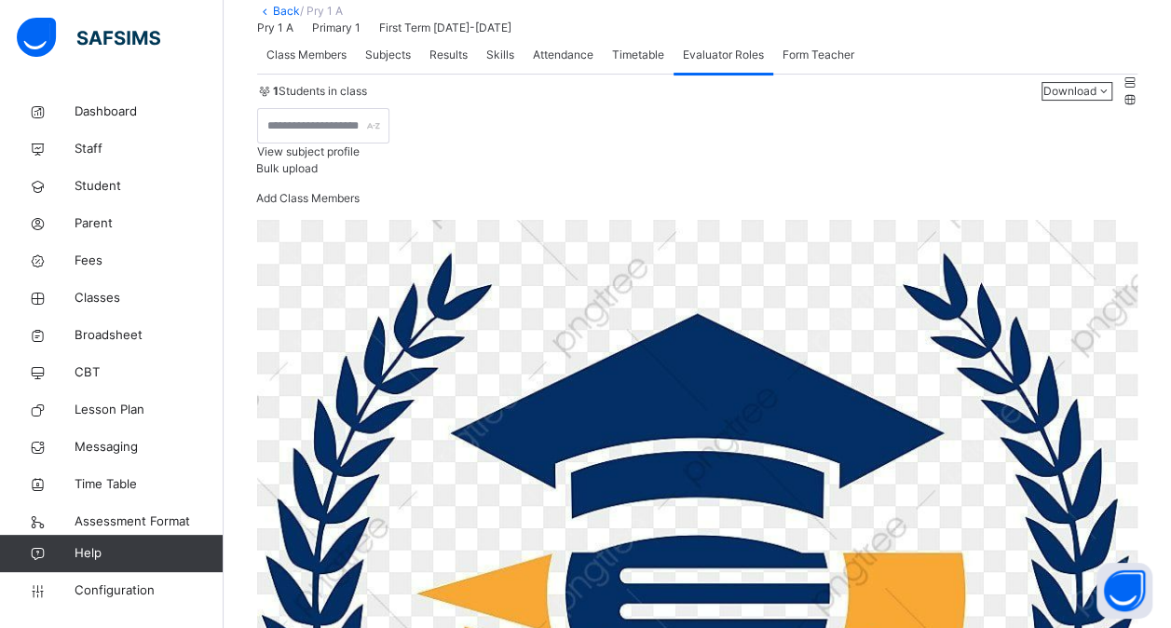
scroll to position [149, 0]
